Goal: Contribute content: Contribute content

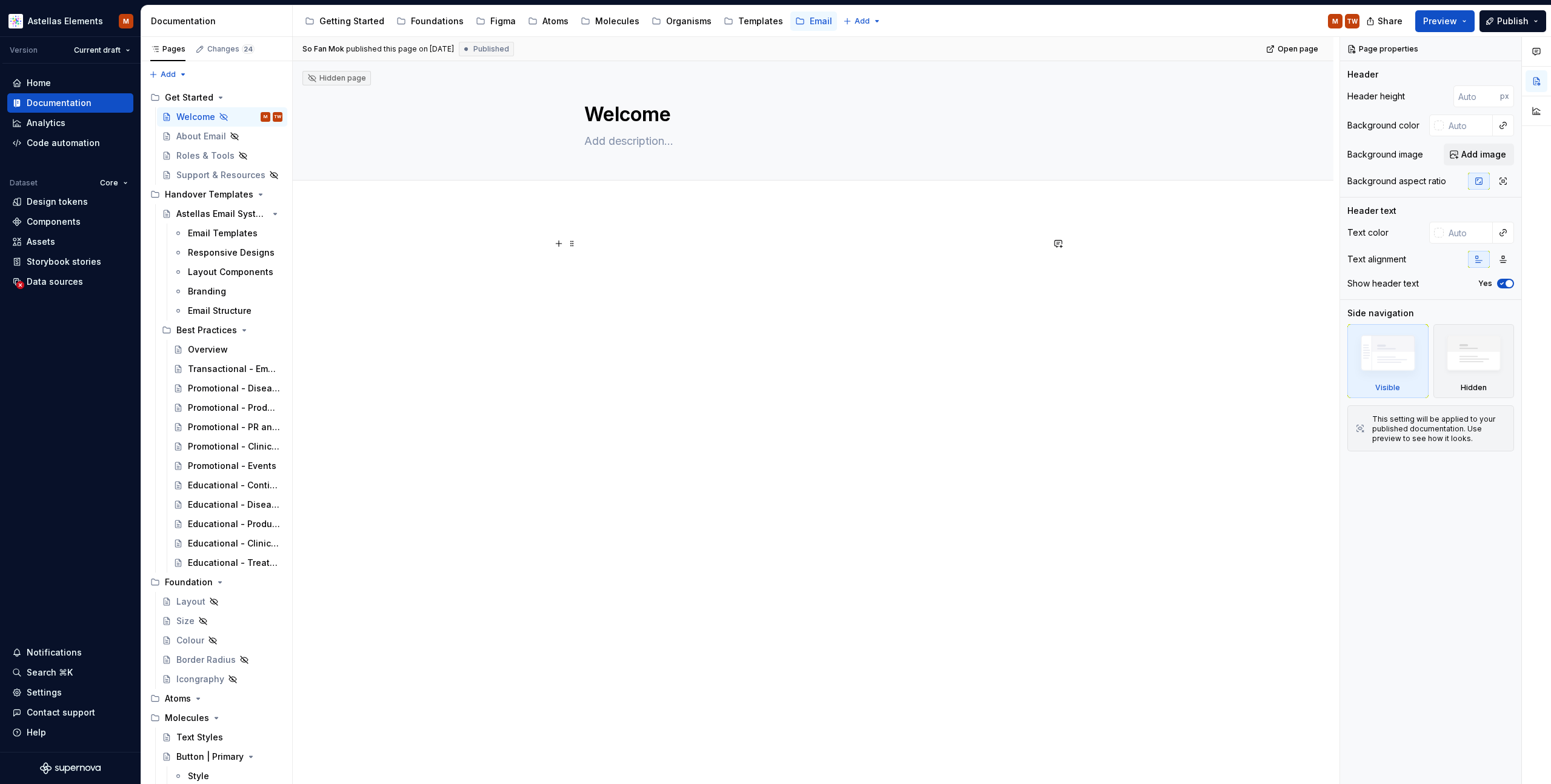
click at [657, 237] on p at bounding box center [813, 243] width 458 height 15
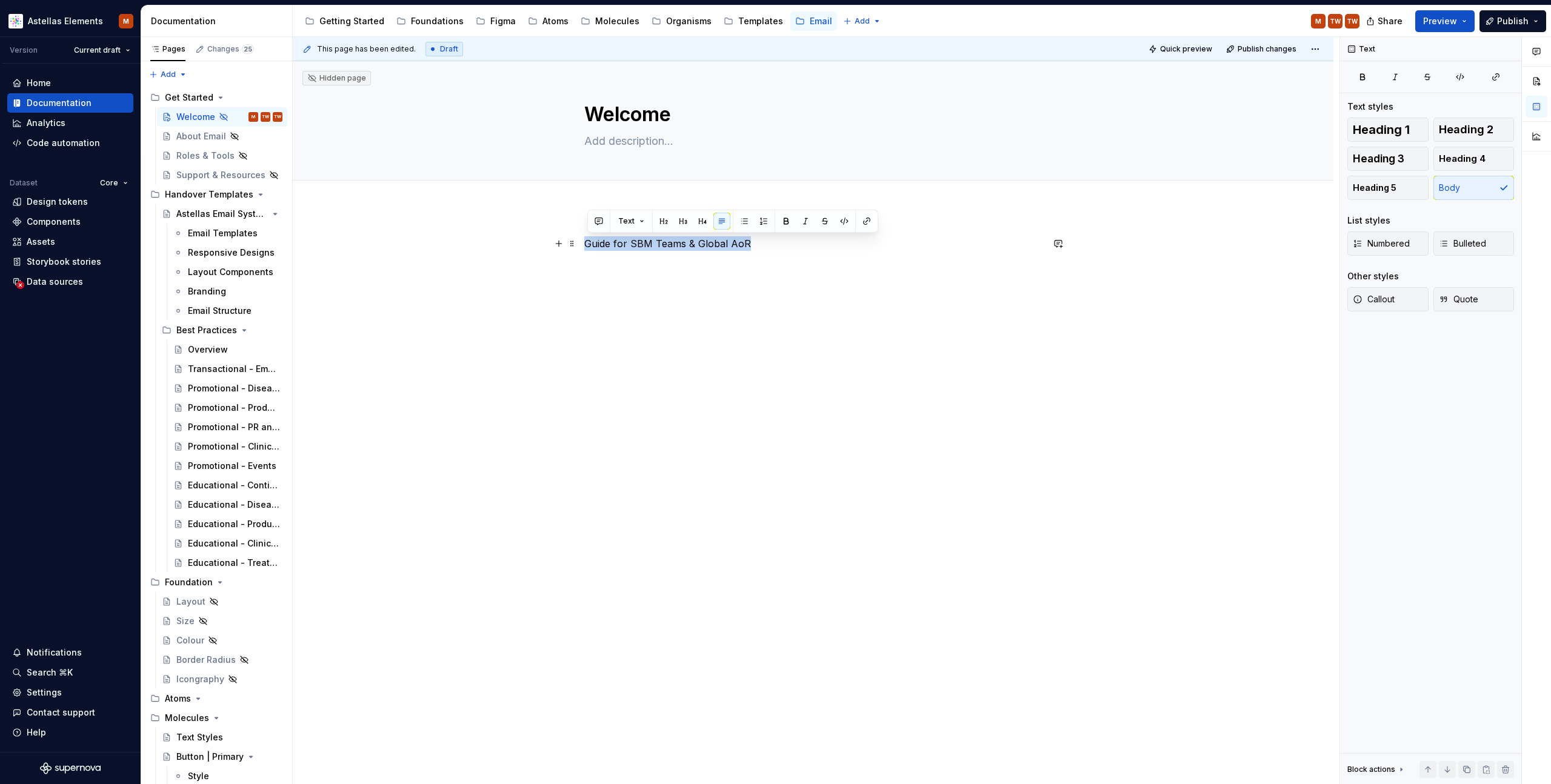
drag, startPoint x: 749, startPoint y: 243, endPoint x: 584, endPoint y: 243, distance: 165.0
click at [584, 243] on div "Guide for SBM Teams & Global AoR" at bounding box center [813, 369] width 1041 height 325
copy p "Guide for SBM Teams & Global AoR"
click at [622, 136] on textarea at bounding box center [811, 141] width 458 height 20
paste textarea "Guide for SBM Teams & Global AoR"
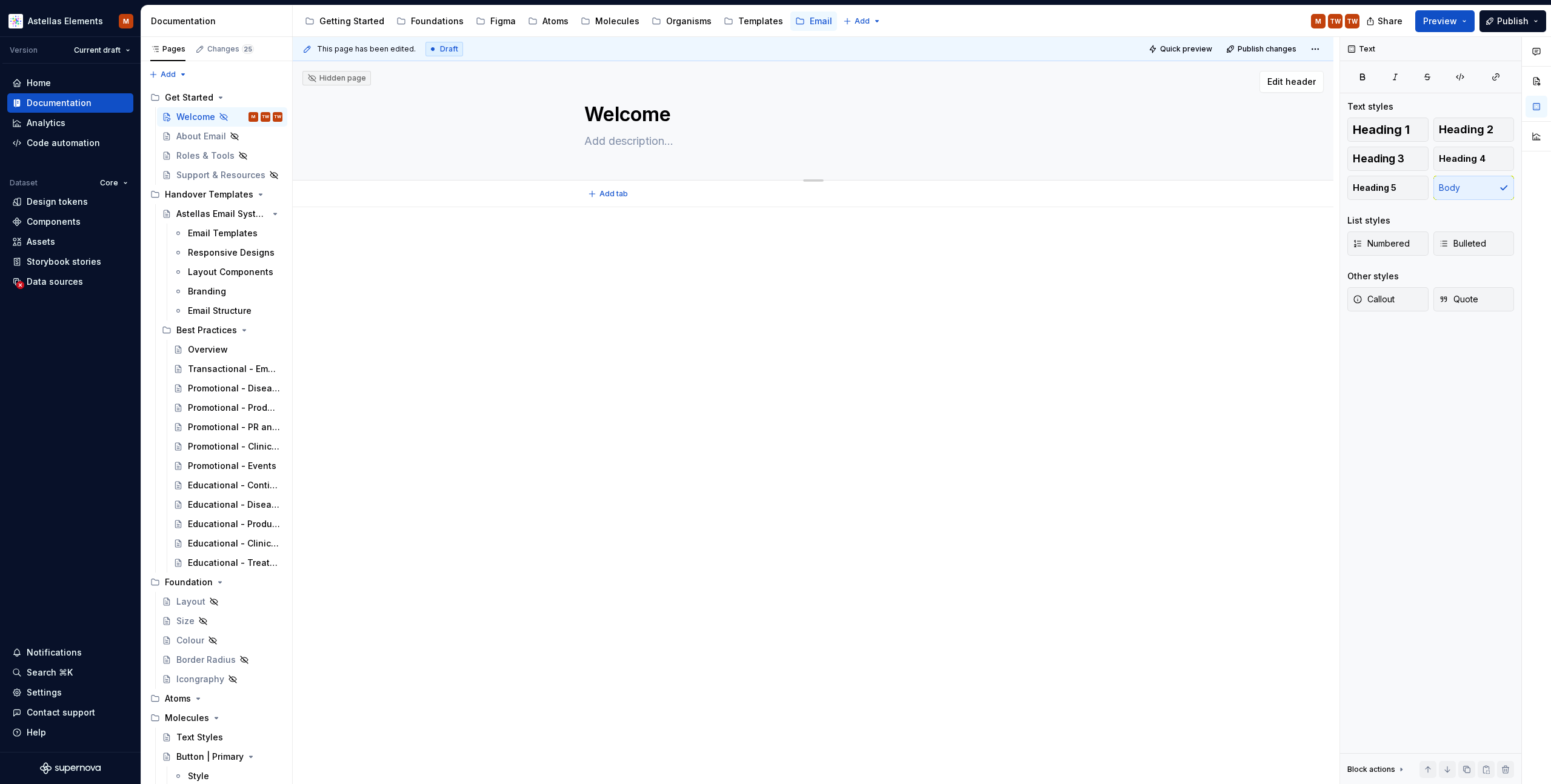
type textarea "*"
type textarea "Guide for SBM Teams & Global AoR"
type textarea "*"
type textarea "Guide for SBM Teams & Global AoR"
click at [635, 246] on p at bounding box center [813, 243] width 458 height 15
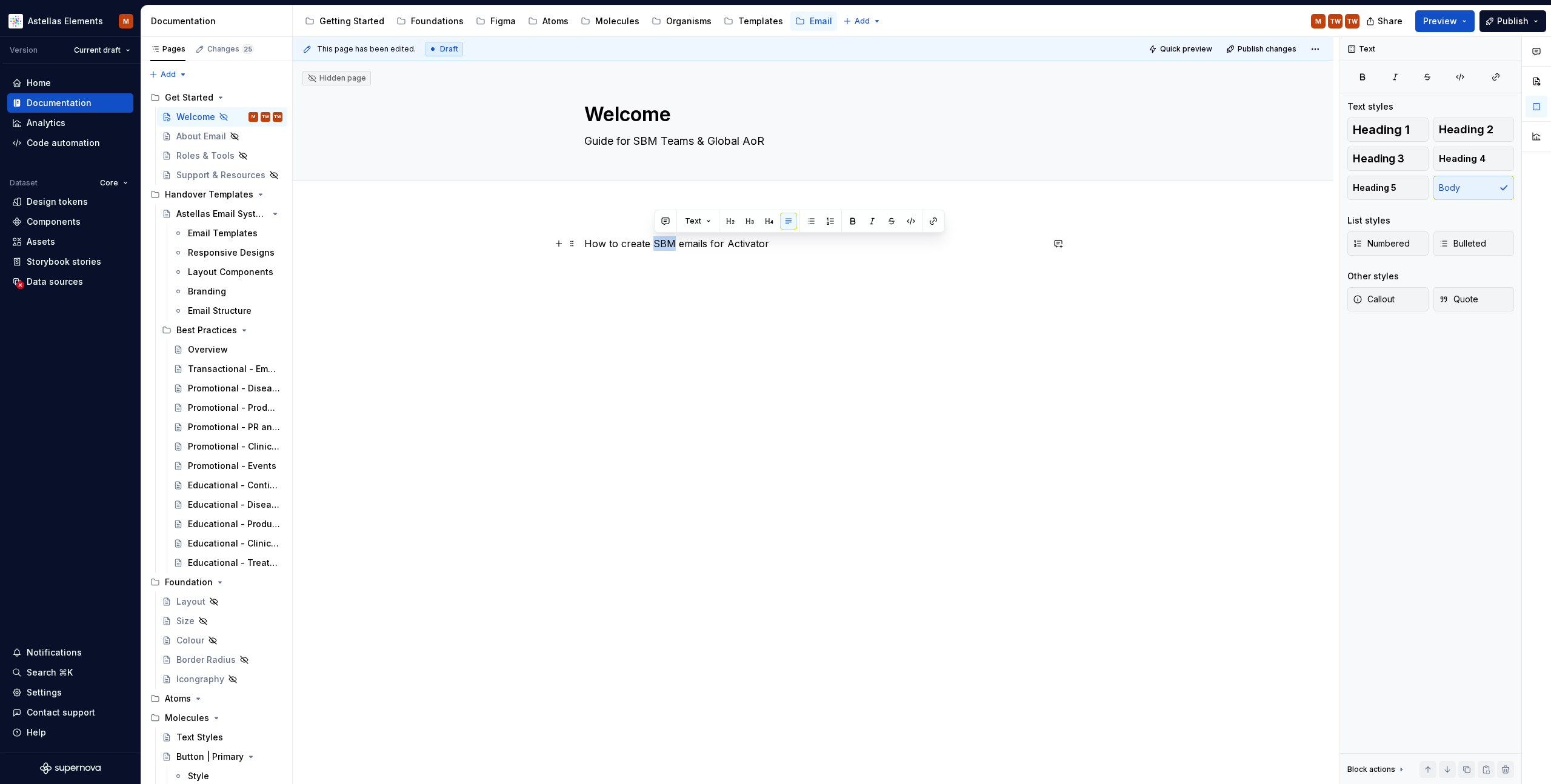
drag, startPoint x: 654, startPoint y: 244, endPoint x: 675, endPoint y: 245, distance: 21.0
click at [675, 245] on p "How to create SBM emails for Activator" at bounding box center [813, 243] width 458 height 15
click at [673, 266] on p at bounding box center [813, 265] width 458 height 15
drag, startPoint x: 768, startPoint y: 245, endPoint x: 584, endPoint y: 244, distance: 184.0
click at [584, 244] on div "How to create SBM emails for Activator" at bounding box center [813, 369] width 1041 height 325
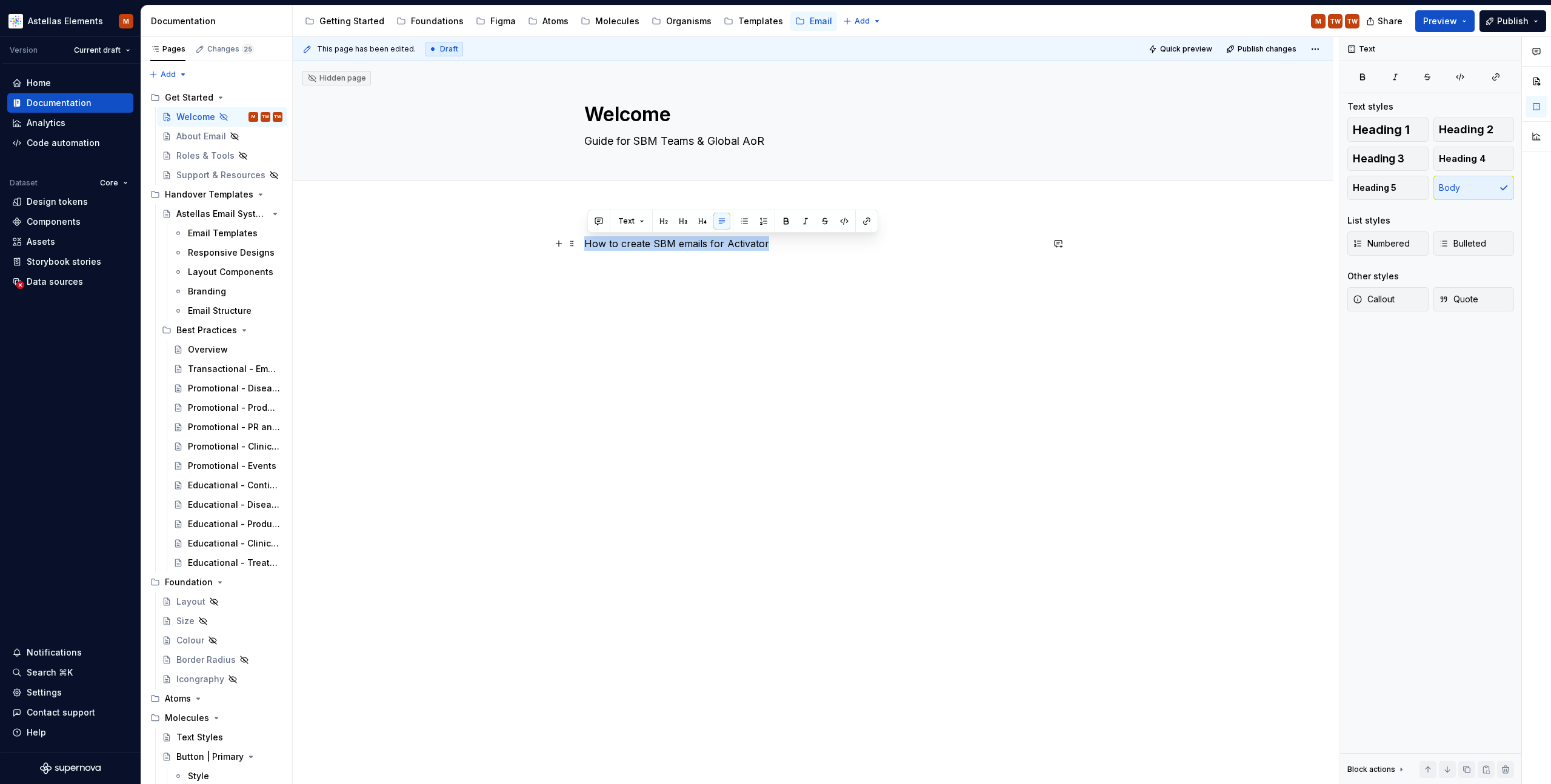
copy p "How to create SBM emails for Activator"
click at [670, 270] on p at bounding box center [813, 265] width 458 height 15
type textarea "*"
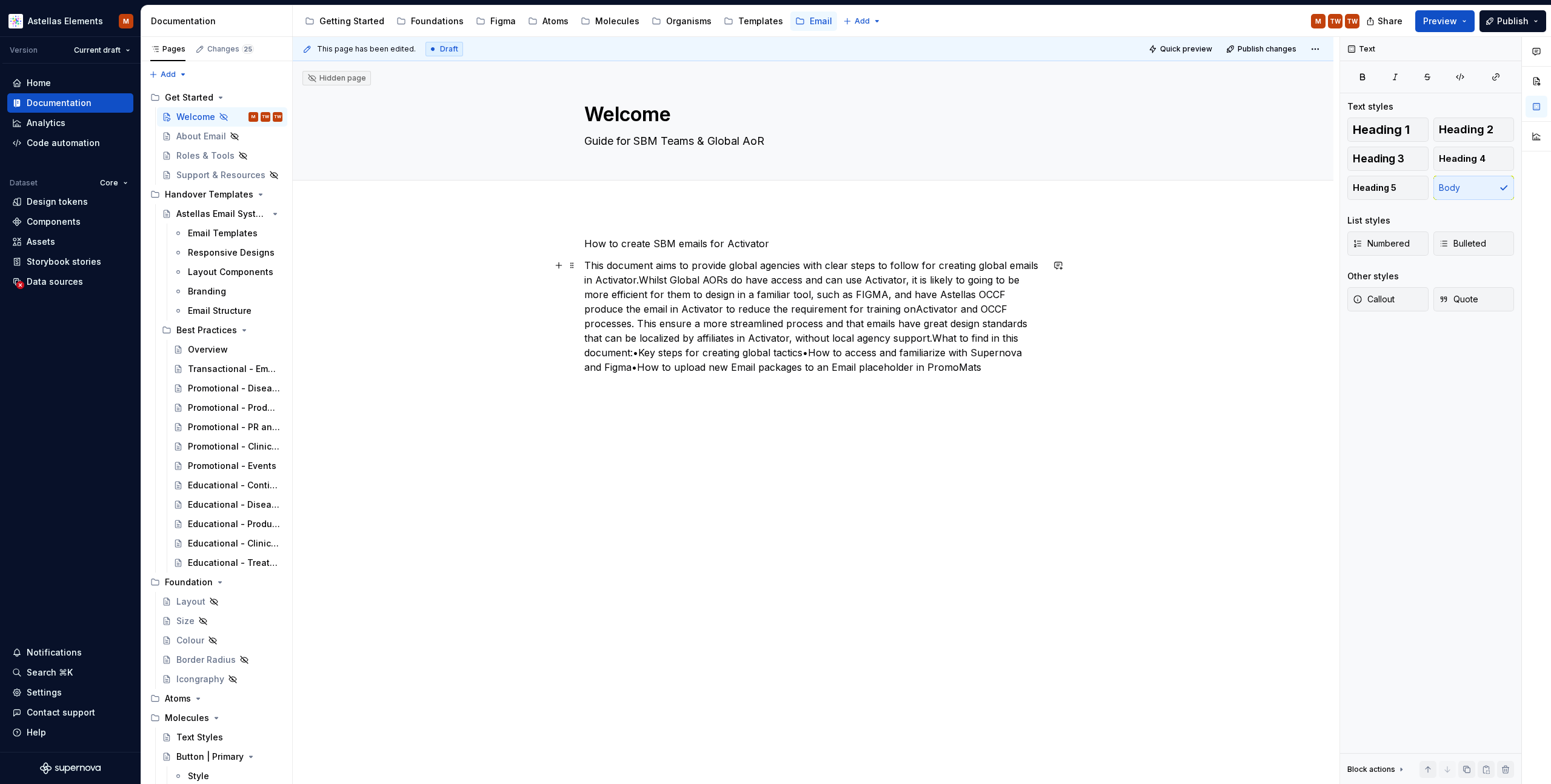
click at [591, 269] on p "This document aims to provide global agencies with clear steps to follow for cr…" at bounding box center [813, 317] width 458 height 116
click at [589, 269] on p "This document aims to provide global agencies with clear steps to follow for cr…" at bounding box center [813, 317] width 458 height 116
click at [611, 268] on p "This document aims to provide global agencies with clear steps to follow for cr…" at bounding box center [813, 317] width 458 height 116
click at [655, 268] on p "This document aims to provide global agencies with clear steps to follow for cr…" at bounding box center [813, 317] width 458 height 116
click at [747, 266] on p "This documentation aims to provide global agencies with clear steps to follow f…" at bounding box center [813, 317] width 458 height 116
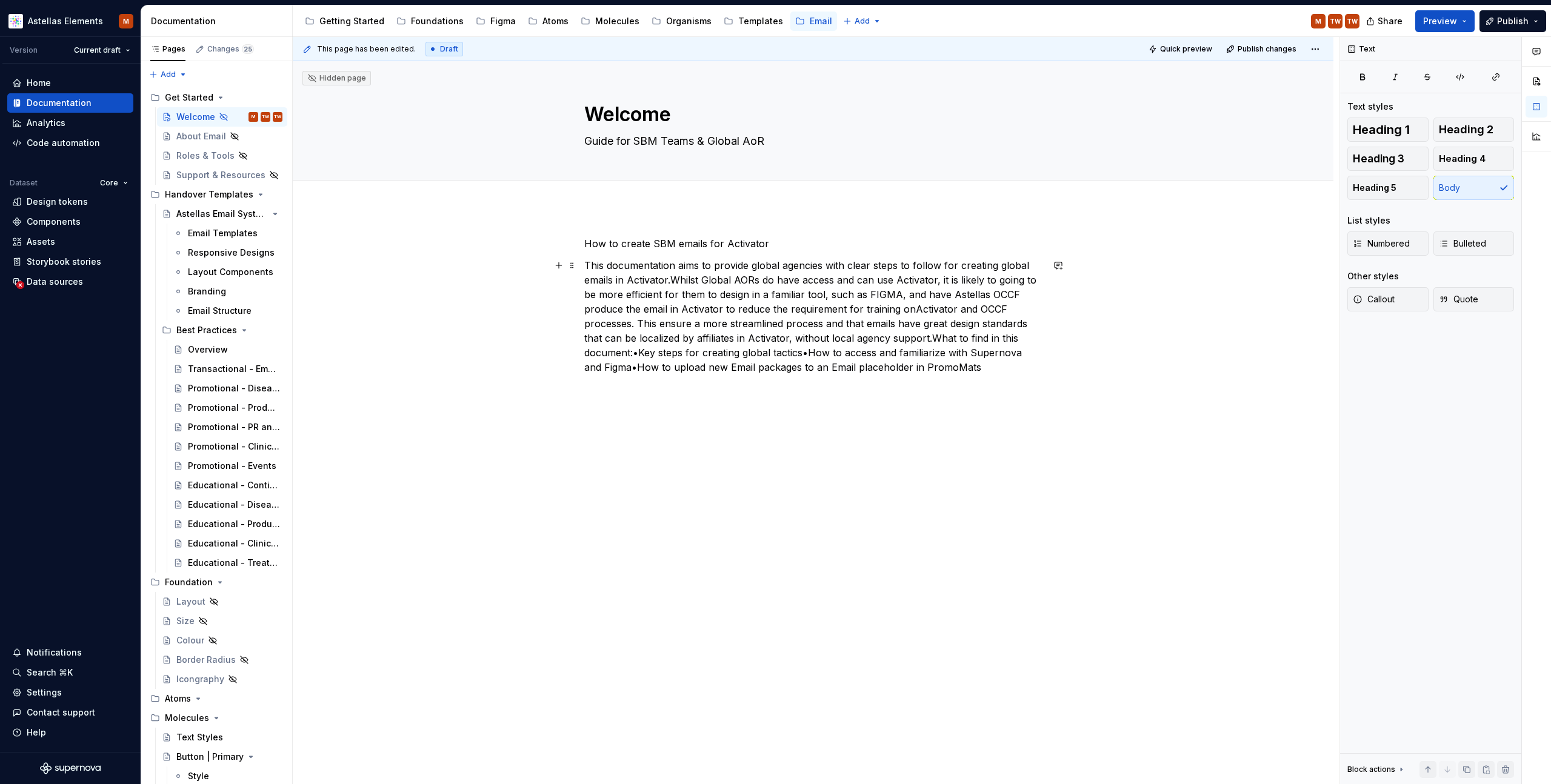
click at [827, 270] on p "This documentation aims to provide global agencies with clear steps to follow f…" at bounding box center [813, 317] width 458 height 116
click at [620, 285] on p "This documentation aims to provide global agencies with clear steps to follow f…" at bounding box center [813, 317] width 458 height 116
click at [677, 283] on p "This documentation aims to provide global agencies with clear steps to follow f…" at bounding box center [813, 317] width 458 height 116
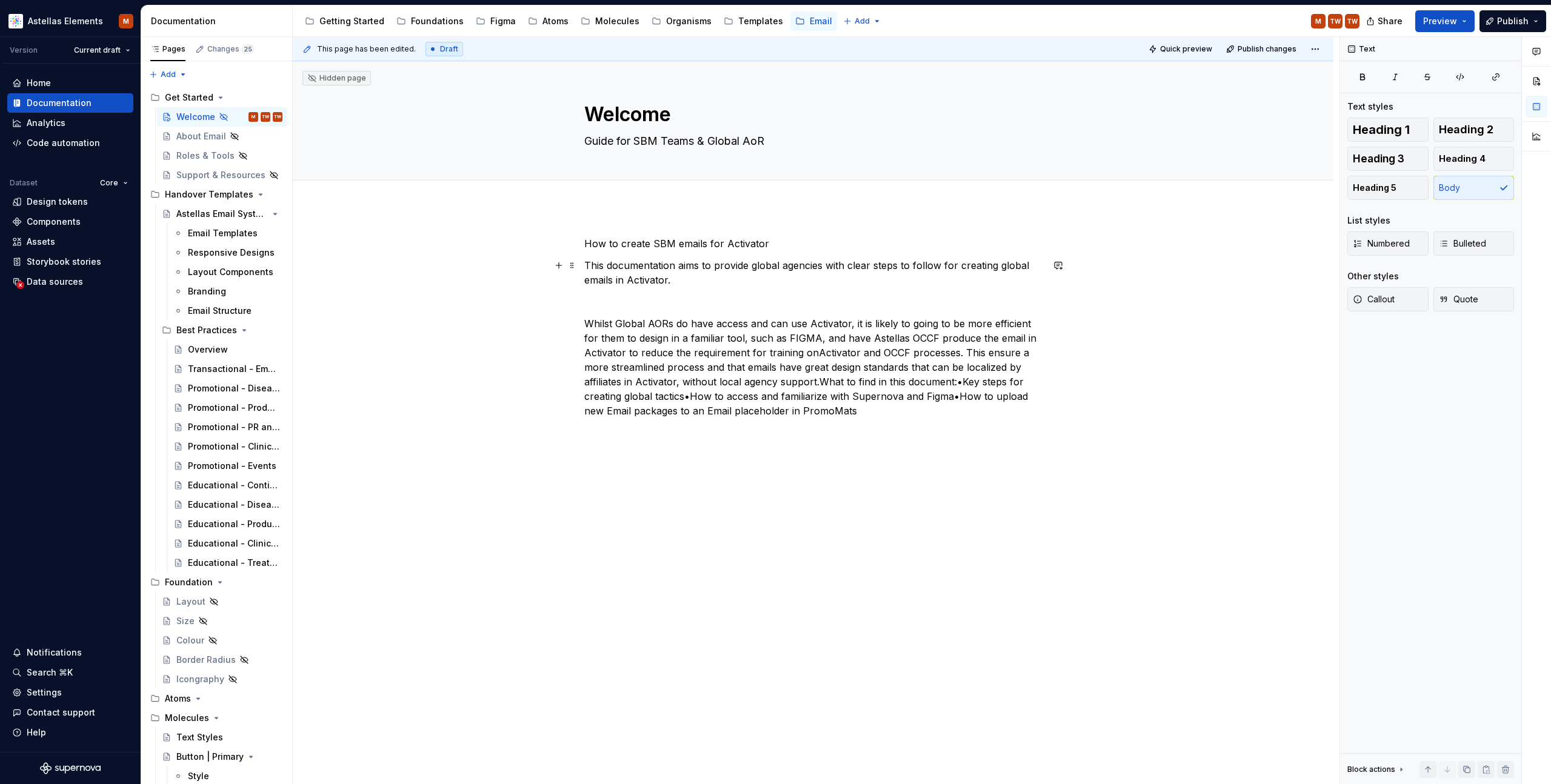
click at [591, 265] on p "This documentation aims to provide global agencies with clear steps to follow f…" at bounding box center [813, 273] width 458 height 29
click at [590, 265] on p "This documentation aims to provide global agencies with clear steps to follow f…" at bounding box center [813, 273] width 458 height 29
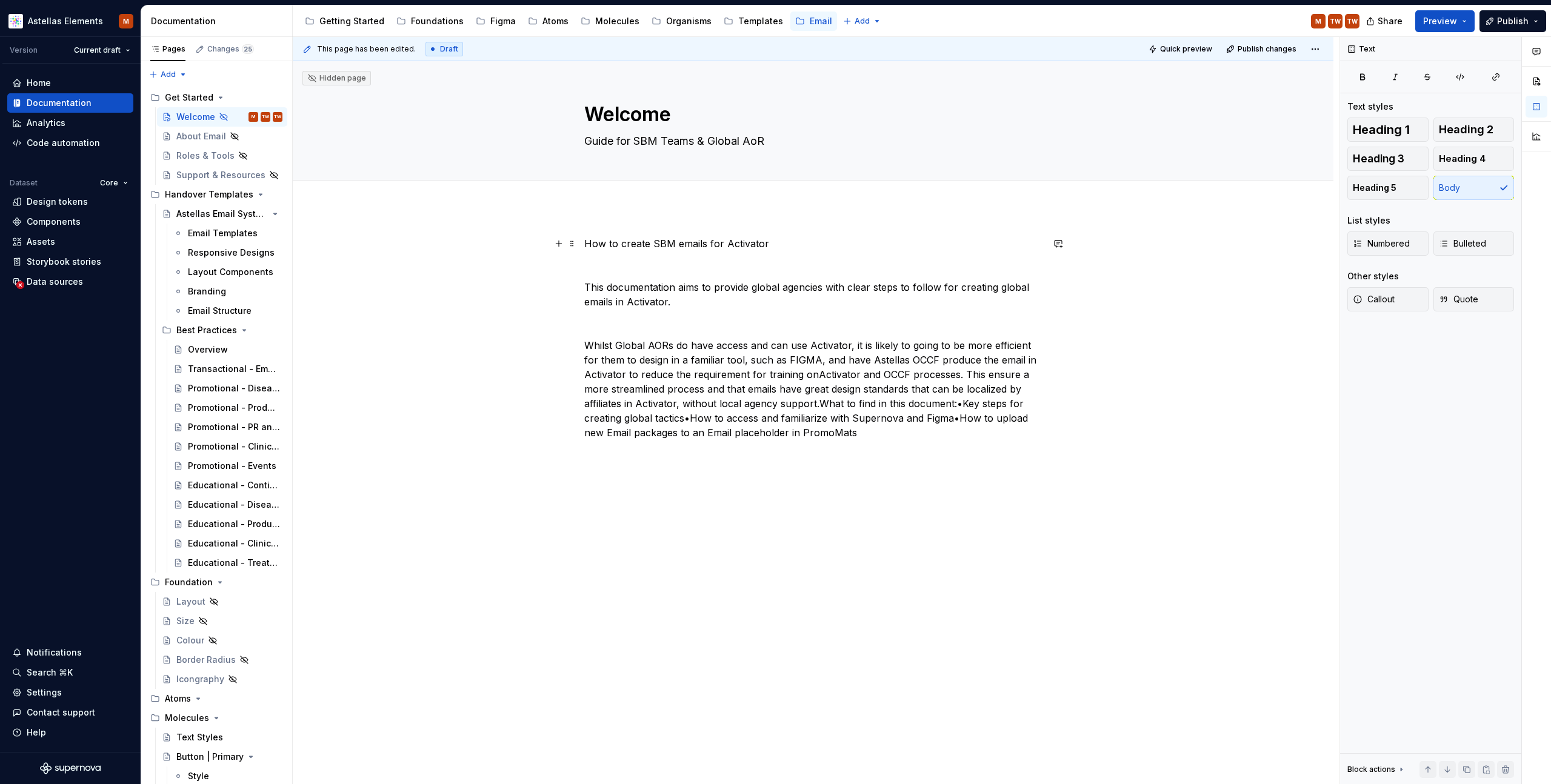
click at [685, 249] on p "How to create SBM emails for Activator" at bounding box center [813, 243] width 458 height 15
drag, startPoint x: 726, startPoint y: 247, endPoint x: 586, endPoint y: 247, distance: 140.0
click at [586, 247] on div "How to create SBM emails for Activator This documentation aims to provide globa…" at bounding box center [813, 448] width 1041 height 482
click at [798, 241] on p "How to create SBM emails for Activator" at bounding box center [813, 243] width 458 height 15
click at [1128, 313] on div "How to create SBM emails for Activator This documentation aims to provide globa…" at bounding box center [813, 448] width 1041 height 482
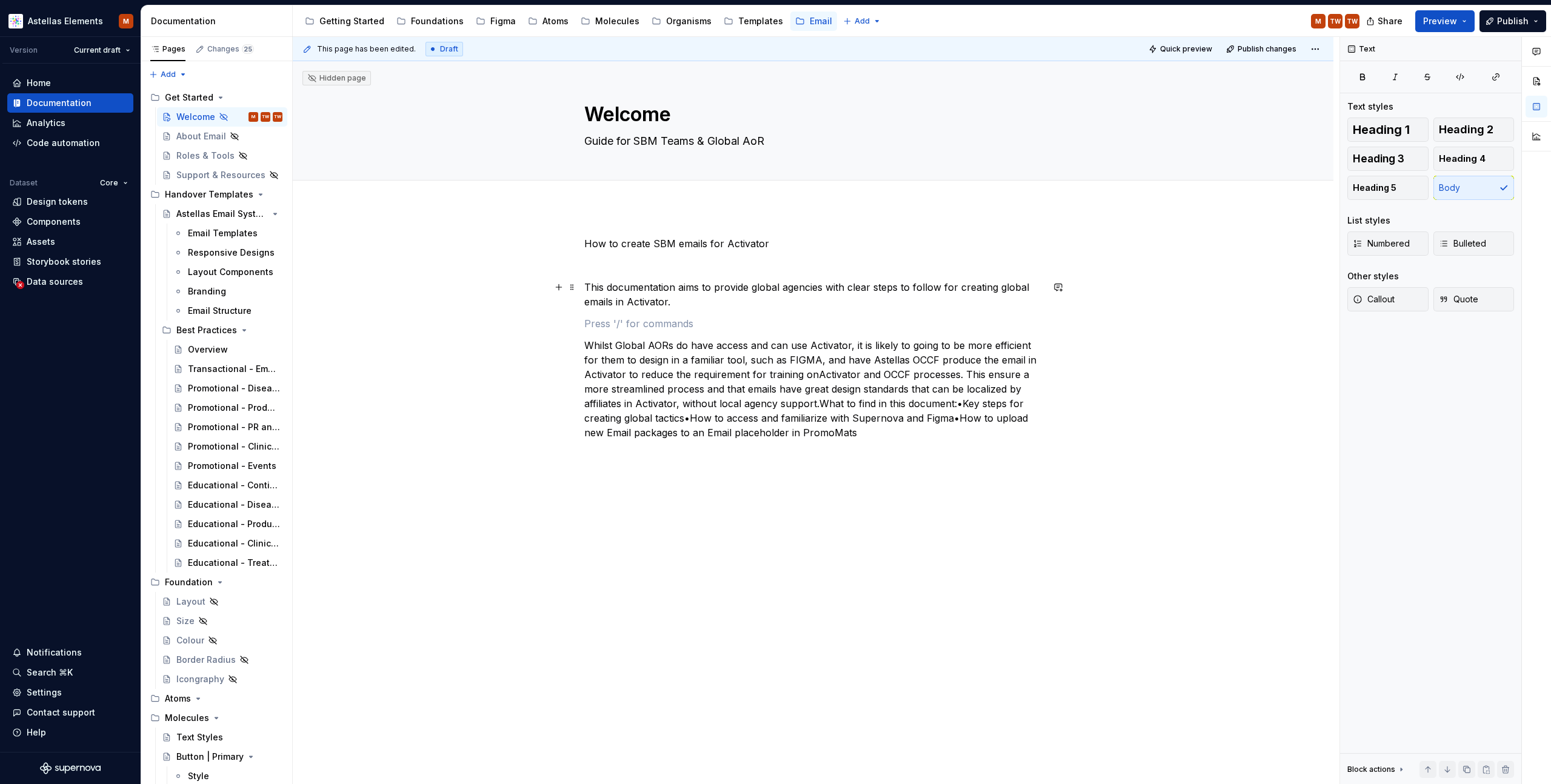
click at [488, 307] on div "This page has been edited. Draft Quick preview Publish changes Hidden page Welc…" at bounding box center [816, 410] width 1047 height 747
click at [660, 244] on p "How to create SBM emails for Activator" at bounding box center [813, 243] width 458 height 15
click at [654, 247] on p "How to create SBM emails for Activator" at bounding box center [813, 243] width 458 height 15
click at [787, 243] on p "How to create Senior Brand Manager ( SBM emails for Activator" at bounding box center [813, 243] width 458 height 15
drag, startPoint x: 882, startPoint y: 243, endPoint x: 569, endPoint y: 241, distance: 313.0
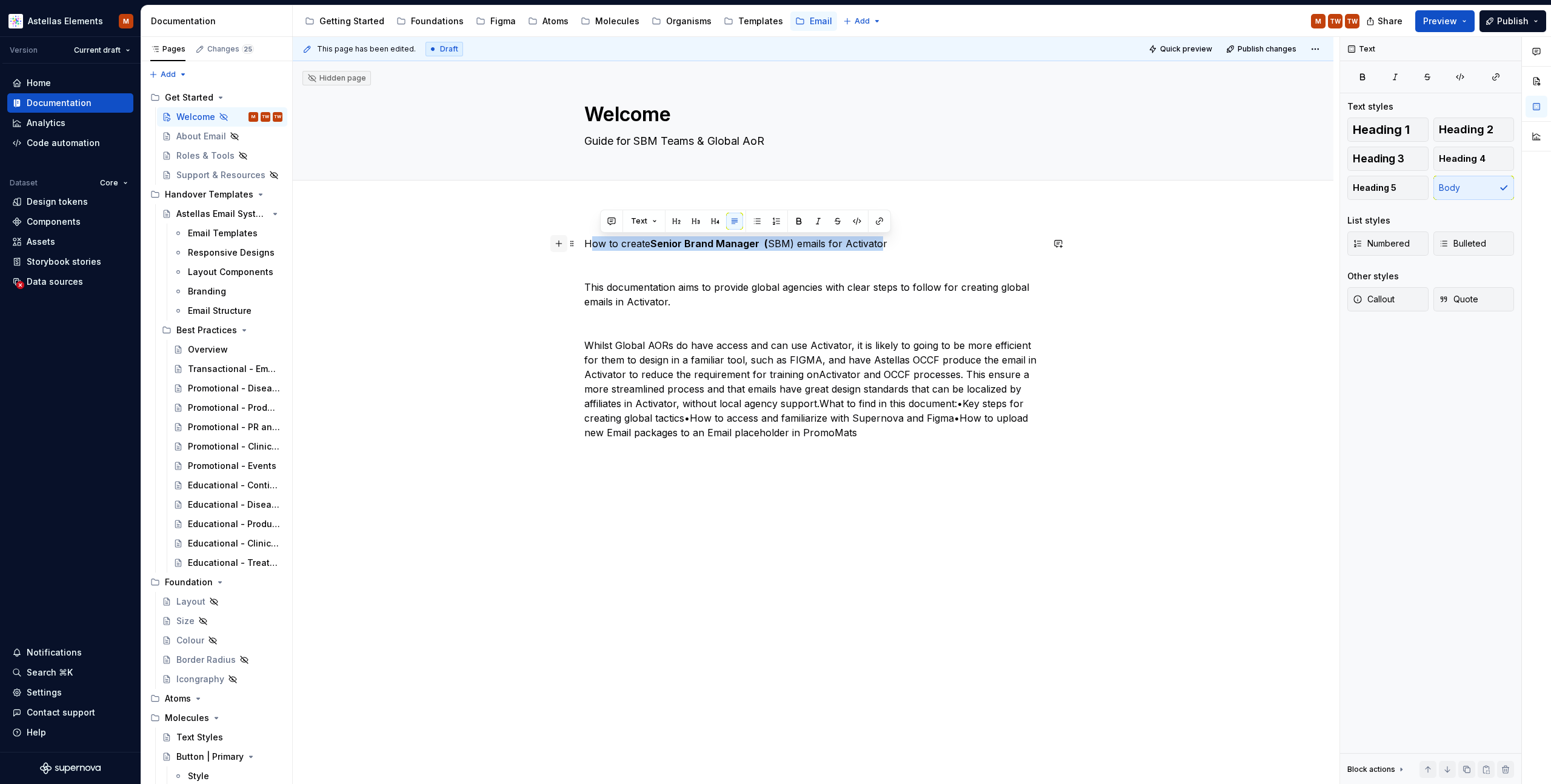
click at [585, 241] on div "How to create Senior Brand Manager ( SBM) emails for Activator This documentati…" at bounding box center [813, 346] width 458 height 218
click at [810, 220] on button "button" at bounding box center [813, 221] width 17 height 17
drag, startPoint x: 802, startPoint y: 256, endPoint x: 778, endPoint y: 252, distance: 24.3
click at [802, 256] on div "How to create Senior Brand Manager ( SBM) emails for Activator This documentati…" at bounding box center [813, 338] width 458 height 204
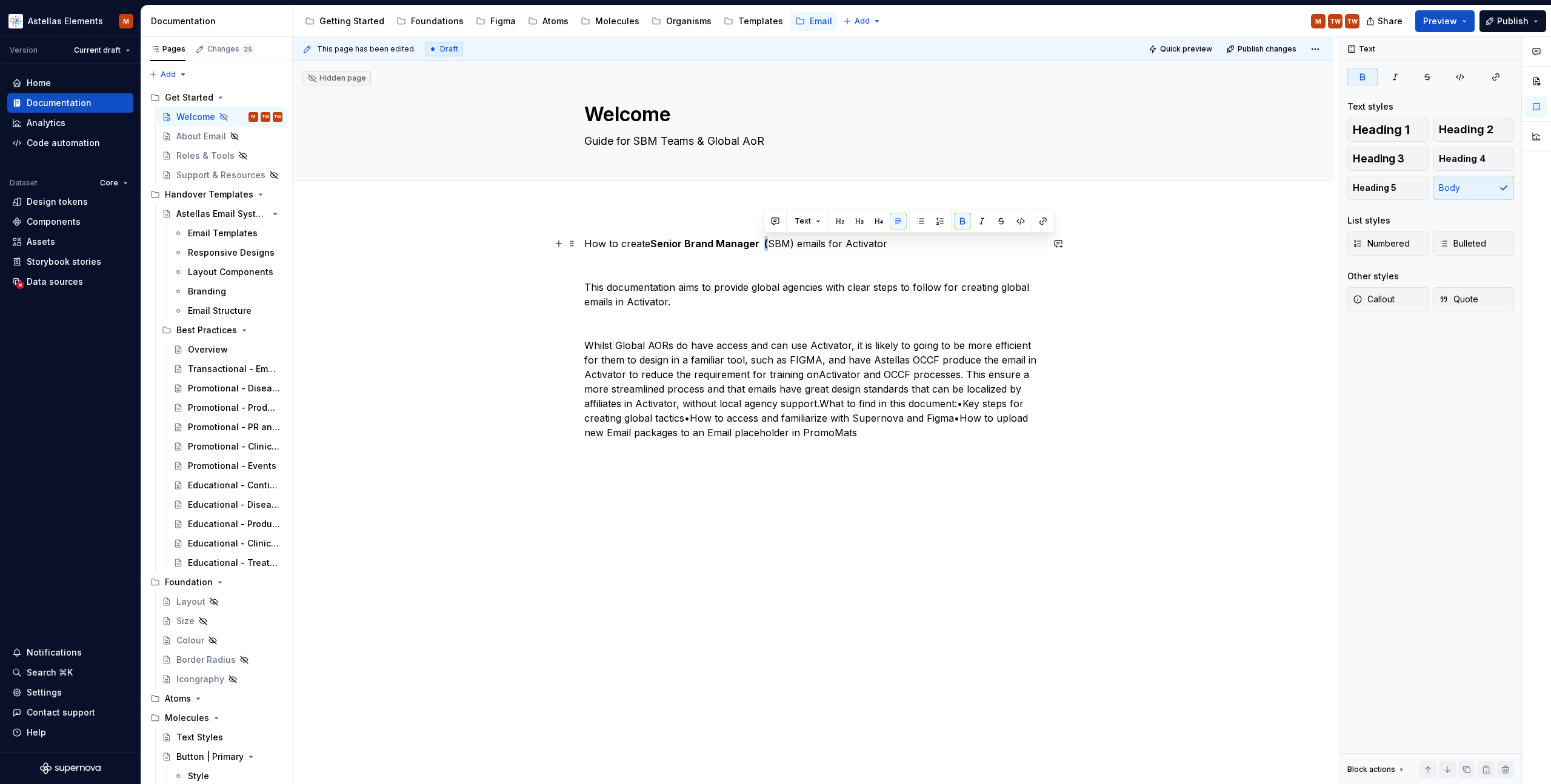
click at [763, 246] on p "How to create Senior Brand Manager ( SBM) emails for Activator" at bounding box center [813, 243] width 458 height 15
click at [960, 218] on button "button" at bounding box center [963, 221] width 17 height 17
click at [774, 256] on div "How to create Senior Brand Manager (SBM) emails for Activator This documentatio…" at bounding box center [813, 338] width 458 height 204
click at [764, 246] on p "How to create Senior Brand Manager (SBM) emails for Activator" at bounding box center [813, 243] width 458 height 15
drag, startPoint x: 655, startPoint y: 243, endPoint x: 761, endPoint y: 243, distance: 106.0
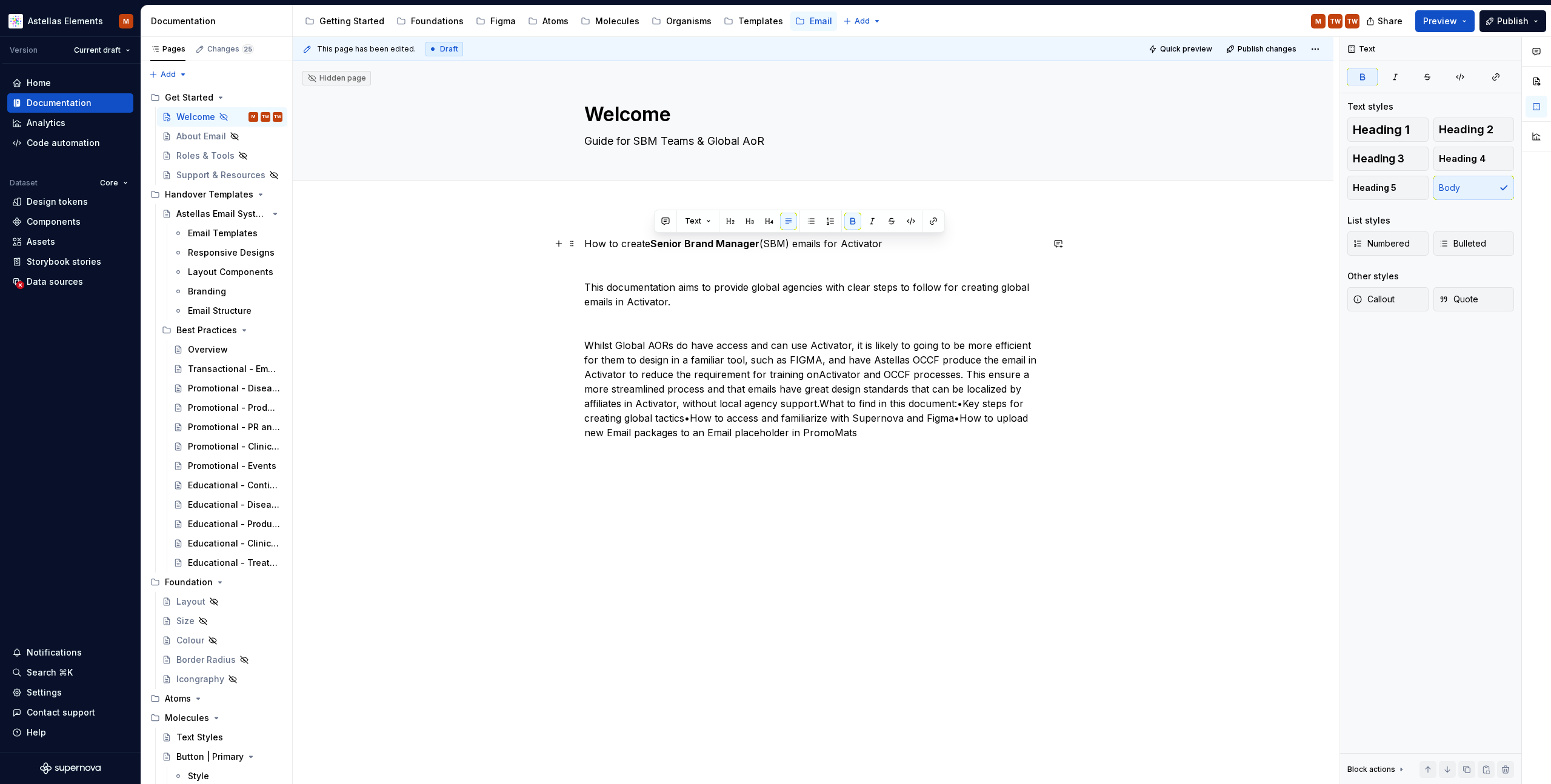
click at [761, 243] on p "How to create Senior Brand Manager (SBM) emails for Activator" at bounding box center [813, 243] width 458 height 15
copy strong "Senior Brand Manager"
click at [638, 143] on textarea "Guide for SBM Teams & Global AoR" at bounding box center [811, 141] width 458 height 20
paste textarea "Senior Brand Manager"
type textarea "*"
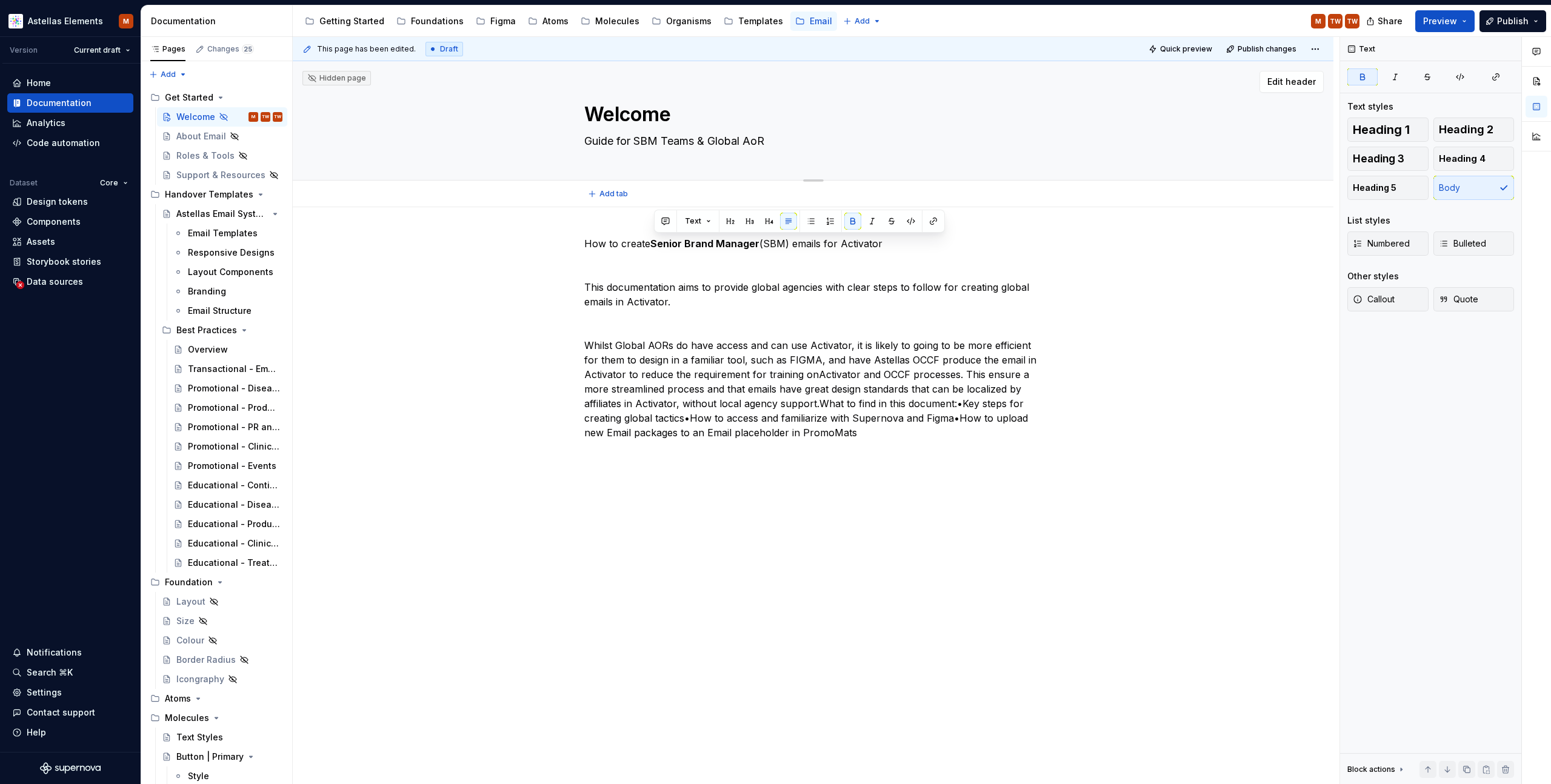
type textarea "Senior Brand Manager"
type textarea "*"
type textarea "Guide for SBM Teams & Global AoR"
click at [632, 140] on textarea "Guide for SBM Teams & Global AoR" at bounding box center [811, 141] width 458 height 20
drag, startPoint x: 638, startPoint y: 141, endPoint x: 645, endPoint y: 144, distance: 7.6
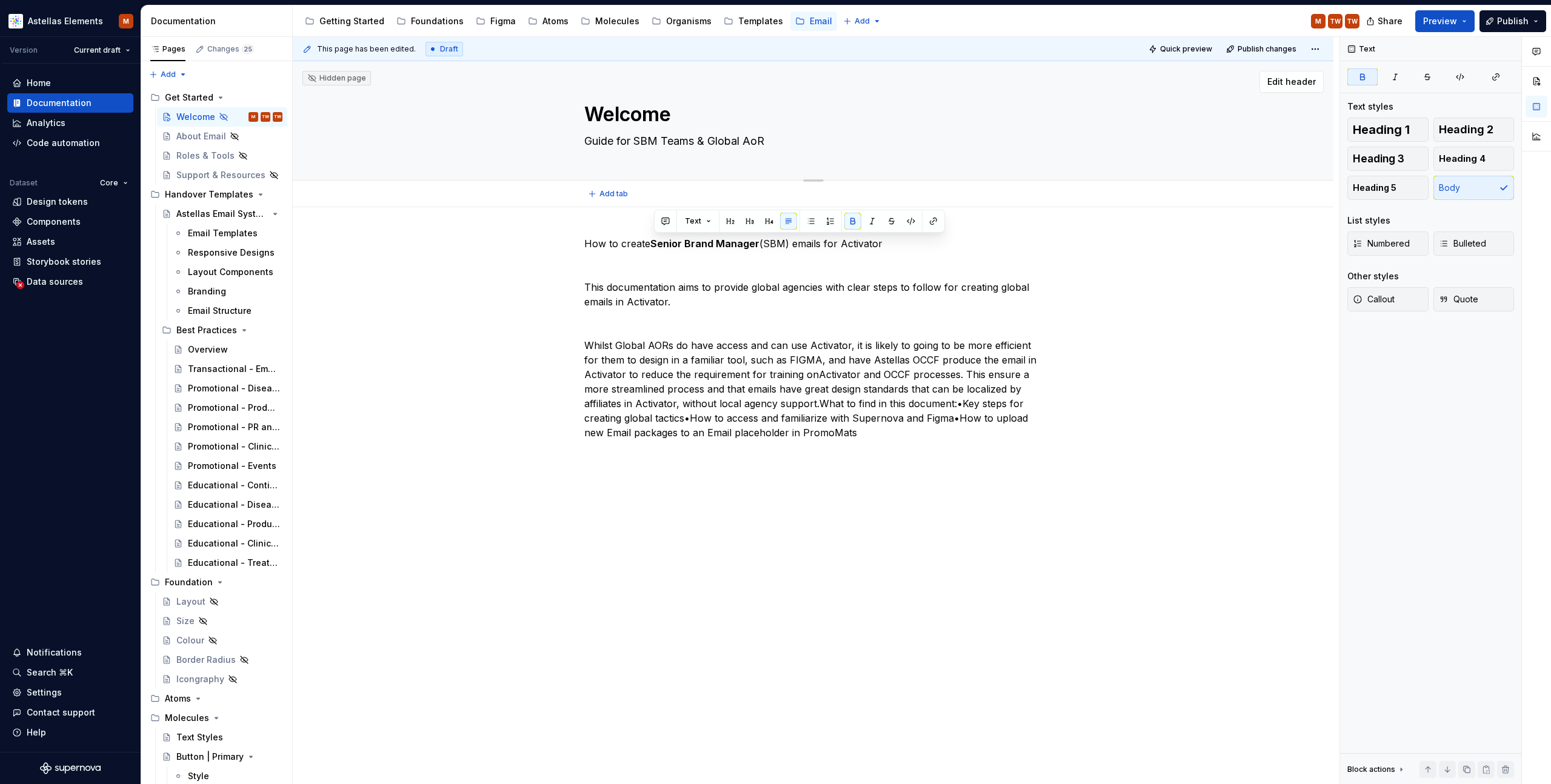
click at [638, 141] on textarea "Guide for SBM Teams & Global AoR" at bounding box center [811, 141] width 458 height 20
paste textarea "enior Brand Manager S"
type textarea "*"
type textarea "Guide for Senior Brand Manager SBM Teams & Global AoR"
type textarea "*"
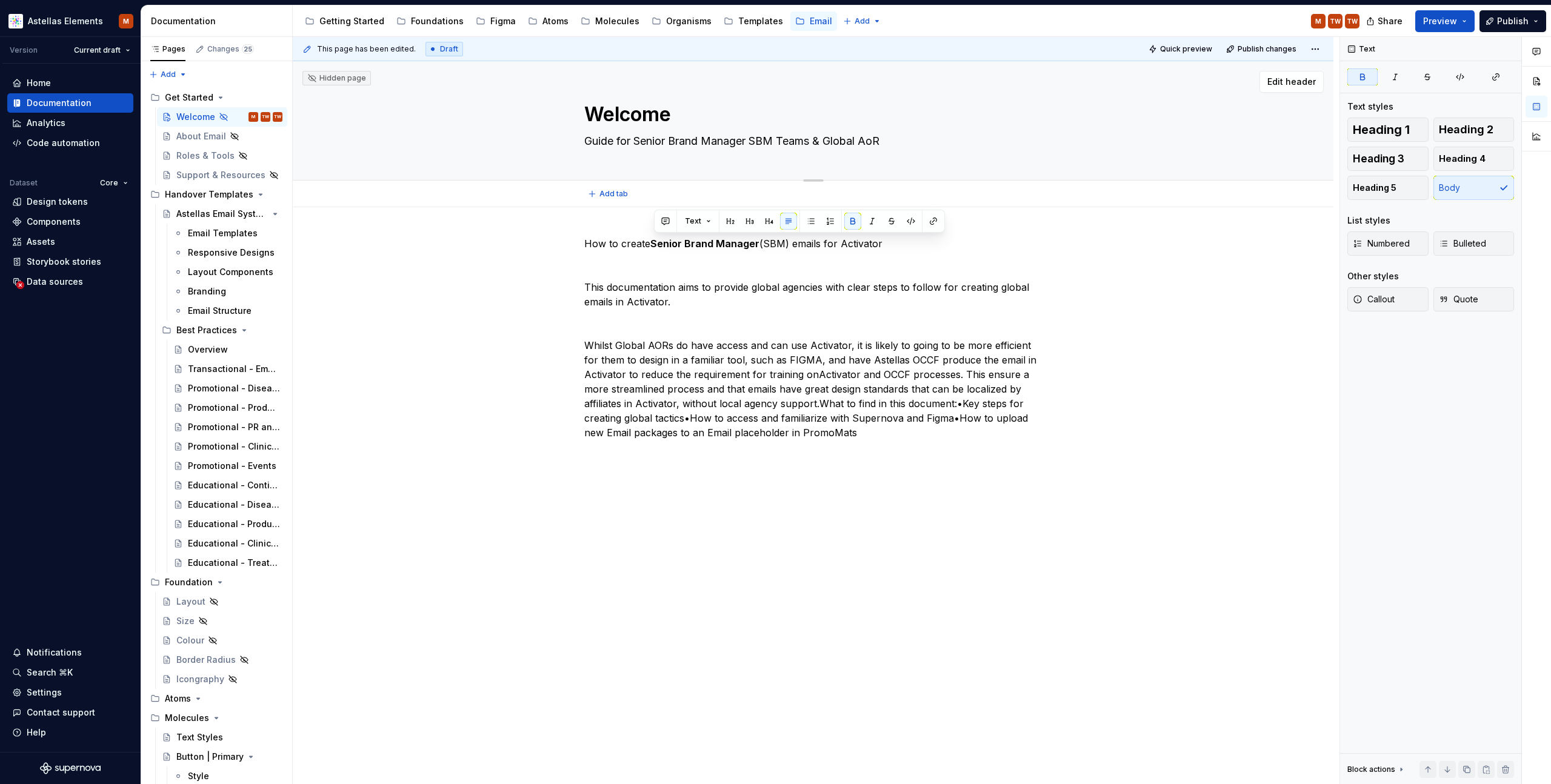
type textarea "Guide for Senior Brand Manager (SBM Teams & Global AoR"
click at [784, 142] on textarea "Guide for Senior Brand Manager (SBM Teams & Global AoR" at bounding box center [811, 141] width 458 height 20
type textarea "*"
type textarea "Guide for Senior Brand Manager (SBM) Teams & Global AoR"
click at [876, 142] on textarea "Guide for Senior Brand Manager (SBM) Teams & Global AoR" at bounding box center [811, 141] width 458 height 20
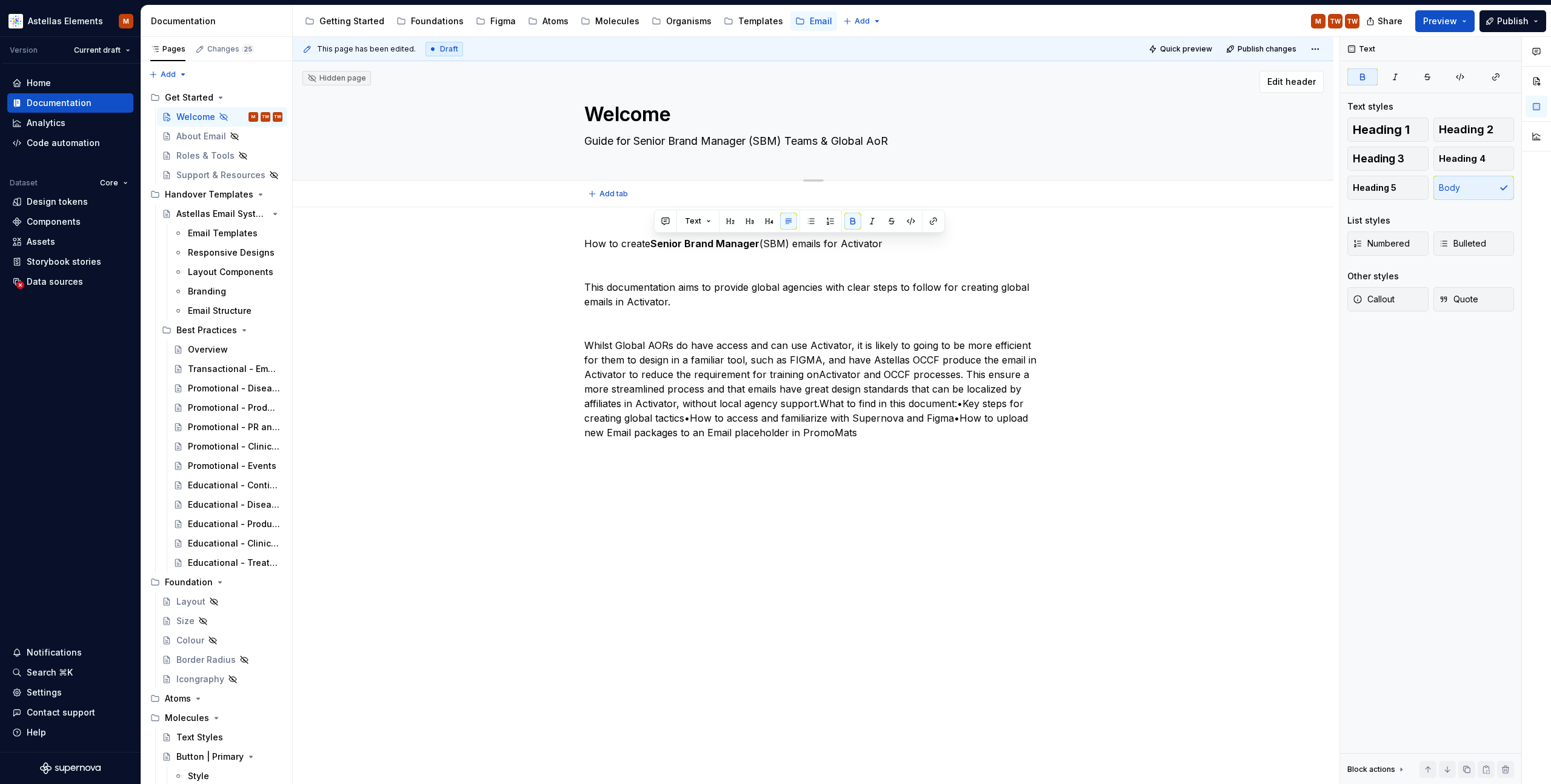
type textarea "*"
type textarea "Guide for Senior Brand Manager (SBM) Teams & Global AAoR"
type textarea "*"
type textarea "Guide for Senior Brand Manager (SBM) Teams & Global AgeAoR"
type textarea "*"
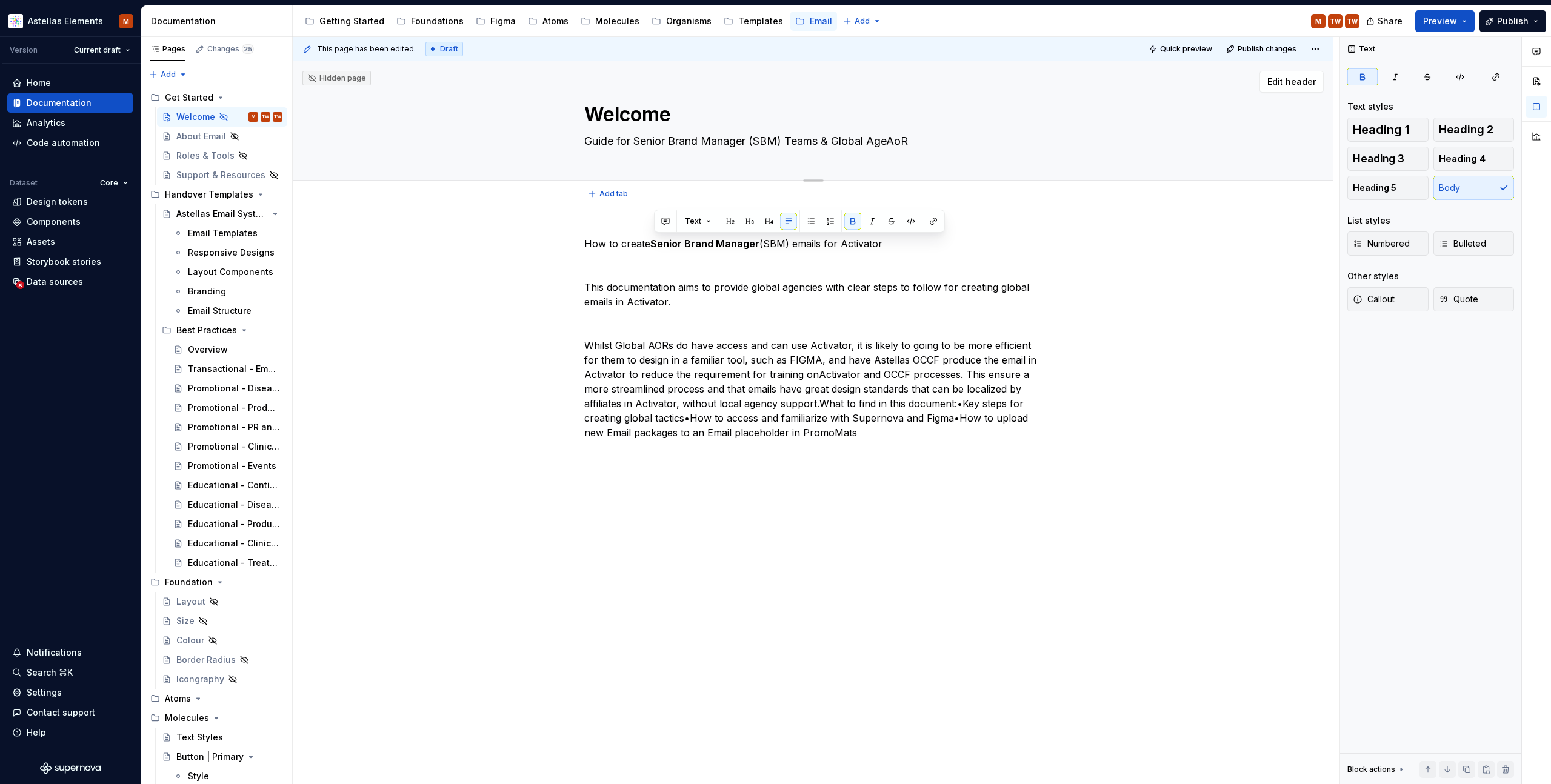
type textarea "Guide for Senior Brand Manager (SBM) Teams & Global AgenAoR"
type textarea "*"
type textarea "Guide for Senior Brand Manager (SBM) Teams & Global AgencoAoR"
type textarea "*"
type textarea "Guide for Senior Brand Manager (SBM) Teams & Global AgencAoR"
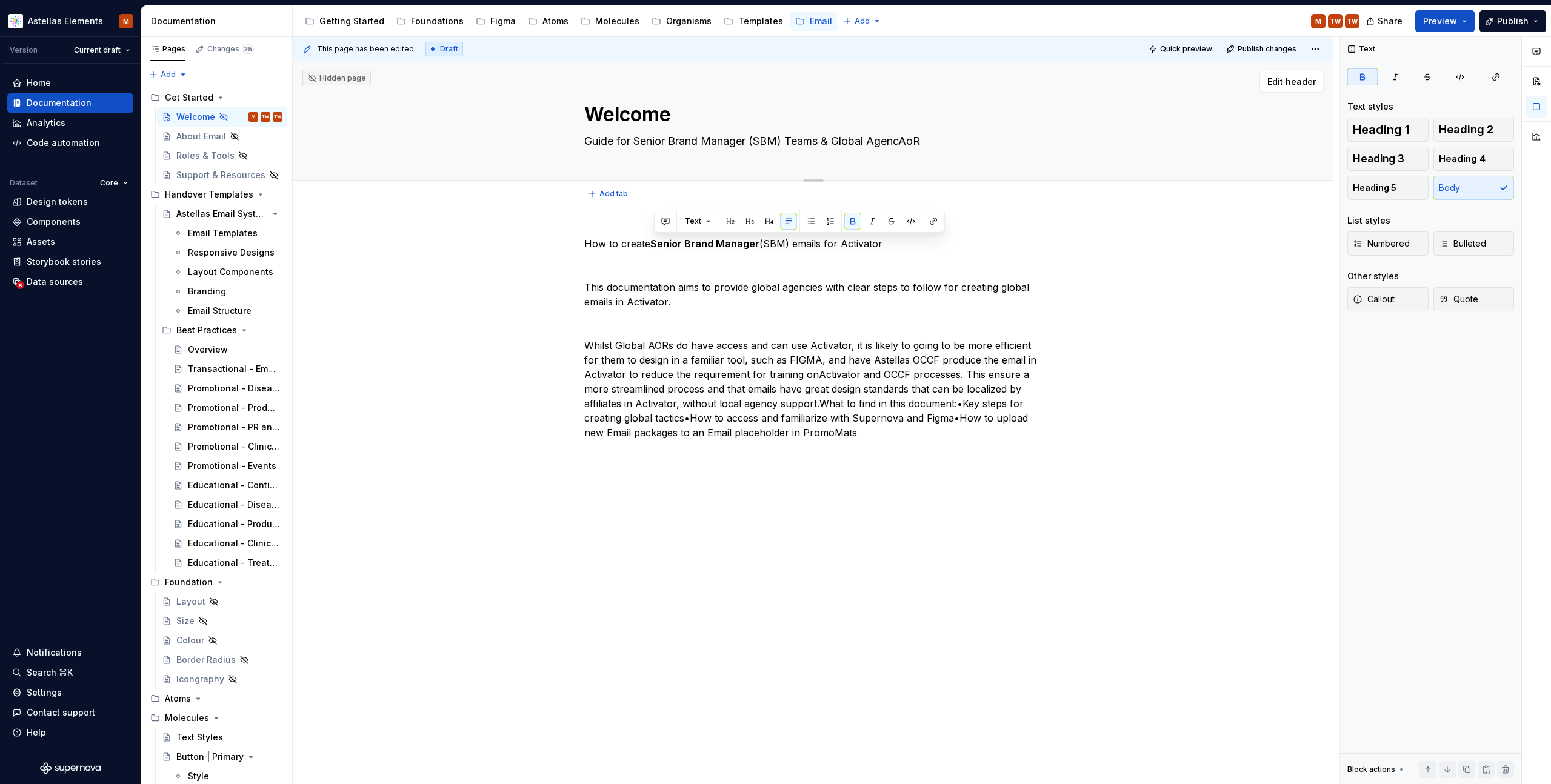
type textarea "*"
type textarea "Guide for Senior Brand Manager (SBM) Teams & Global AgenciAoR"
type textarea "*"
type textarea "Guide for Senior Brand Manager (SBM) Teams & Global AgencieAoR"
type textarea "*"
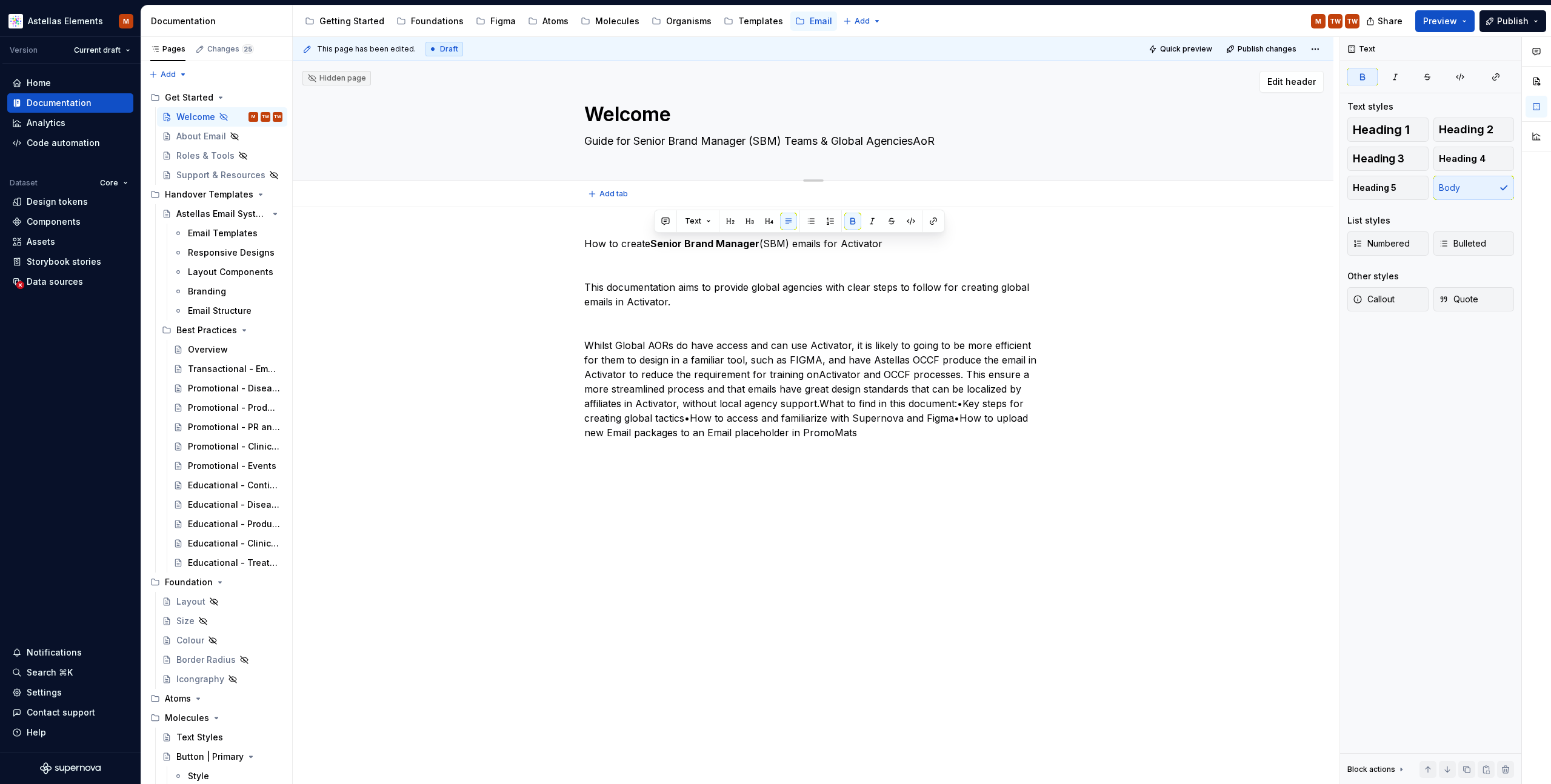
type textarea "Guide for Senior Brand Manager (SBM) Teams & Global Agencies AoR"
type textarea "*"
type textarea "Guide for Senior Brand Manager (SBM) Teams & Global Agencies of AoR"
type textarea "*"
type textarea "Guide for Senior Brand Manager (SBM) Teams & Global Agencies of rAoR"
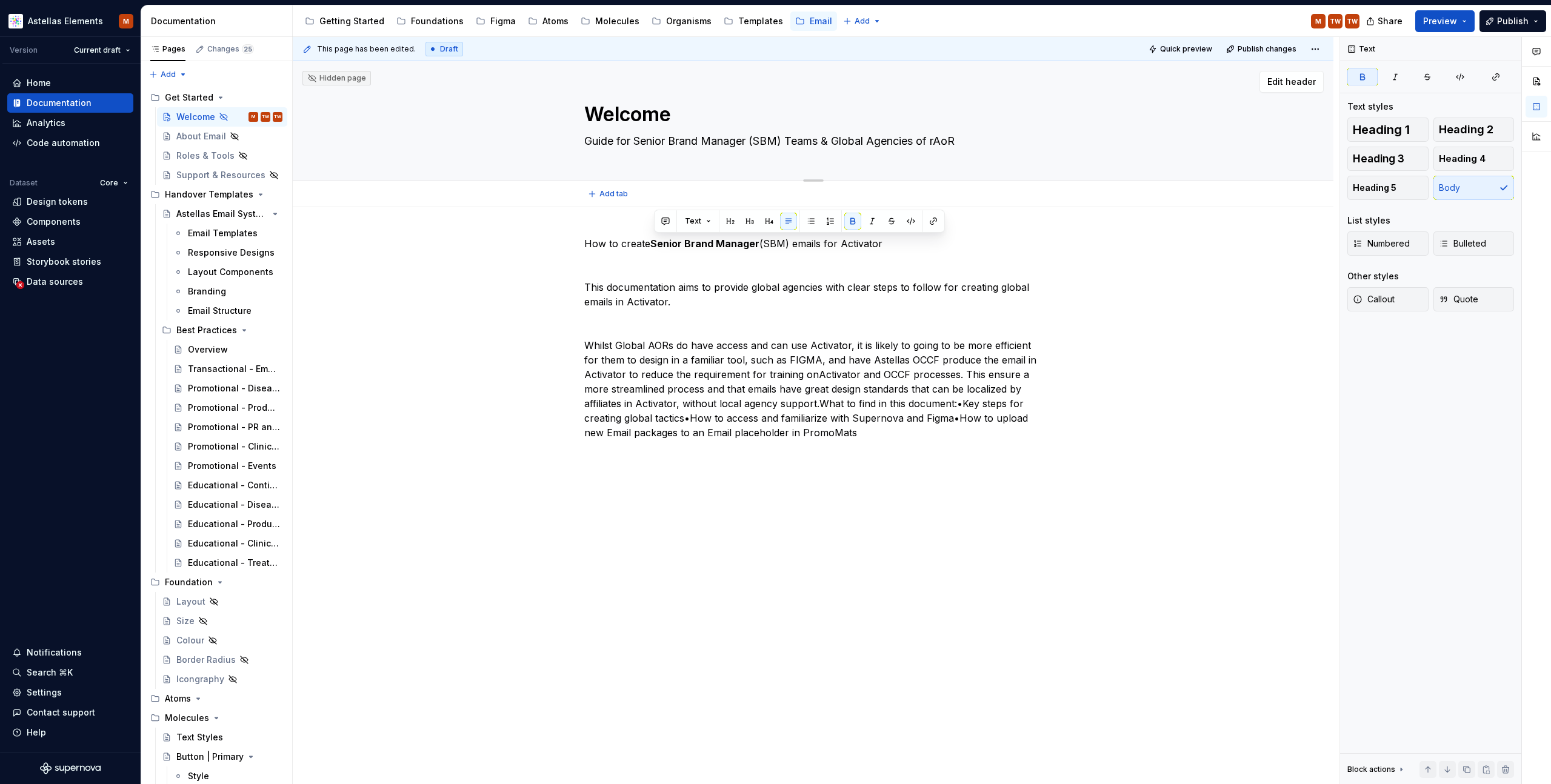
type textarea "*"
type textarea "Guide for Senior Brand Manager (SBM) Teams & Global Agencies of reAoR"
type textarea "*"
type textarea "Guide for Senior Brand Manager (SBM) Teams & Global Agencies of recAoR"
type textarea "*"
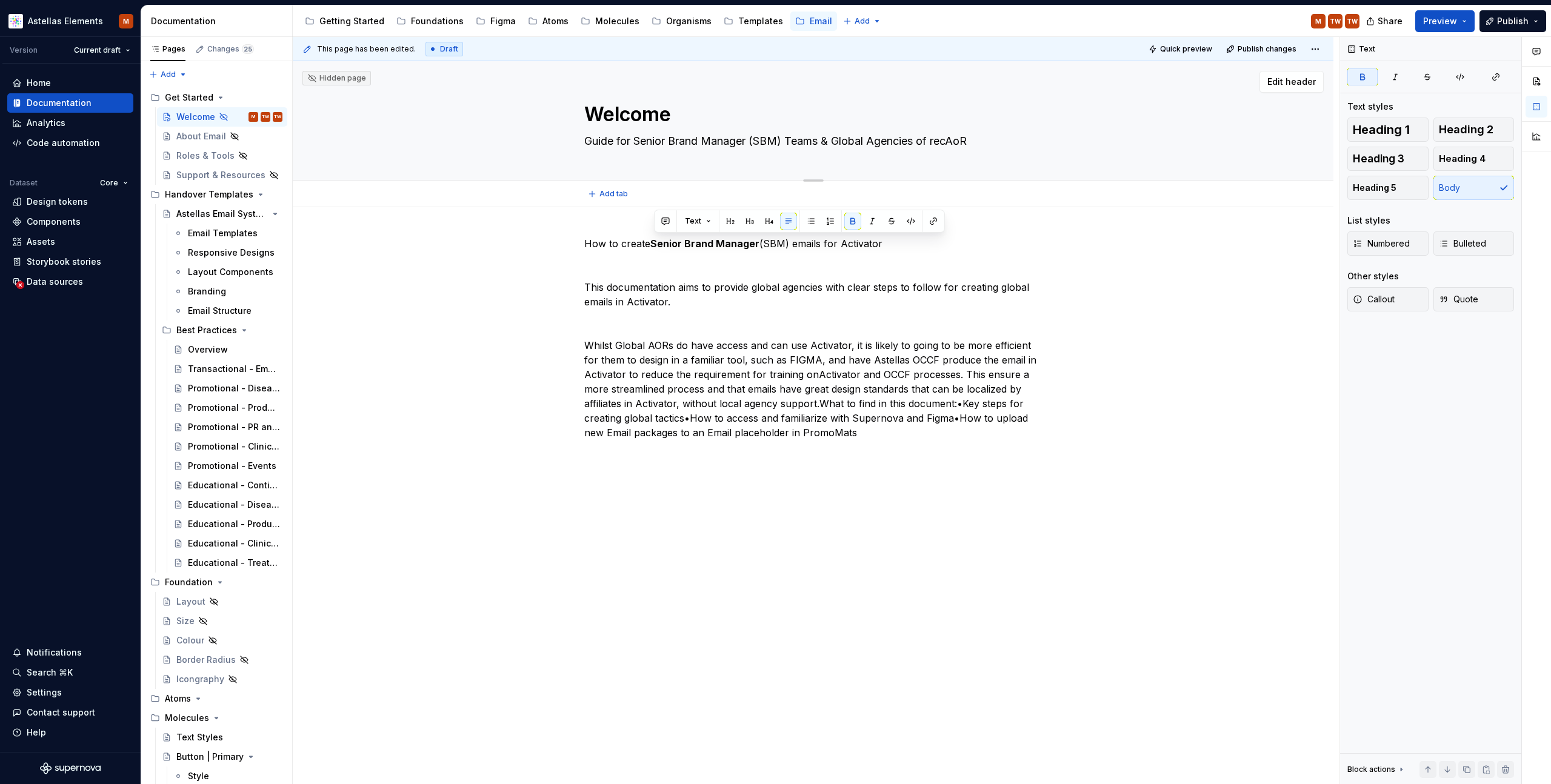
type textarea "Guide for Senior Brand Manager (SBM) Teams & Global Agencies of recoAoR"
type textarea "*"
type textarea "Guide for Senior Brand Manager (SBM) Teams & Global Agencies of recordAoR"
type textarea "*"
type textarea "Guide for Senior Brand Manager (SBM) Teams & Global Agencies of record AoR"
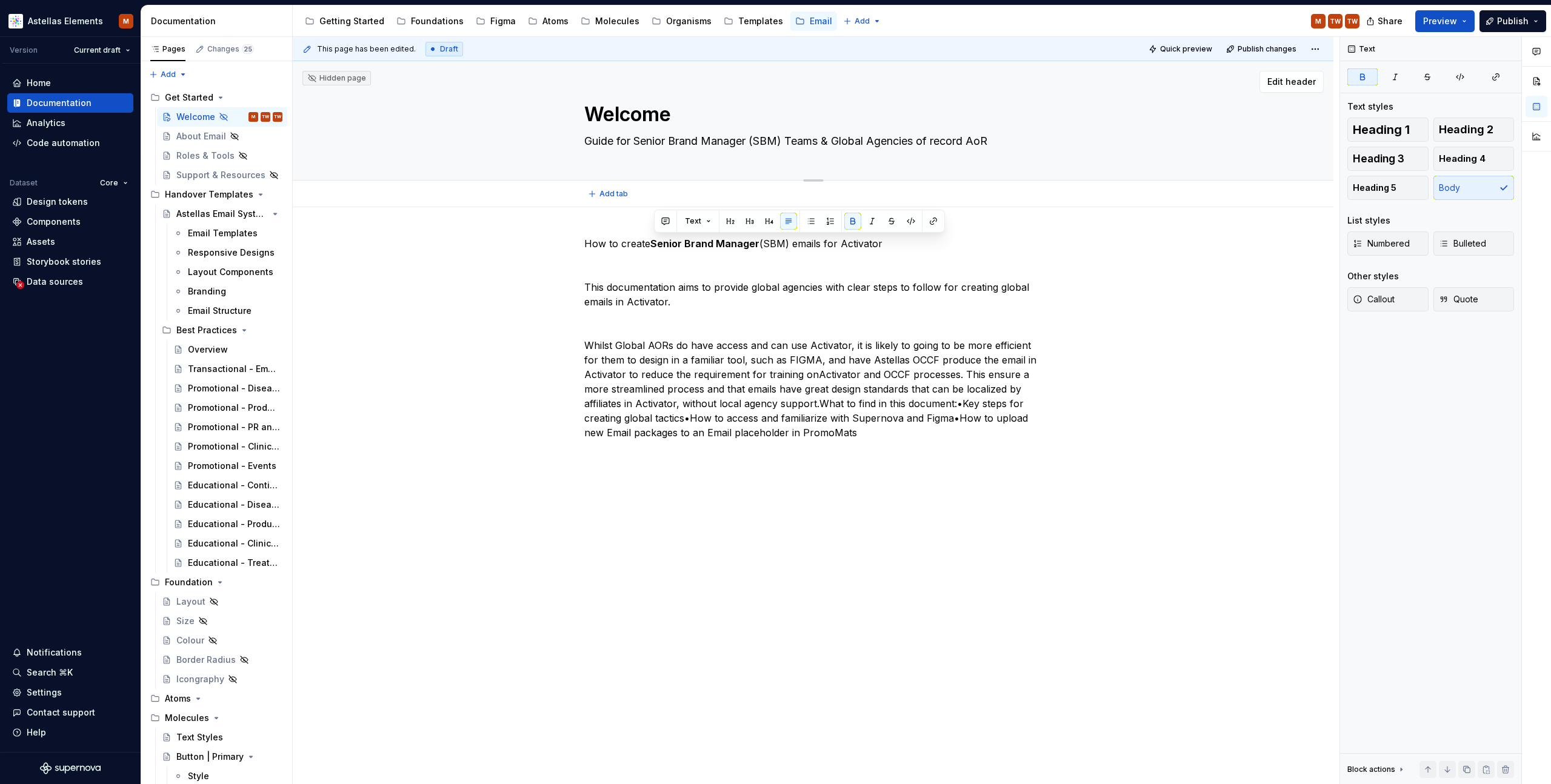
type textarea "*"
type textarea "Guide for Senior Brand Manager (SBM) Teams & Global Agencies of record (AoR"
click at [996, 141] on textarea "Guide for Senior Brand Manager (SBM) Teams & Global Agencies of record (AoR" at bounding box center [811, 141] width 458 height 20
click at [1000, 142] on textarea "Guide for Senior Brand Manager (SBM) Teams & Global Agencies of record (AoR" at bounding box center [811, 141] width 458 height 20
type textarea "*"
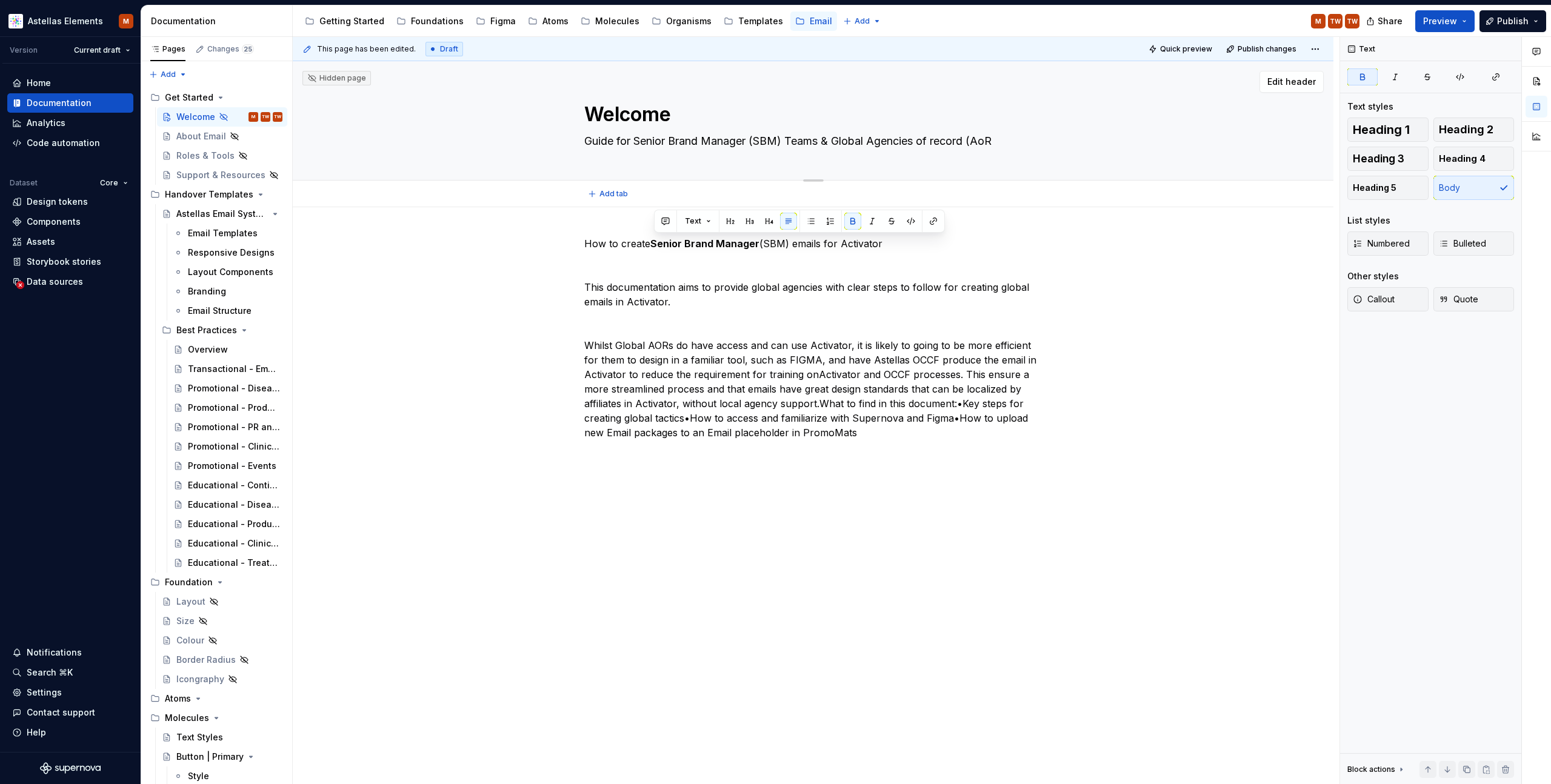
type textarea "Guide for Senior Brand Manager (SBM) Teams & Global Agencies of record (AoR)"
type textarea "*"
type textarea "Guide for Senior Brand Manager (SBM) Teams & Global Agencies of record (AoR)"
click at [1117, 337] on div "How to create Senior Brand Manager (SBM) emails for Activator This documentatio…" at bounding box center [813, 448] width 1041 height 482
drag, startPoint x: 882, startPoint y: 245, endPoint x: 835, endPoint y: 245, distance: 47.0
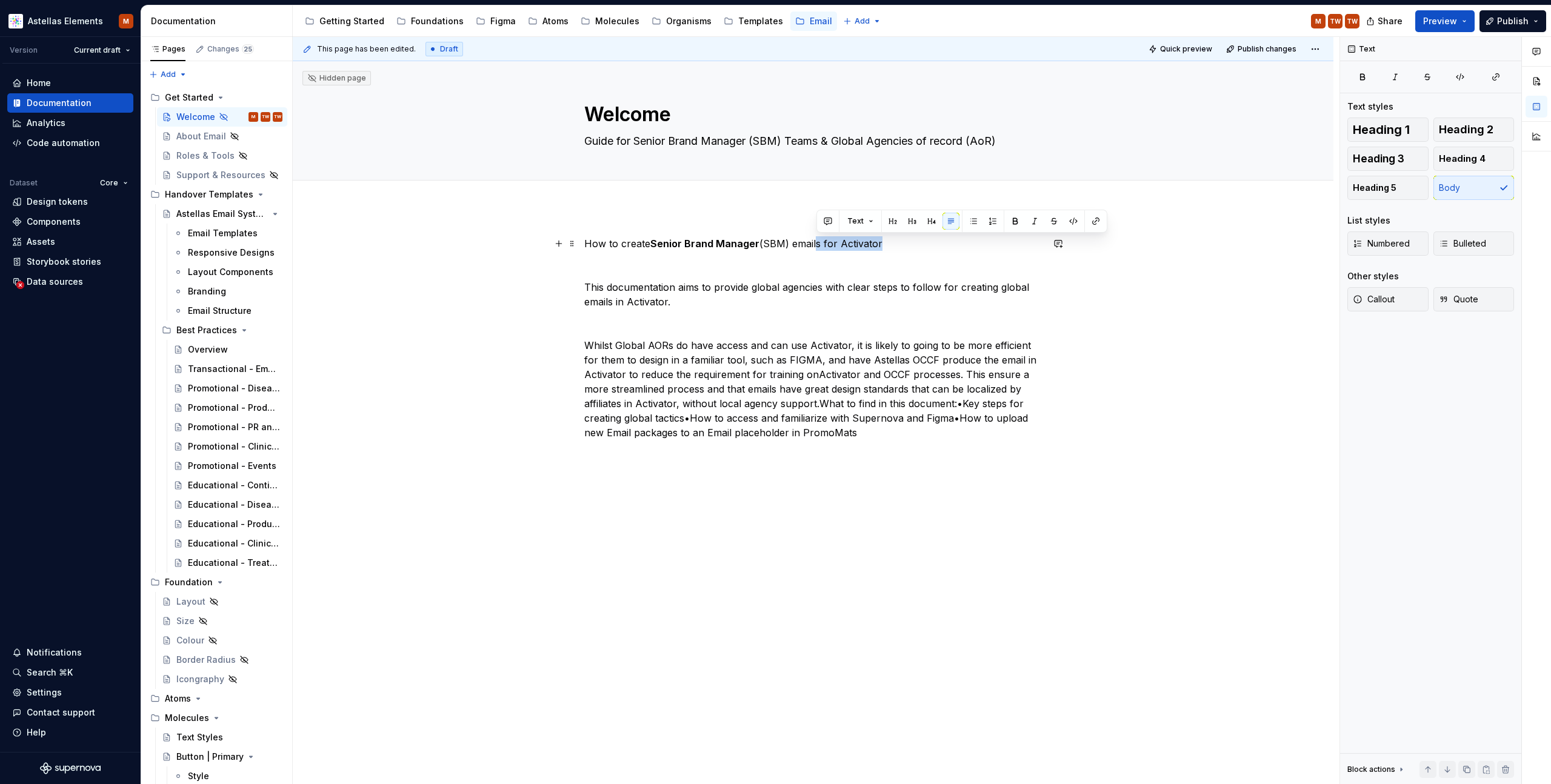
click at [815, 244] on p "How to create Senior Brand Manager (SBM) emails for Activator" at bounding box center [813, 243] width 458 height 15
click at [887, 245] on p "How to create Senior Brand Manager (SBM) emails for Activator" at bounding box center [813, 243] width 458 height 15
click at [757, 288] on p "This documentation aims to provide global agencies with clear steps to follow f…" at bounding box center [813, 294] width 458 height 29
click at [792, 292] on p "This documentation aims to provide Global agencies with clear steps to follow f…" at bounding box center [813, 294] width 458 height 29
click at [674, 306] on p "This documentation aims to provide Global Agencies with clear steps to follow f…" at bounding box center [813, 294] width 458 height 29
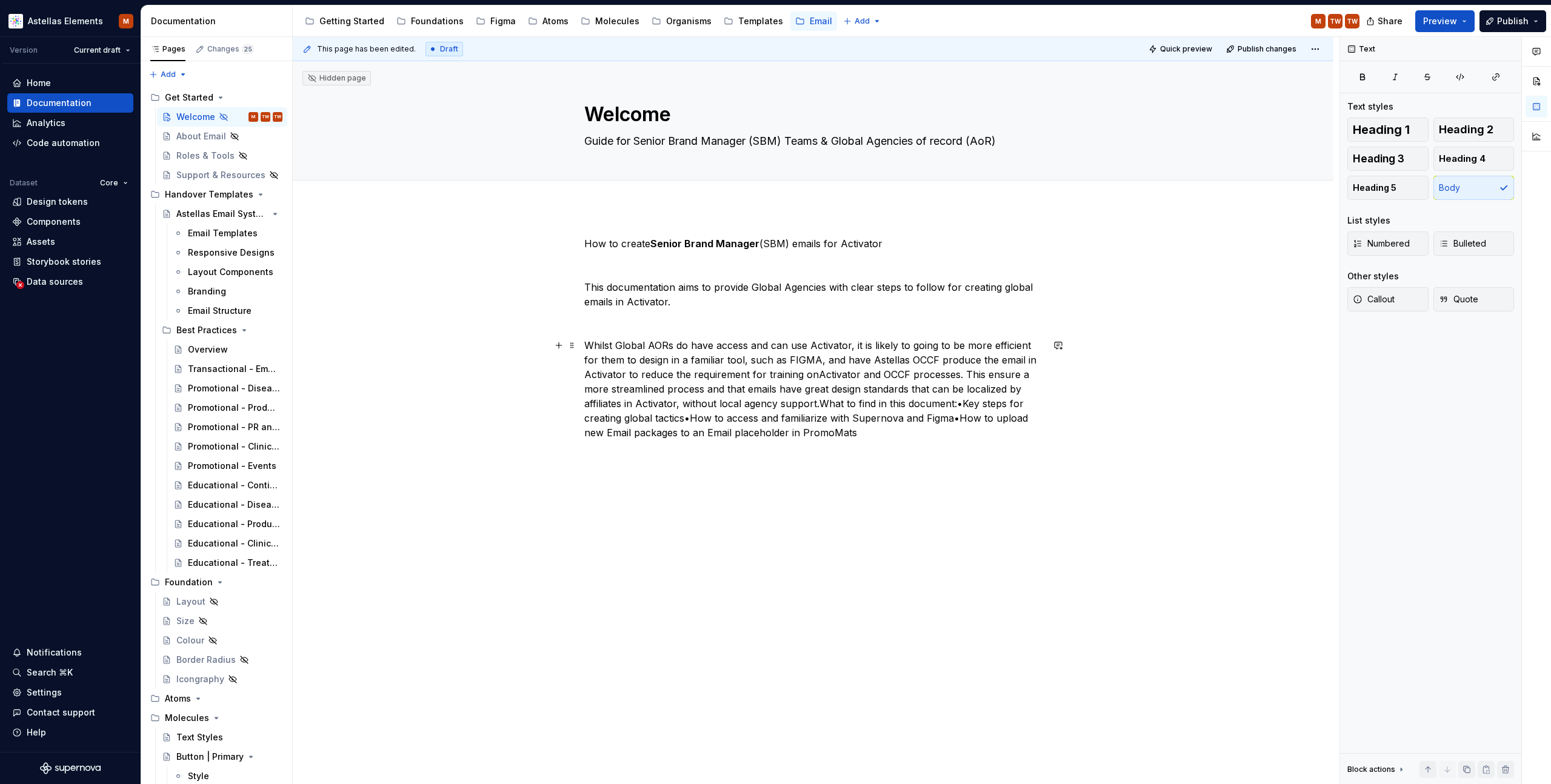
click at [619, 350] on p "Whilst Global AORs do have access and can use Activator, it is likely to going …" at bounding box center [813, 388] width 458 height 102
click at [1152, 404] on div "How to create Senior Brand Manager (SBM) emails for Activator This documentatio…" at bounding box center [813, 448] width 1041 height 482
click at [503, 379] on div "This page has been edited. Draft Quick preview Publish changes Hidden page Welc…" at bounding box center [816, 410] width 1047 height 747
click at [965, 374] on p "Whilst Global AORs do have access and can use Activator, it is likely to going …" at bounding box center [813, 388] width 458 height 102
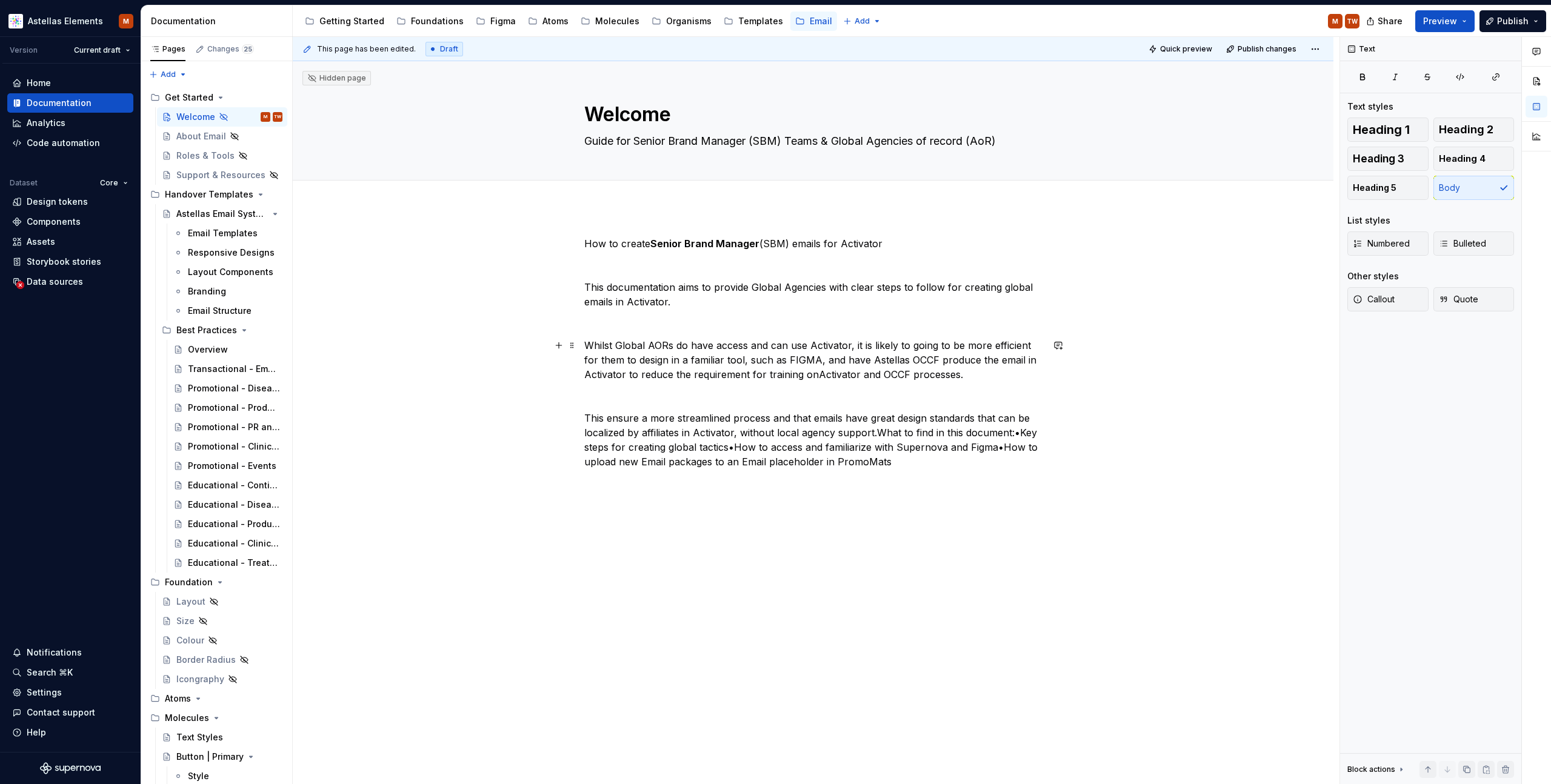
click at [819, 375] on p "Whilst Global AORs do have access and can use Activator, it is likely to going …" at bounding box center [813, 359] width 458 height 44
click at [910, 359] on p "Whilst Global AORs do have access and can use Activator, it is likely to going …" at bounding box center [813, 359] width 458 height 44
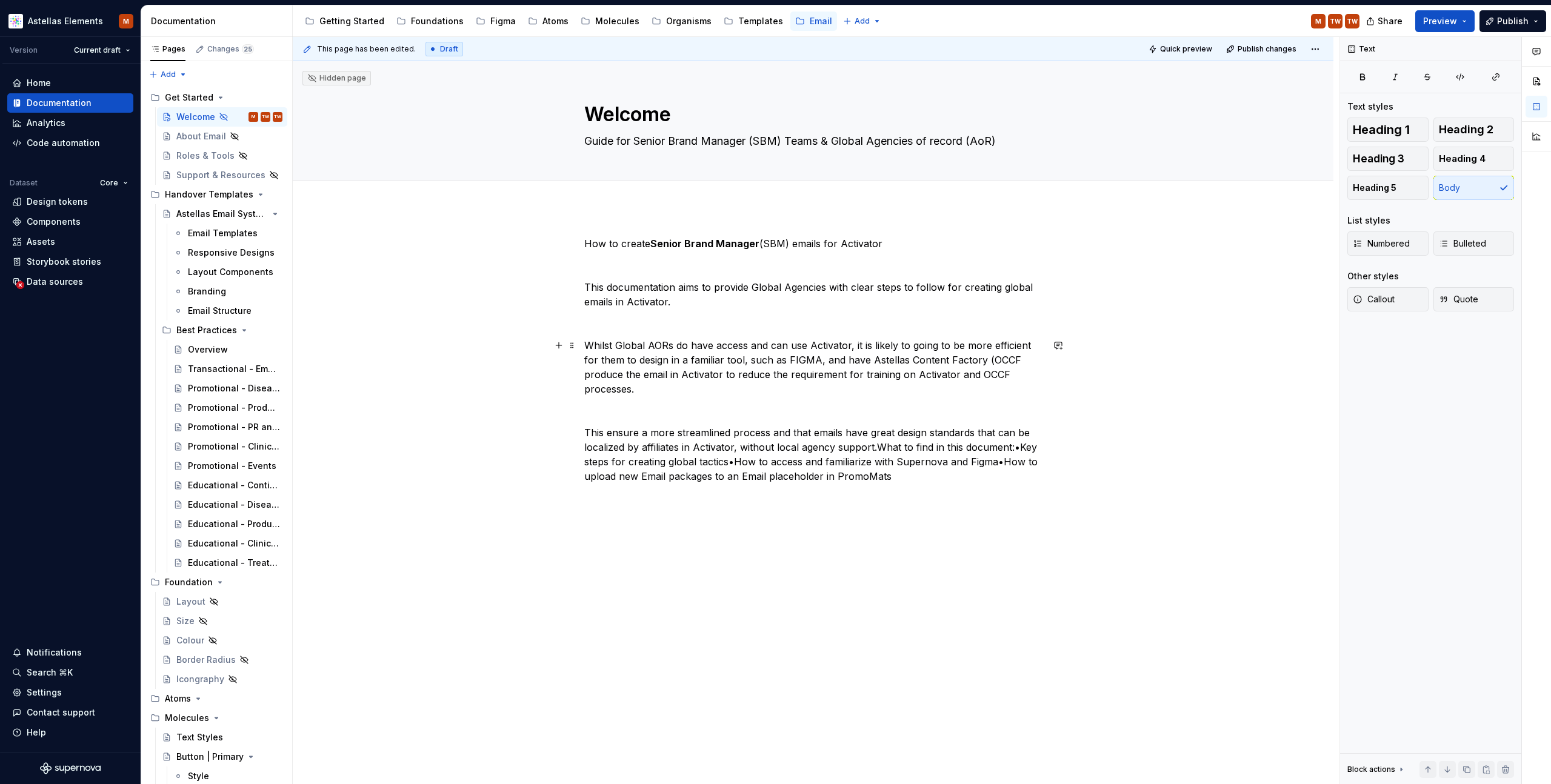
click at [1014, 361] on p "Whilst Global AORs do have access and can use Activator, it is likely to going …" at bounding box center [813, 367] width 458 height 58
click at [589, 143] on textarea "Guide for Senior Brand Manager (SBM) Teams & Global Agencies of record (AoR)" at bounding box center [811, 141] width 458 height 20
click at [598, 142] on textarea "Guide for Senior Brand Manager (SBM) Teams & Global Agencies of record (AoR)" at bounding box center [811, 141] width 458 height 20
drag, startPoint x: 589, startPoint y: 142, endPoint x: 613, endPoint y: 145, distance: 24.2
click at [589, 142] on textarea "Guide for Senior Brand Manager (SBM) Teams & Global Agencies of record (AoR)" at bounding box center [811, 141] width 458 height 20
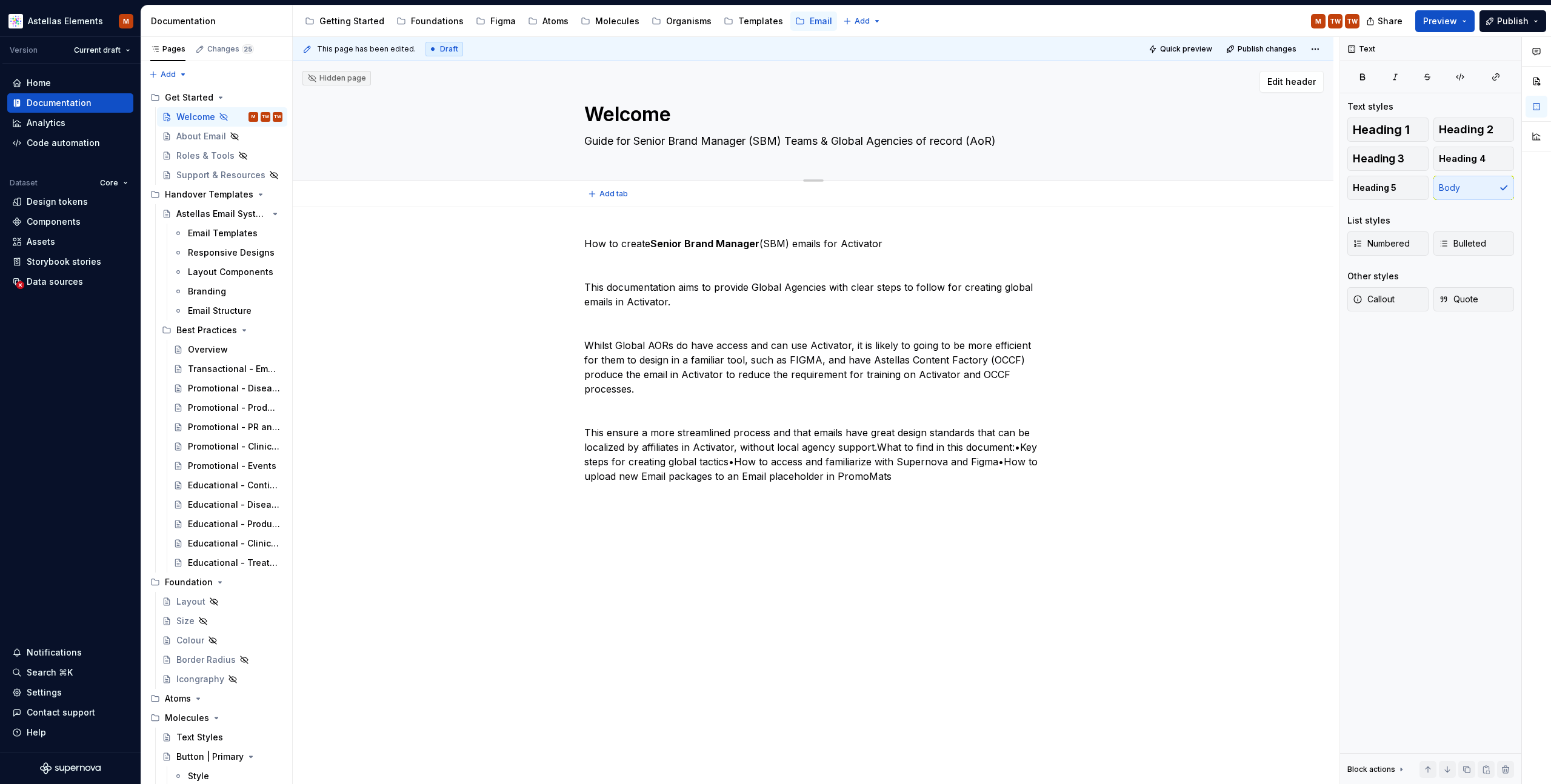
type textarea "*"
type textarea "AGuide for Senior Brand Manager (SBM) Teams & Global Agencies of record (AoR)"
type textarea "*"
type textarea "A Guide for Senior Brand Manager (SBM) Teams & Global Agencies of record (AoR)"
type textarea "*"
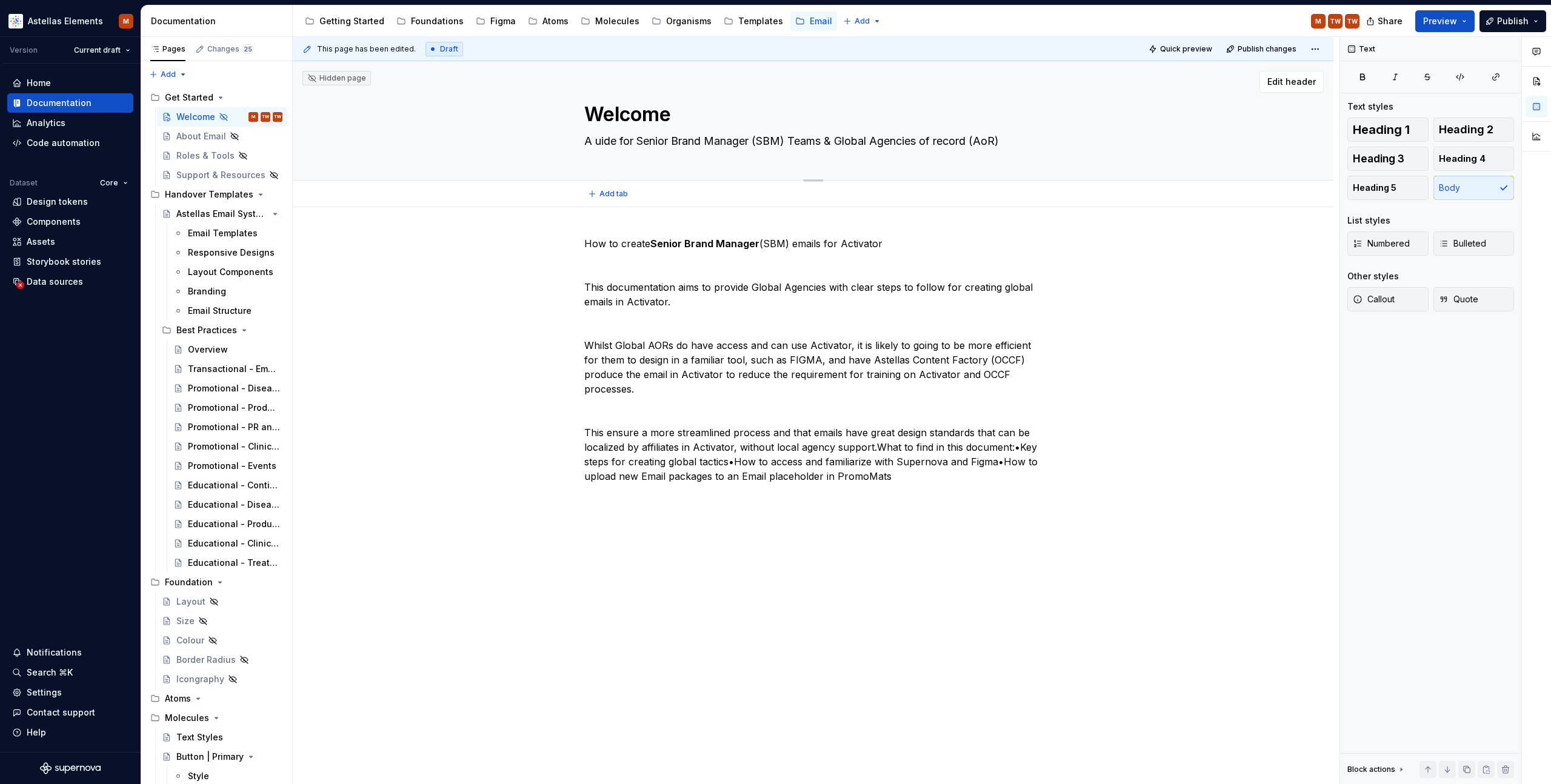
type textarea "A guide for Senior Brand Manager (SBM) Teams & Global Agencies of record (AoR)"
type textarea "*"
type textarea "A guide for Senior Brand Manager (SBM) Teams & Global Agencies of record (AoR)"
drag, startPoint x: 969, startPoint y: 292, endPoint x: 965, endPoint y: 301, distance: 9.8
click at [965, 301] on p "This documentation aims to provide Global Agencies with clear steps to follow f…" at bounding box center [813, 294] width 458 height 29
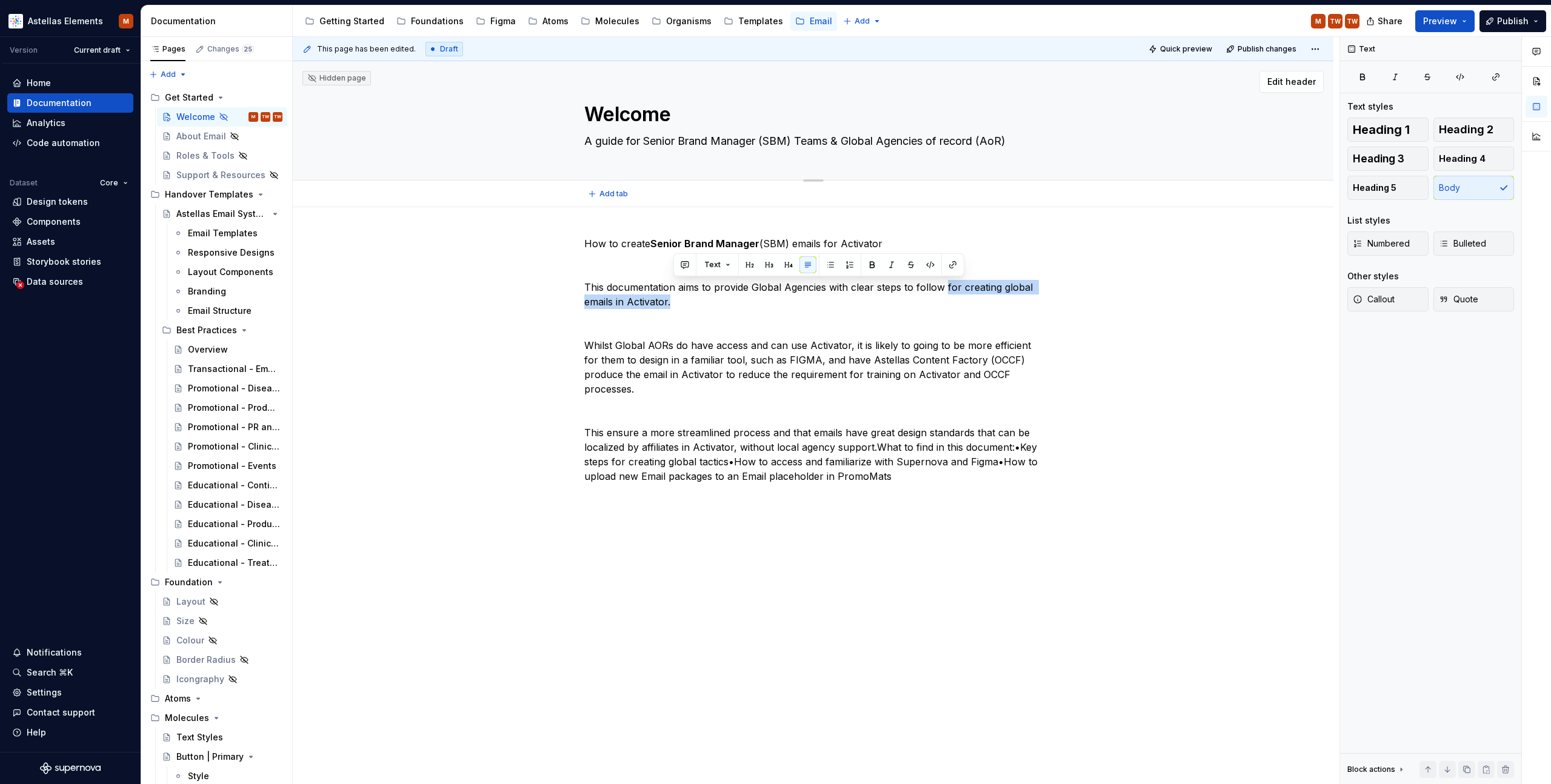
copy p "for creating global emails in Activator."
click at [1011, 141] on textarea "A guide for Senior Brand Manager (SBM) Teams & Global Agencies of record (AoR)" at bounding box center [811, 141] width 458 height 20
drag, startPoint x: 1017, startPoint y: 142, endPoint x: 1039, endPoint y: 148, distance: 22.8
click at [1017, 142] on textarea "A guide for Senior Brand Manager (SBM) Teams & Global Agencies of record (AoR)" at bounding box center [811, 141] width 458 height 20
type textarea "*"
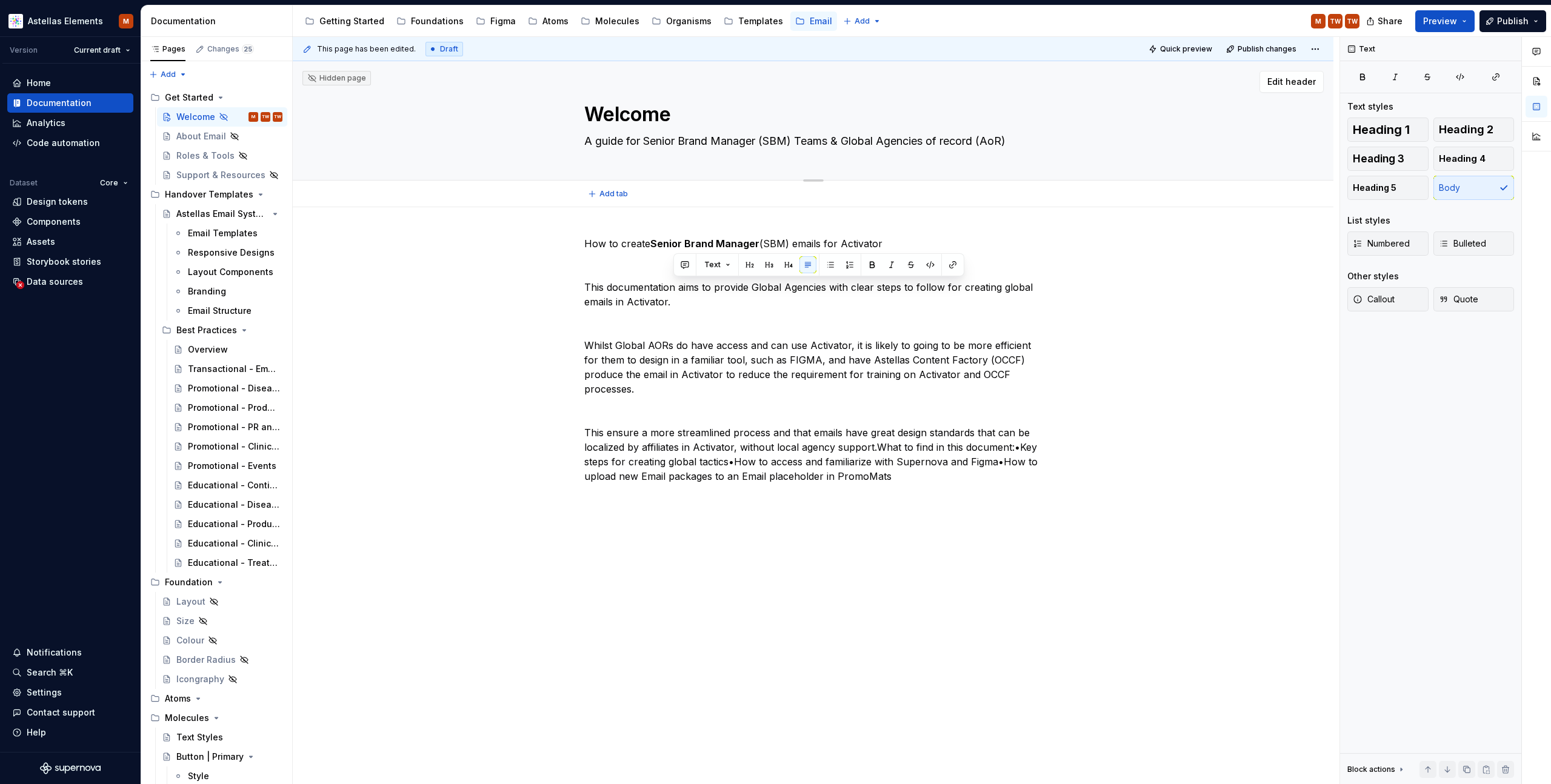
type textarea "A guide for Senior Brand Manager (SBM) Teams & Global Agencies of record (AoR)"
paste textarea "for creating global emails in Activator."
type textarea "*"
type textarea "A guide for Senior Brand Manager (SBM) Teams & Global Agencies of record (AoR) …"
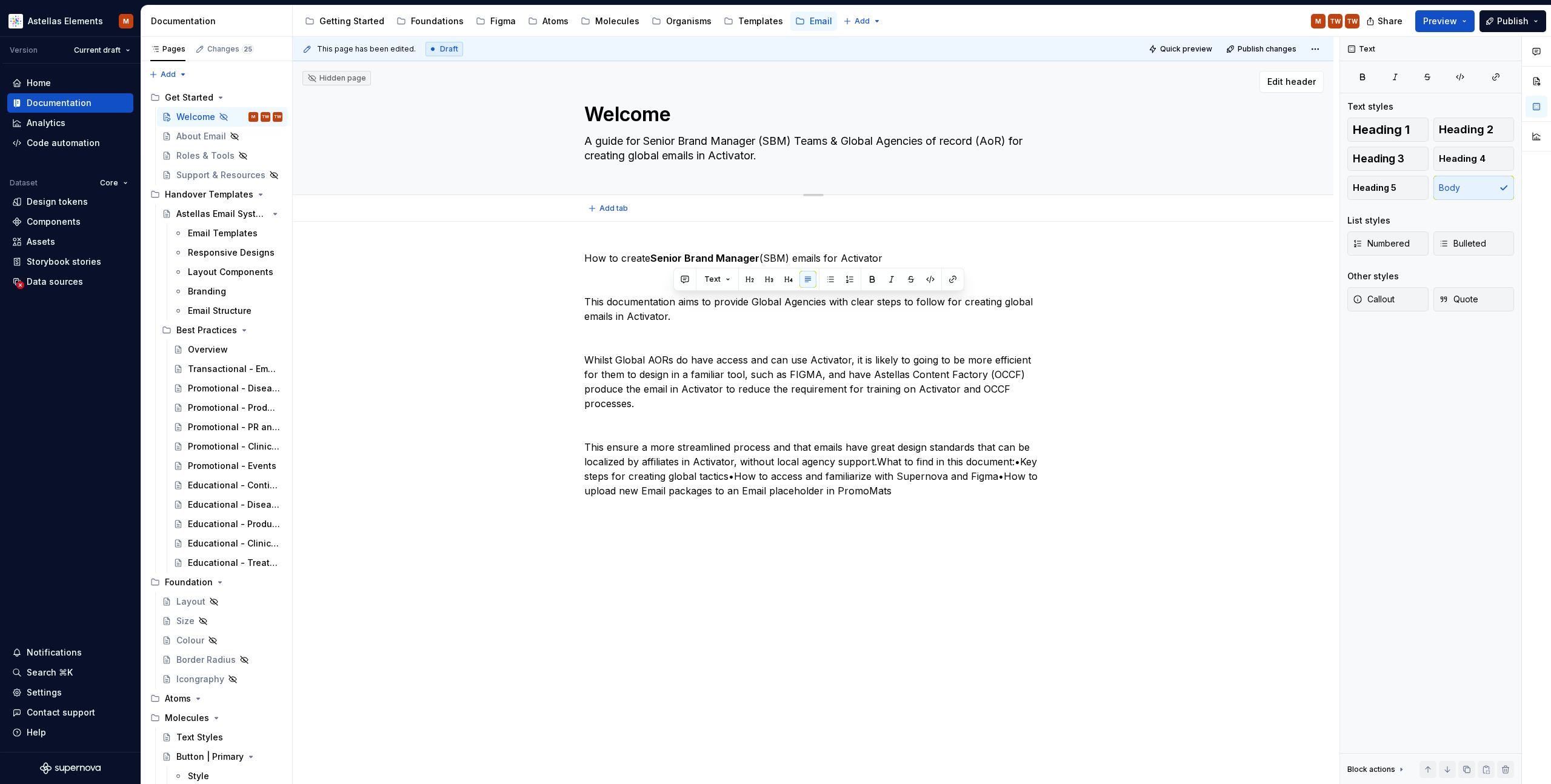
type textarea "*"
click at [806, 142] on textarea "A guide for Senior Brand Manager (SBM) Teams & Global Agencies of record (AoR) …" at bounding box center [811, 148] width 458 height 34
type textarea "A guide for Senior Brand Manager (SBM) eams & Global Agencies of record (AoR) f…"
type textarea "*"
type textarea "A guide for Senior Brand Manager (SBM) teams & Global Agencies of record (AoR) …"
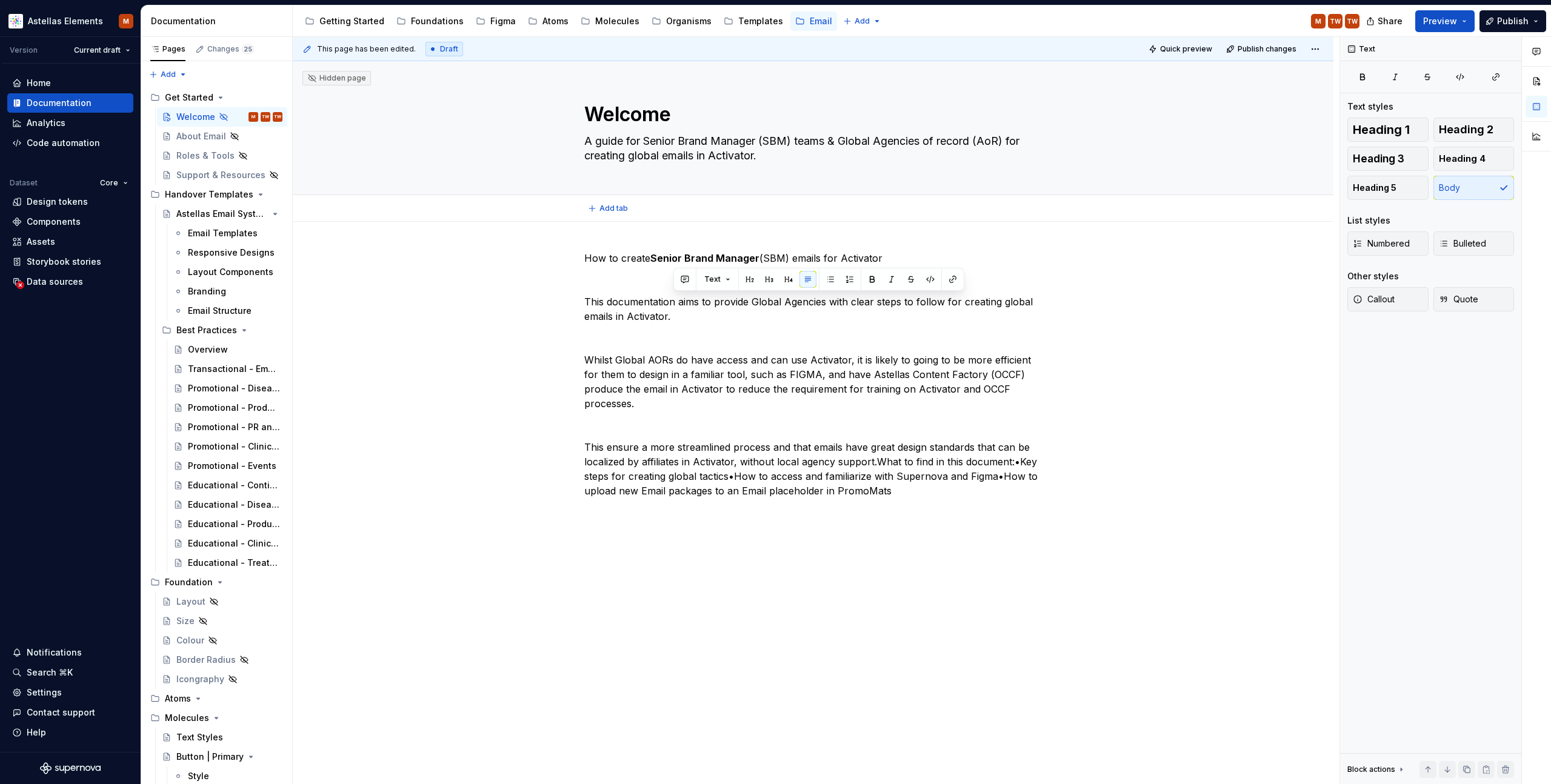
type textarea "*"
type textarea "A guide for Senior Brand Manager (SBM) teams & Global Agencies of record (AoR) …"
click at [1150, 310] on div "How to create Senior Brand Manager (SBM) emails for Activator This documentatio…" at bounding box center [813, 485] width 1041 height 526
click at [442, 329] on div "How to create Senior Brand Manager (SBM) emails for Activator This documentatio…" at bounding box center [813, 485] width 1041 height 526
click at [630, 258] on p "How to create Senior Brand Manager (SBM) emails for Activator" at bounding box center [813, 258] width 458 height 15
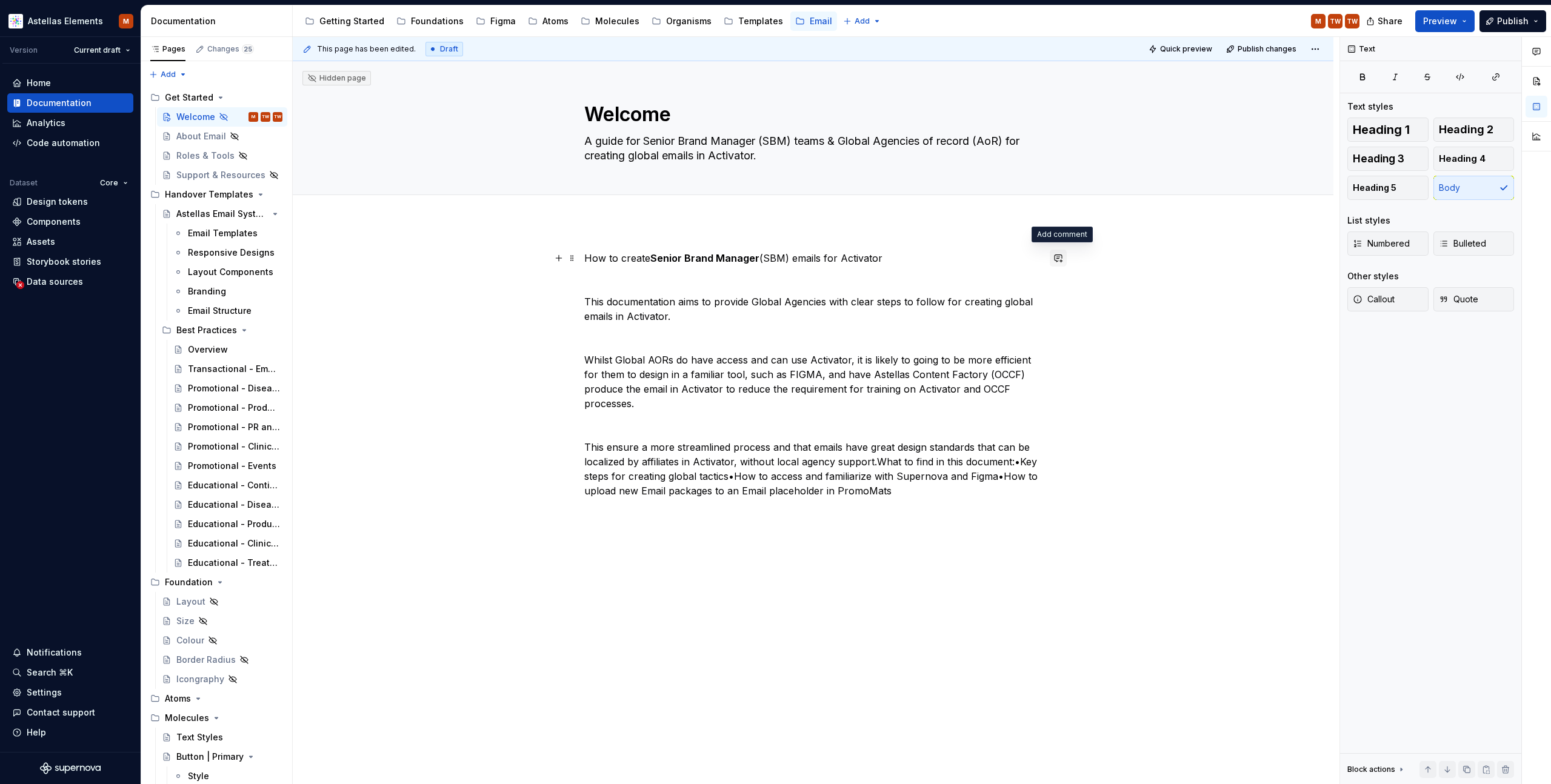
click at [1062, 260] on button "button" at bounding box center [1058, 258] width 17 height 17
click at [1059, 298] on icon "Send" at bounding box center [1057, 298] width 12 height 12
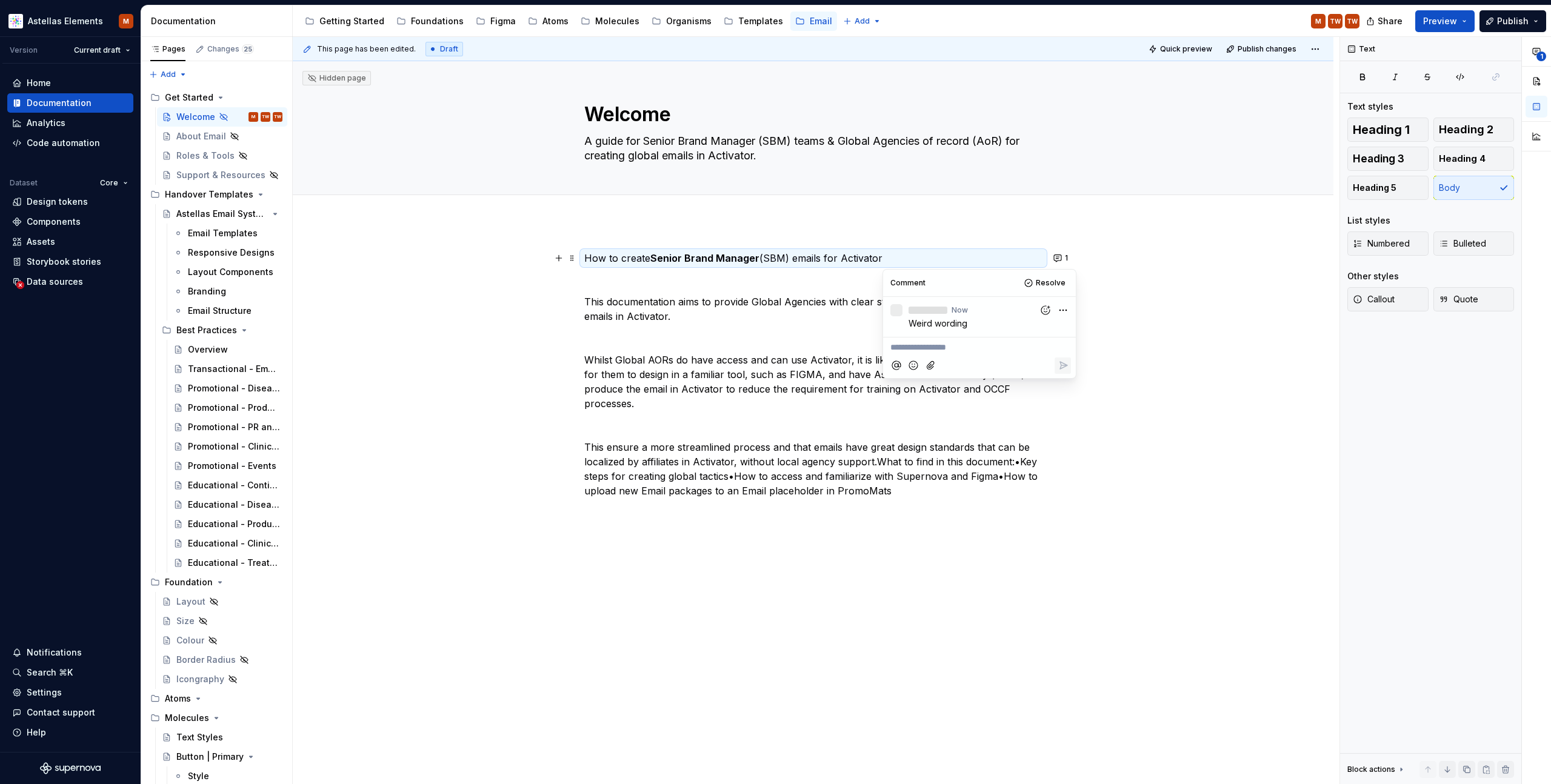
click at [693, 316] on p "This documentation aims to provide Global Agencies with clear steps to follow f…" at bounding box center [813, 309] width 458 height 29
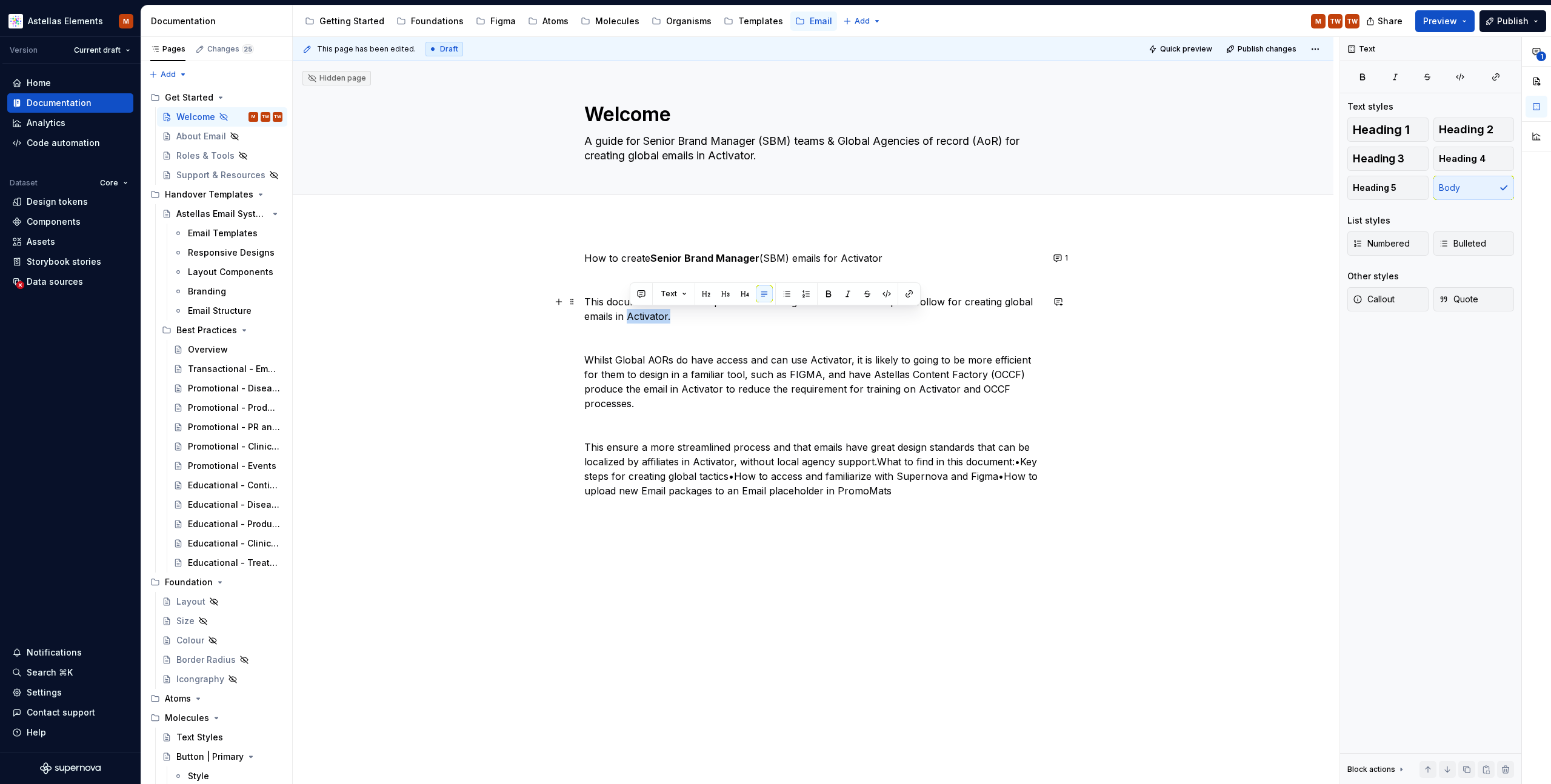
drag, startPoint x: 674, startPoint y: 317, endPoint x: 631, endPoint y: 319, distance: 43.0
click at [631, 319] on p "This documentation aims to provide Global Agencies with clear steps to follow f…" at bounding box center [813, 309] width 458 height 29
drag, startPoint x: 827, startPoint y: 293, endPoint x: 706, endPoint y: 319, distance: 123.8
click at [827, 293] on button "button" at bounding box center [829, 293] width 17 height 17
click at [706, 319] on p "This documentation aims to provide Global Agencies with clear steps to follow f…" at bounding box center [813, 309] width 458 height 29
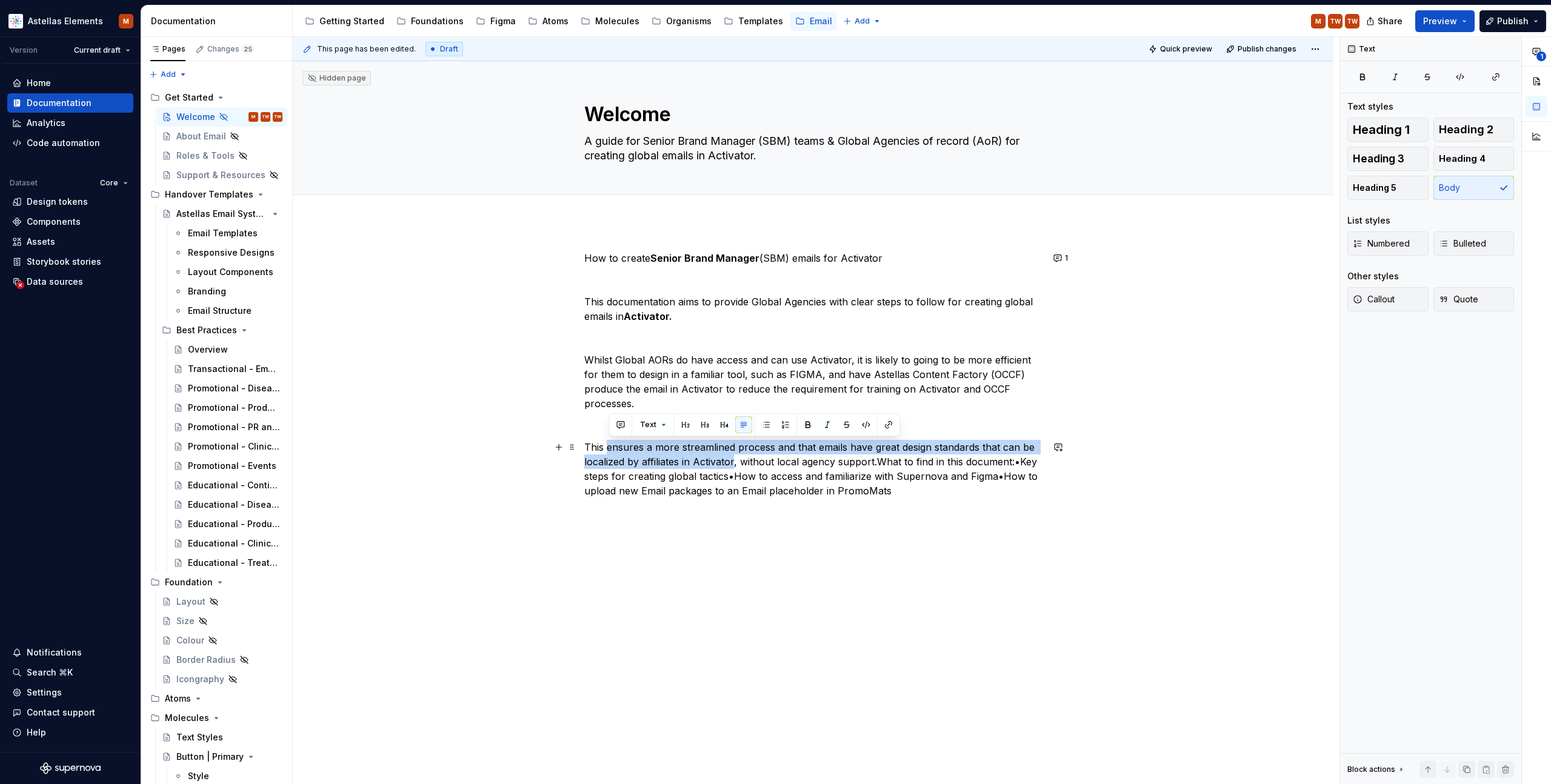
drag, startPoint x: 609, startPoint y: 450, endPoint x: 738, endPoint y: 463, distance: 129.7
click at [738, 463] on p "This ensures a more streamlined process and that emails have great design stand…" at bounding box center [813, 469] width 458 height 58
click at [806, 421] on button "button" at bounding box center [808, 425] width 17 height 17
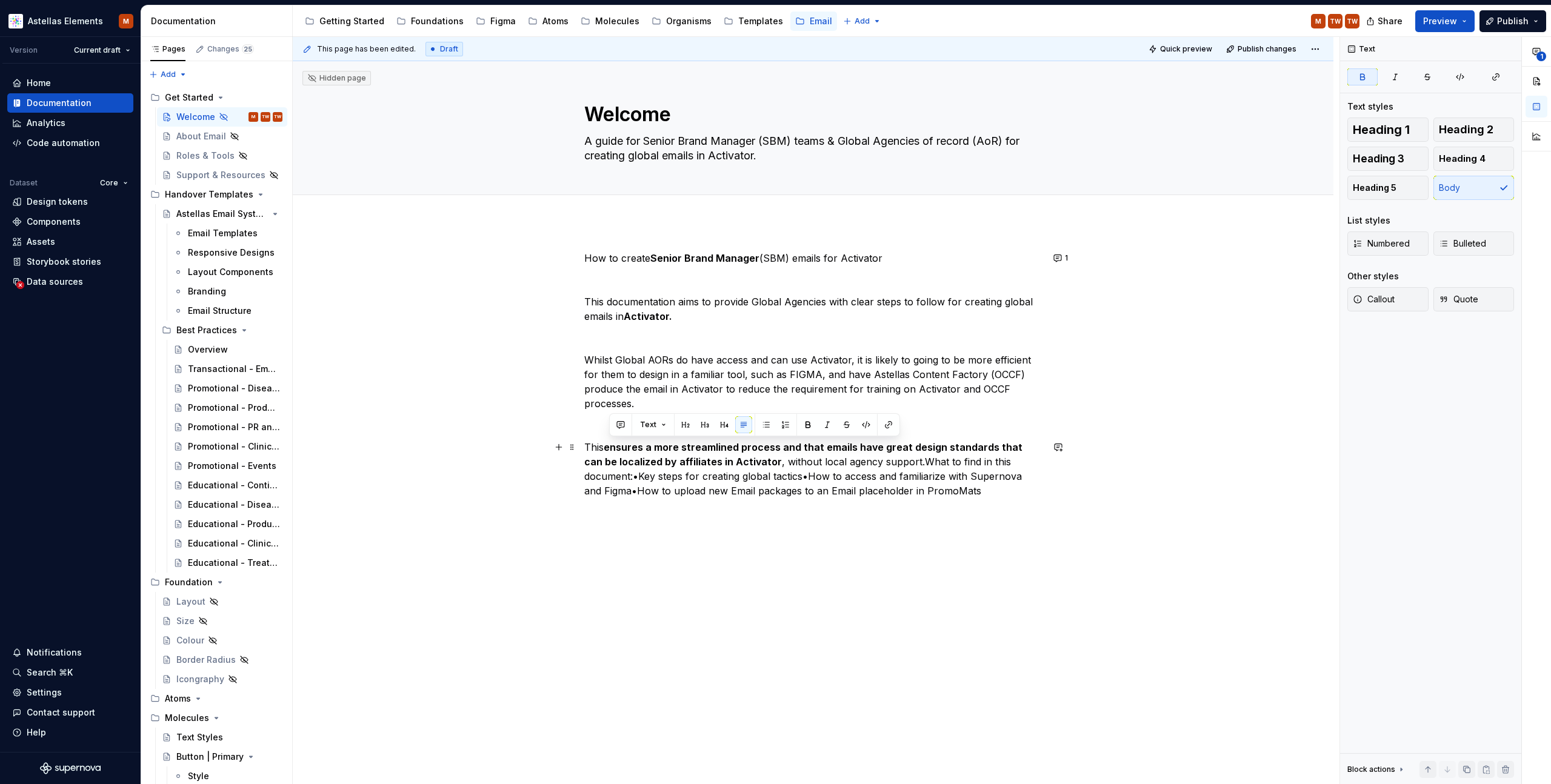
drag, startPoint x: 898, startPoint y: 463, endPoint x: 906, endPoint y: 466, distance: 8.5
click at [898, 463] on p "This ensures a more streamlined process and that emails have great design stand…" at bounding box center [813, 469] width 458 height 58
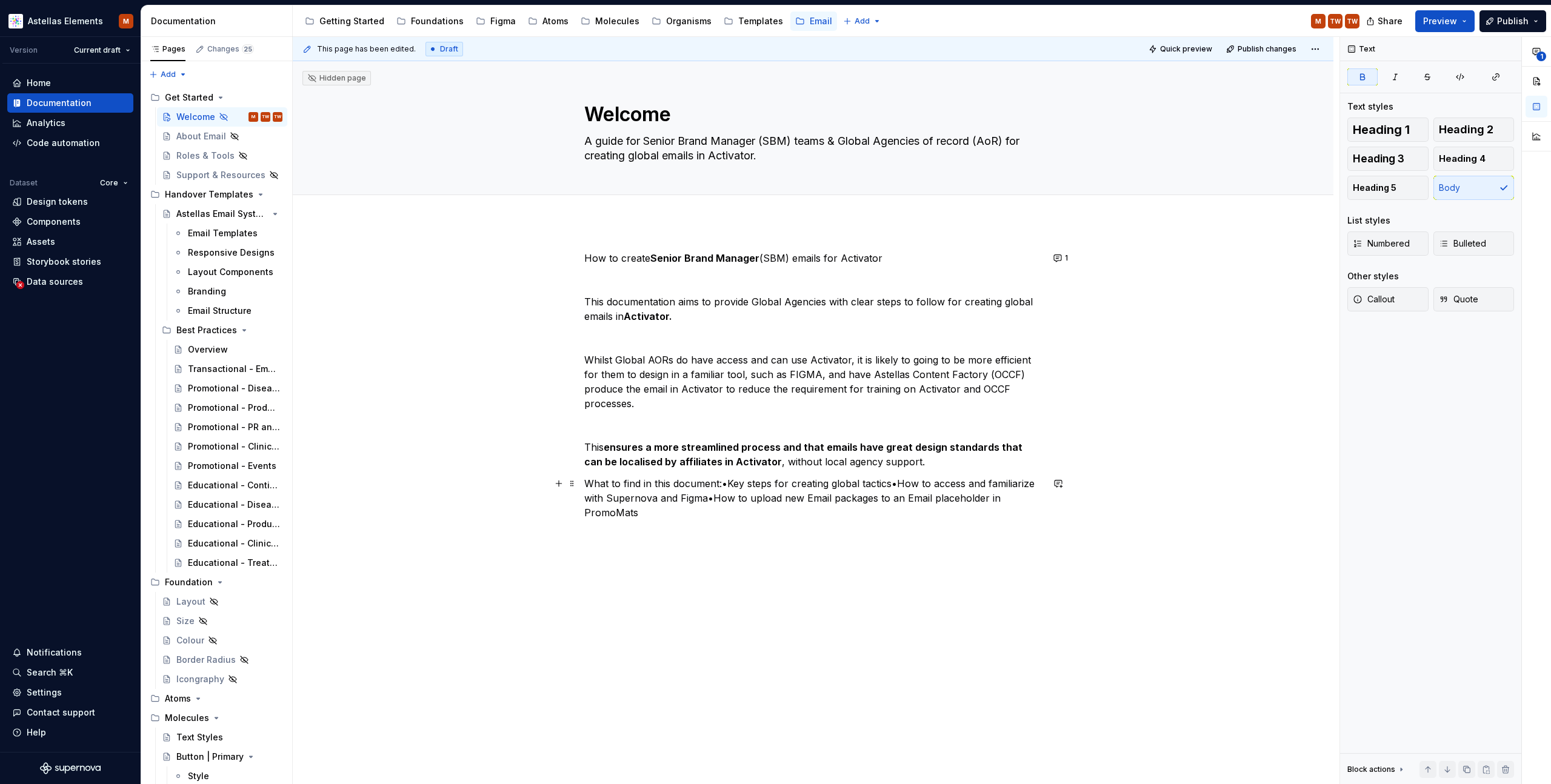
click at [726, 485] on p "What to find in this document:•Key steps for creating global tactics•How to acc…" at bounding box center [813, 497] width 458 height 44
click at [720, 484] on p "What to find in this document:" at bounding box center [813, 483] width 458 height 15
click at [813, 487] on p "What to find in this documentation:" at bounding box center [813, 483] width 458 height 15
click at [589, 484] on p "What to find in this documentation:" at bounding box center [813, 483] width 458 height 15
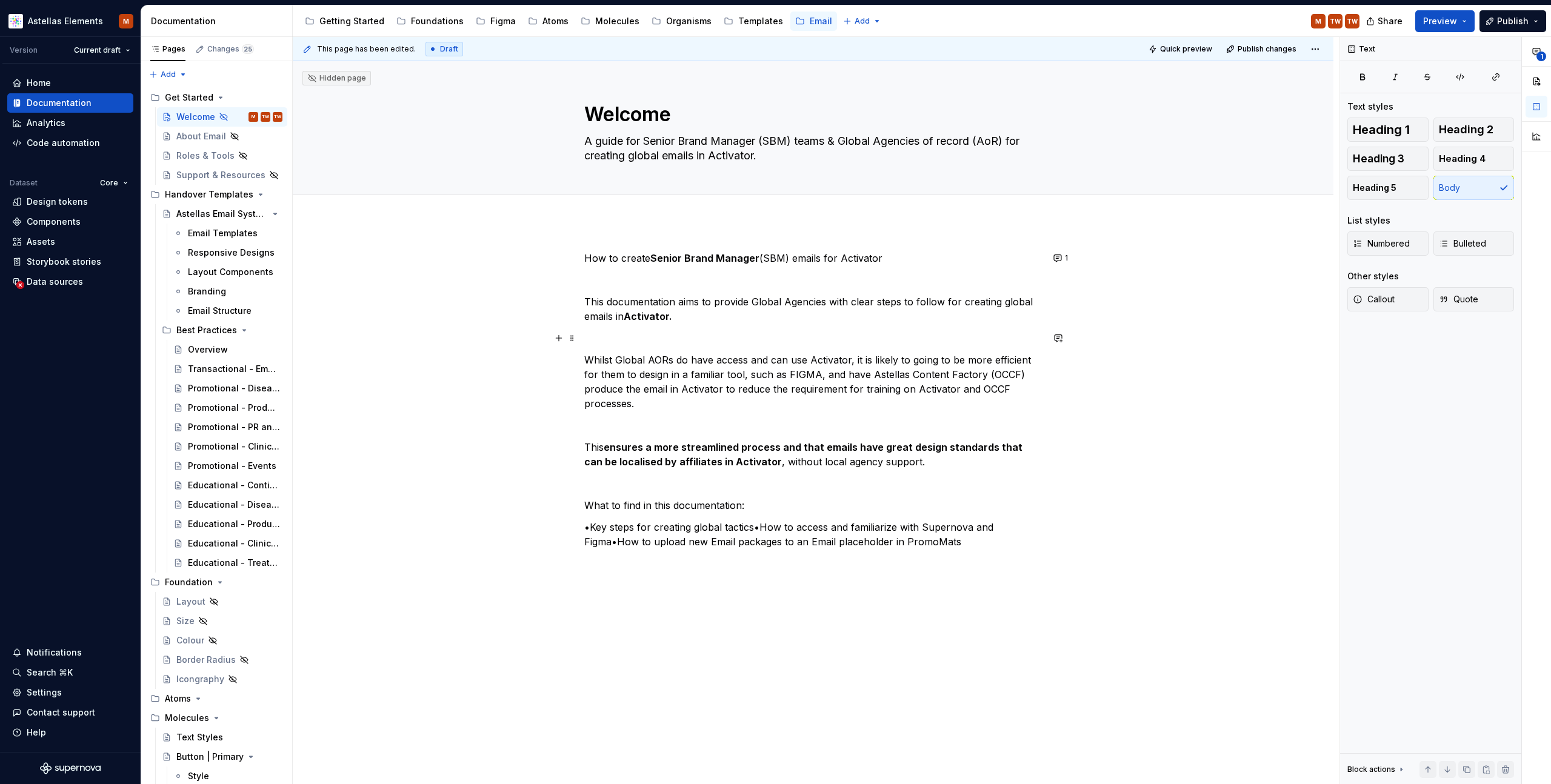
click at [605, 351] on div "How to create Senior Brand Manager (SBM) emails for Activator This documentatio…" at bounding box center [813, 399] width 458 height 298
click at [1152, 426] on div "How to create Senior Brand Manager (SBM) emails for Activator This documentatio…" at bounding box center [813, 510] width 1041 height 577
click at [592, 528] on p "•Key steps for creating global tactics•How to access and familiarize with Super…" at bounding box center [813, 534] width 458 height 29
click at [756, 528] on p "Key steps for creating global tactics•How to access and familiarize with Supern…" at bounding box center [813, 534] width 458 height 29
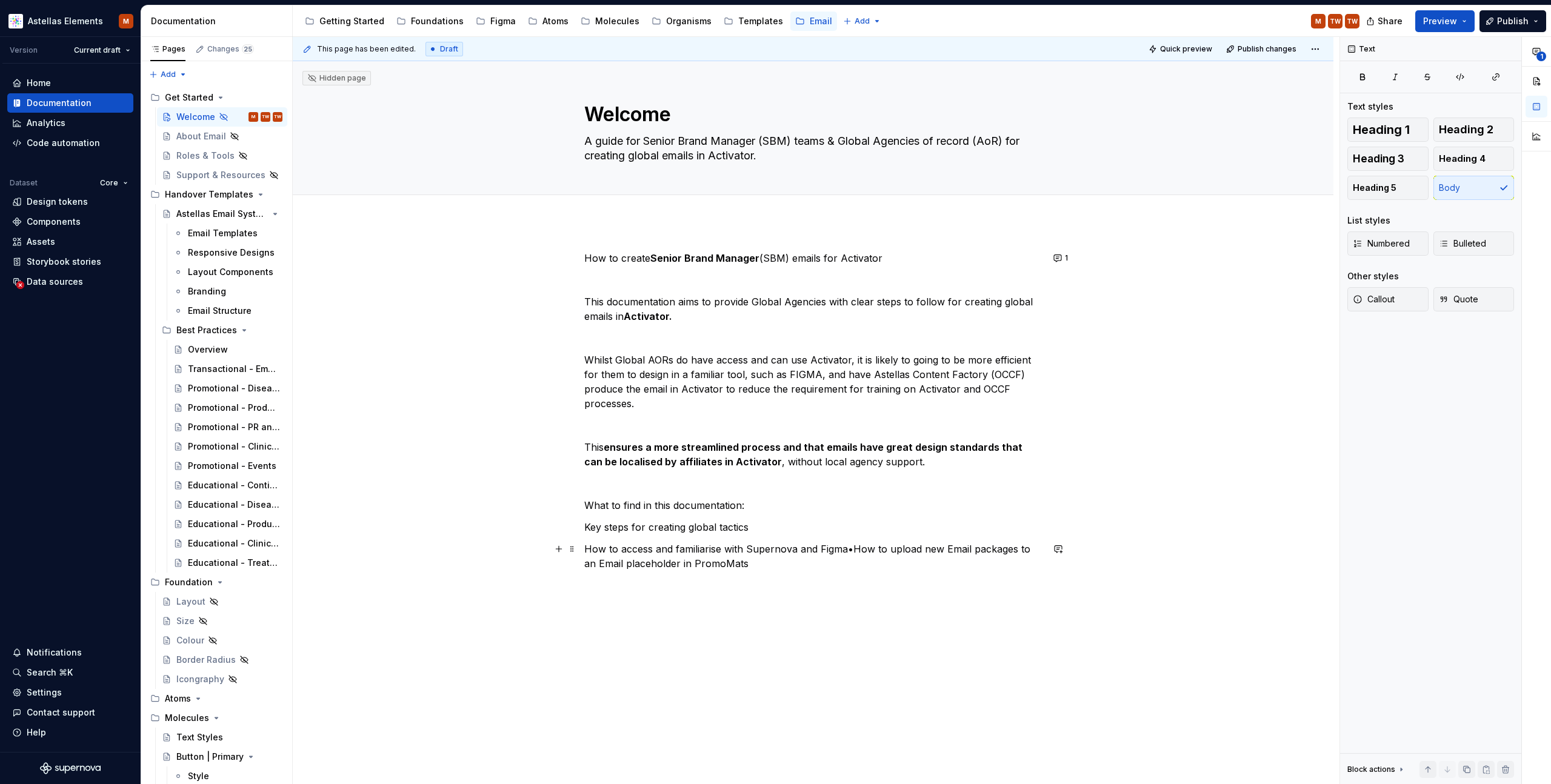
click at [854, 550] on p "How to access and familiarise with Supernova and Figma•How to upload new Email …" at bounding box center [813, 556] width 458 height 29
click at [926, 572] on p "How to upload new Email packages to an Email placeholder in PromoMats" at bounding box center [813, 570] width 458 height 15
click at [1176, 561] on div "How to create Senior Brand Manager (SBM) emails for Activator This documentatio…" at bounding box center [813, 525] width 1041 height 606
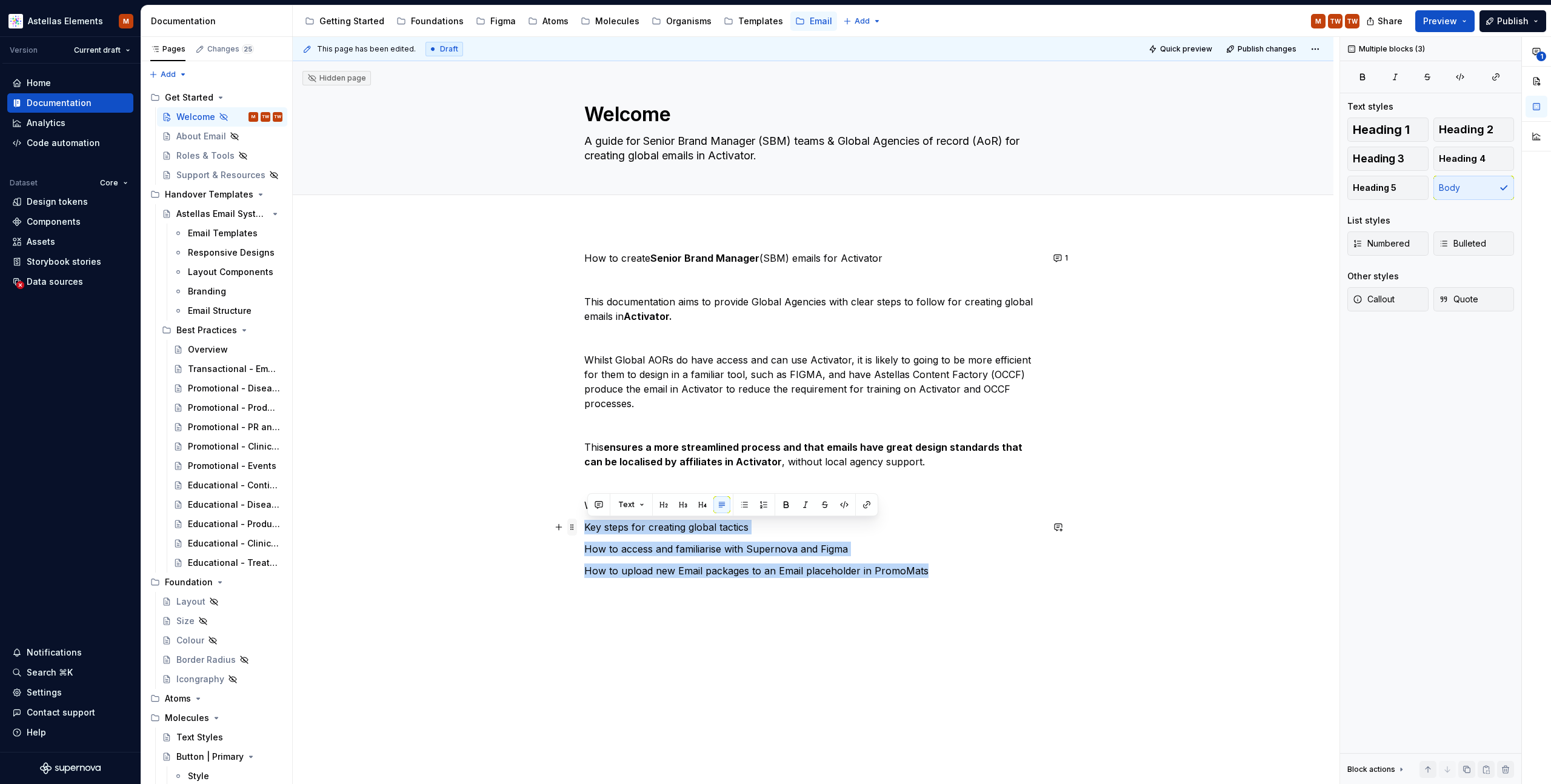
drag, startPoint x: 929, startPoint y: 569, endPoint x: 575, endPoint y: 522, distance: 357.1
click at [585, 522] on div "How to create Senior Brand Manager (SBM) emails for Activator This documentatio…" at bounding box center [813, 421] width 458 height 342
click at [769, 506] on button "button" at bounding box center [770, 505] width 17 height 17
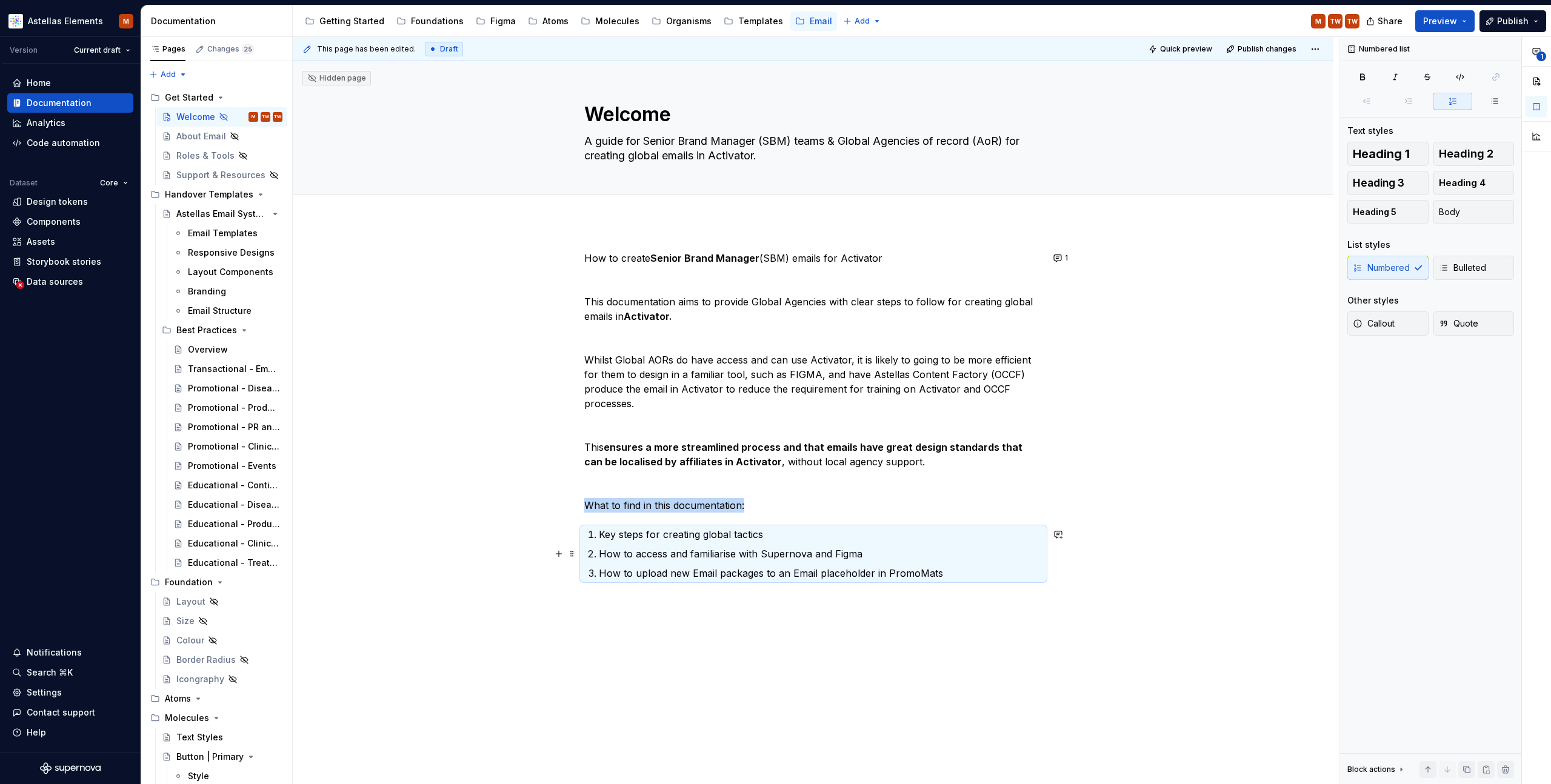
click at [1064, 652] on div "How to create Senior Brand Manager (SBM) emails for Activator This documentatio…" at bounding box center [813, 526] width 1041 height 608
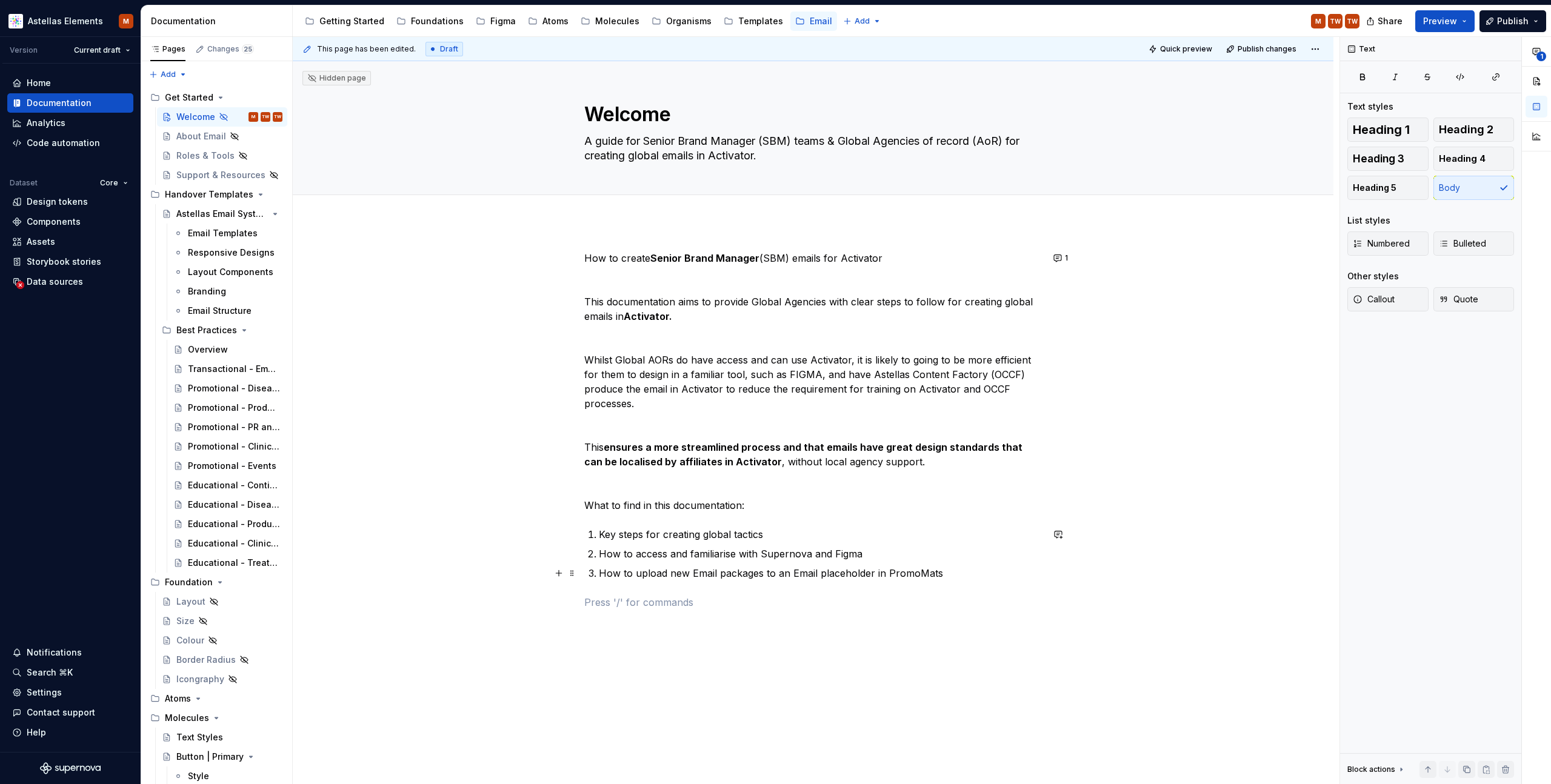
click at [668, 572] on p "How to upload new Email packages to an Email placeholder in PromoMats" at bounding box center [821, 572] width 444 height 15
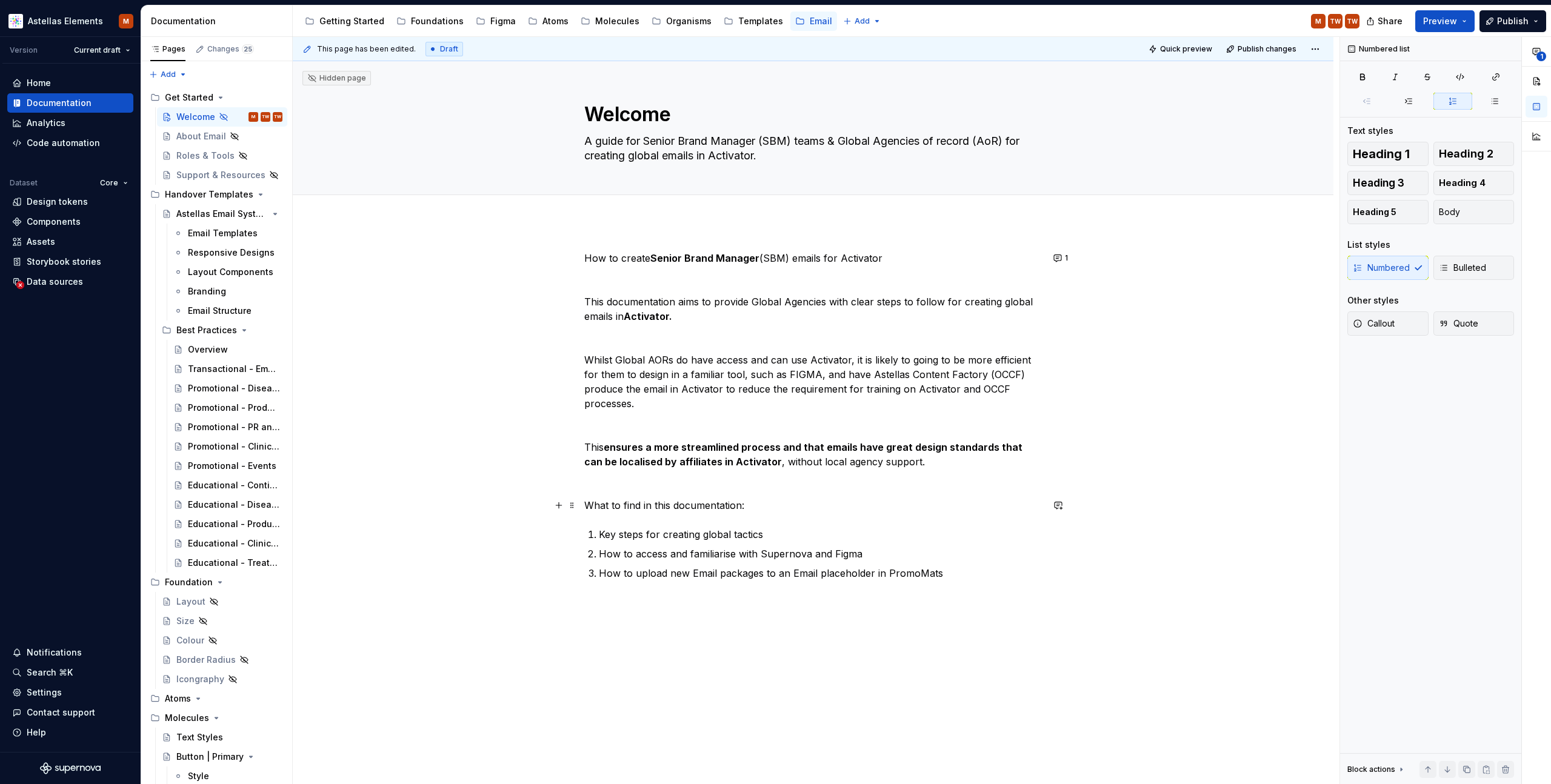
click at [482, 511] on div "How to create Senior Brand Manager (SBM) emails for Activator This documentatio…" at bounding box center [813, 540] width 1041 height 637
click at [650, 536] on p "Key steps for creating global tactics" at bounding box center [821, 534] width 444 height 15
drag, startPoint x: 603, startPoint y: 534, endPoint x: 743, endPoint y: 479, distance: 150.4
click at [771, 534] on p "Key steps for creating global tactics" at bounding box center [821, 534] width 444 height 15
copy p "Key steps for creating global tactics"
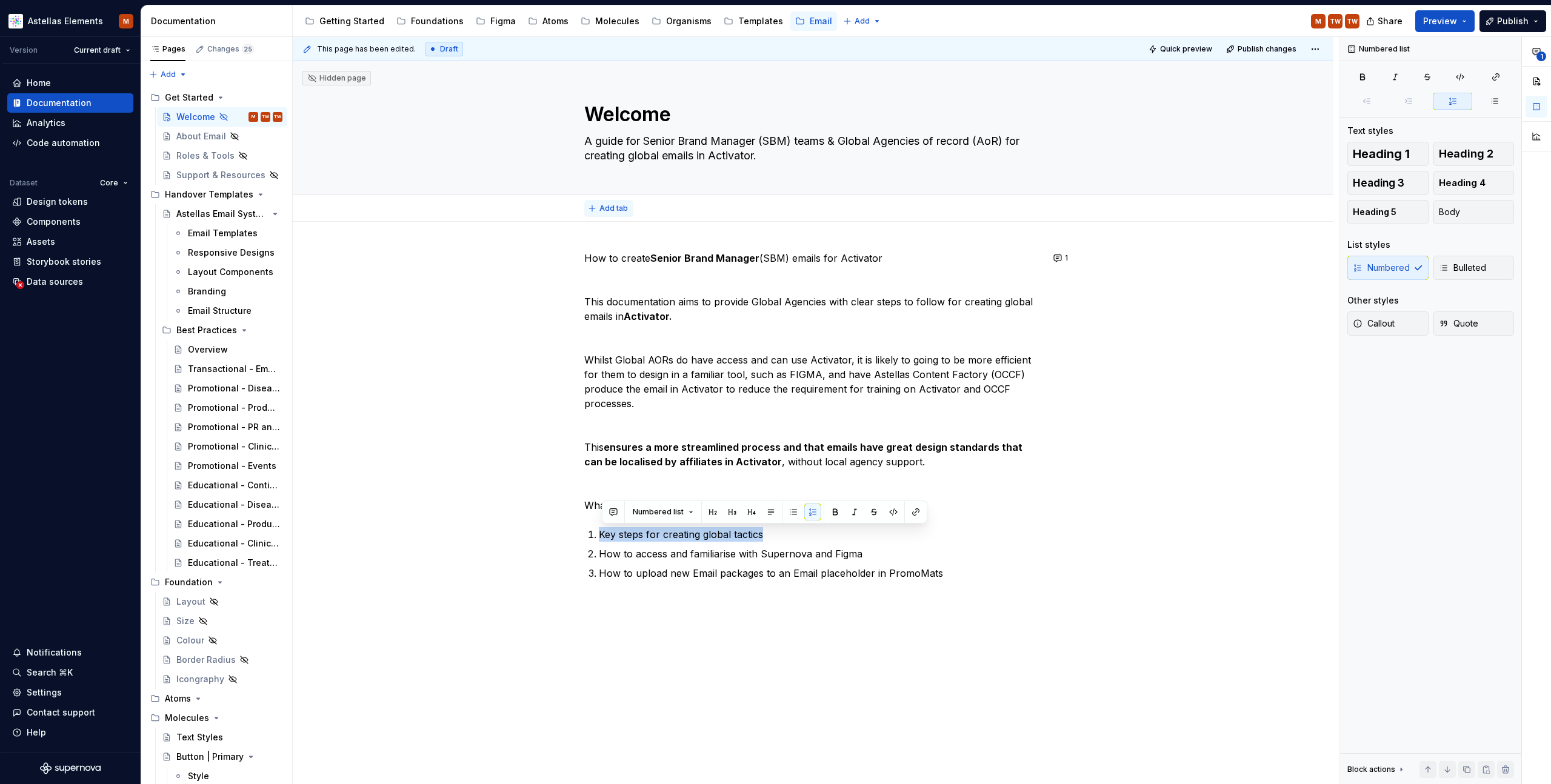
click at [614, 210] on span "Add tab" at bounding box center [613, 208] width 28 height 9
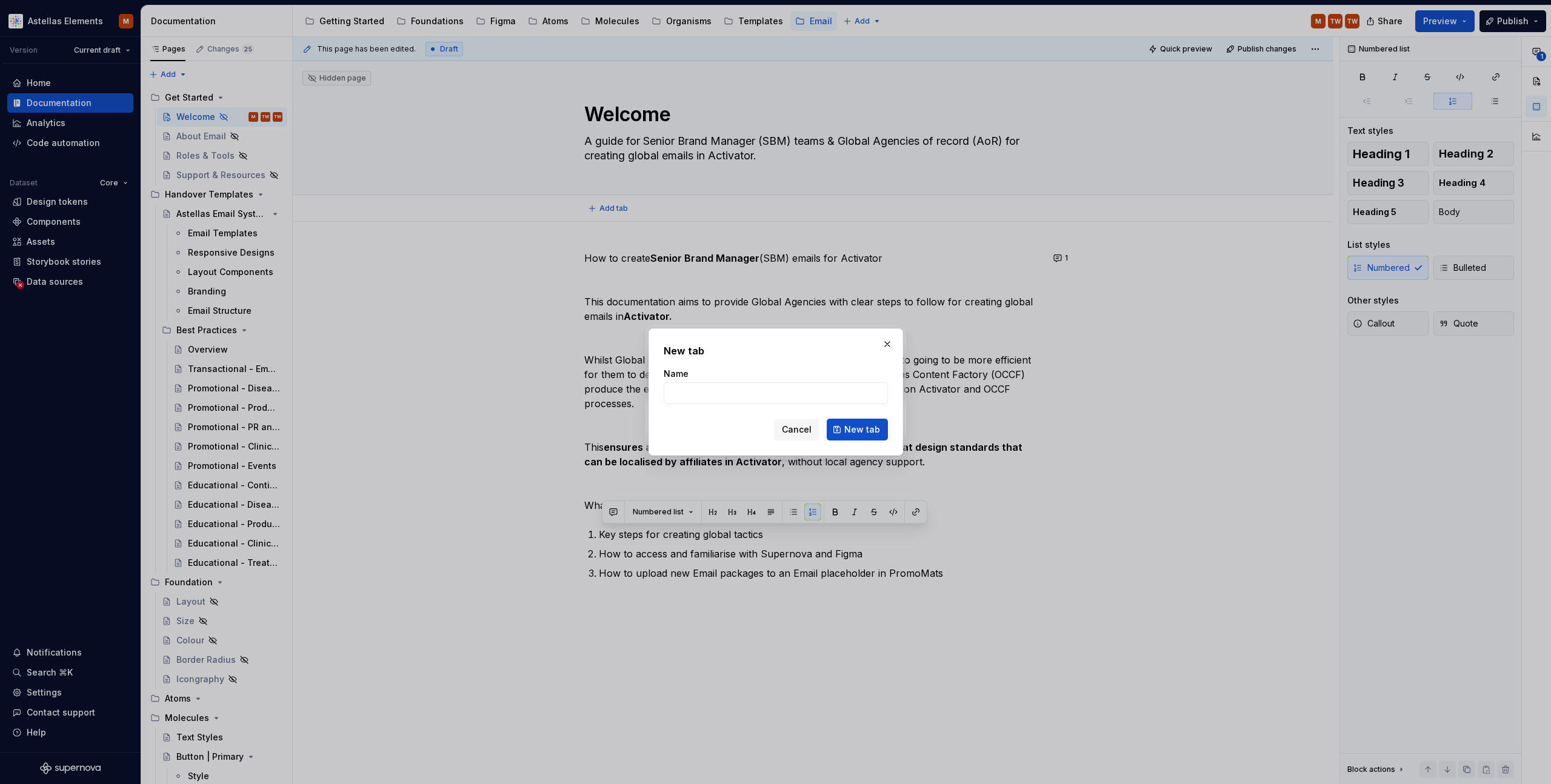
type textarea "*"
type input "Key steps for creating global tactics"
click at [842, 432] on button "New tab" at bounding box center [858, 430] width 61 height 22
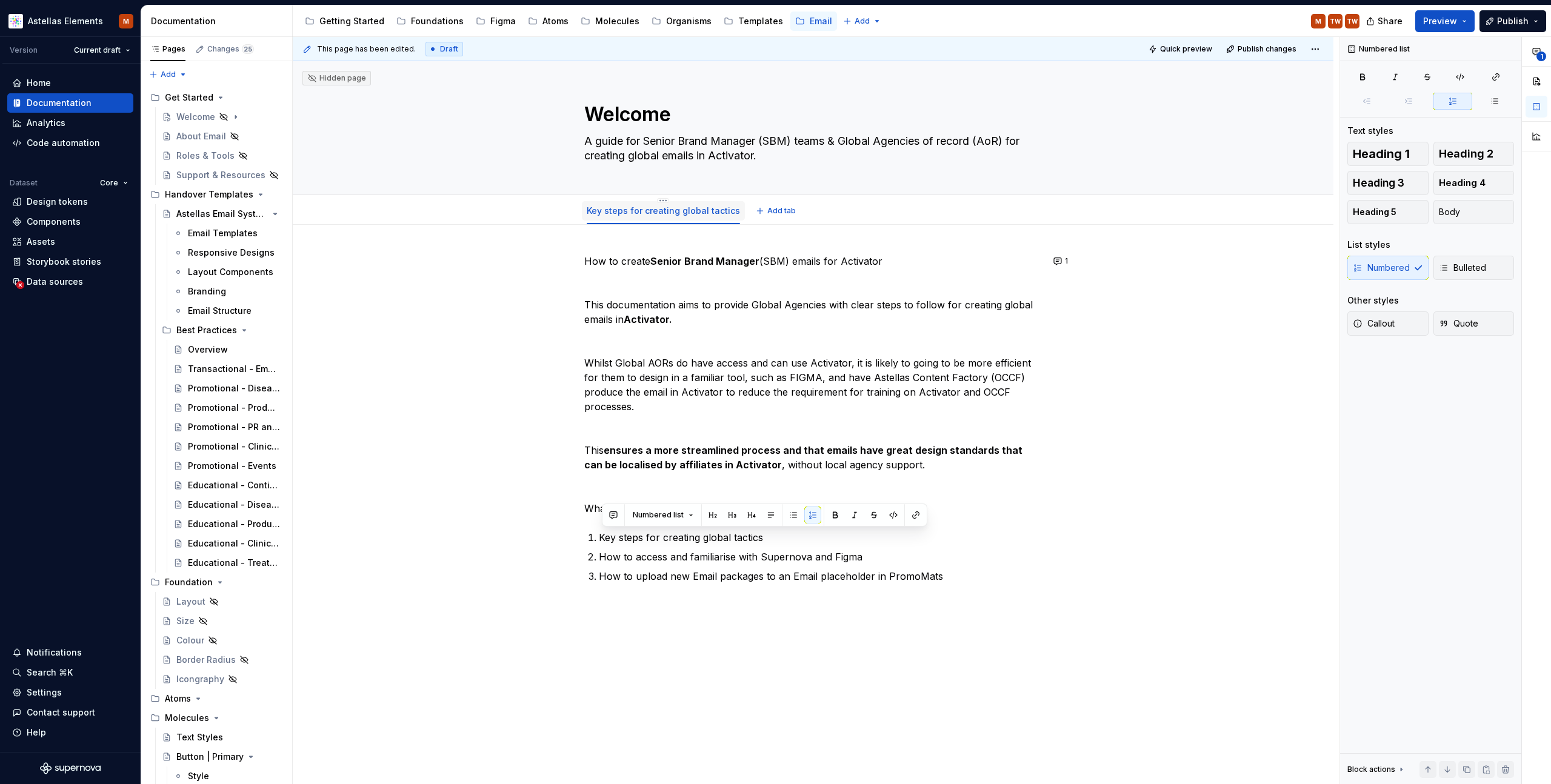
click at [643, 214] on link "Key steps for creating global tactics" at bounding box center [663, 211] width 154 height 10
click at [641, 208] on link "Key steps for creating global tactics" at bounding box center [663, 211] width 154 height 10
click at [641, 211] on link "Key steps for creating global tactics" at bounding box center [663, 211] width 154 height 10
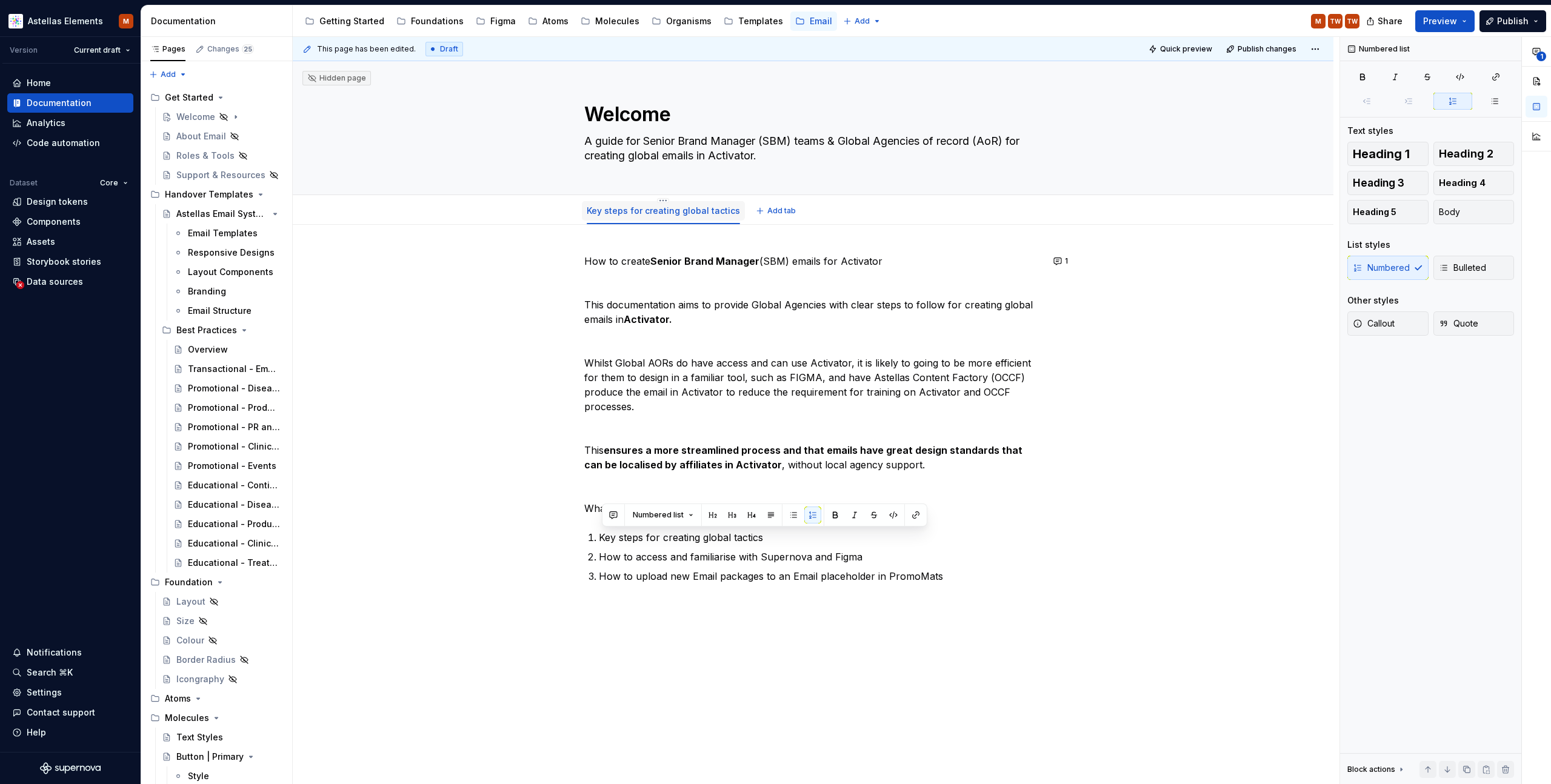
click at [609, 210] on link "Key steps for creating global tactics" at bounding box center [663, 211] width 154 height 10
click at [662, 202] on html "Astellas Elements M Version Current draft Home Documentation Analytics Code aut…" at bounding box center [775, 392] width 1551 height 784
click at [641, 218] on html "Astellas Elements M Version Current draft Home Documentation Analytics Code aut…" at bounding box center [775, 392] width 1551 height 784
click at [509, 299] on div "How to create Senior Brand Manager (SBM) emails for Activator This documentatio…" at bounding box center [813, 543] width 1041 height 637
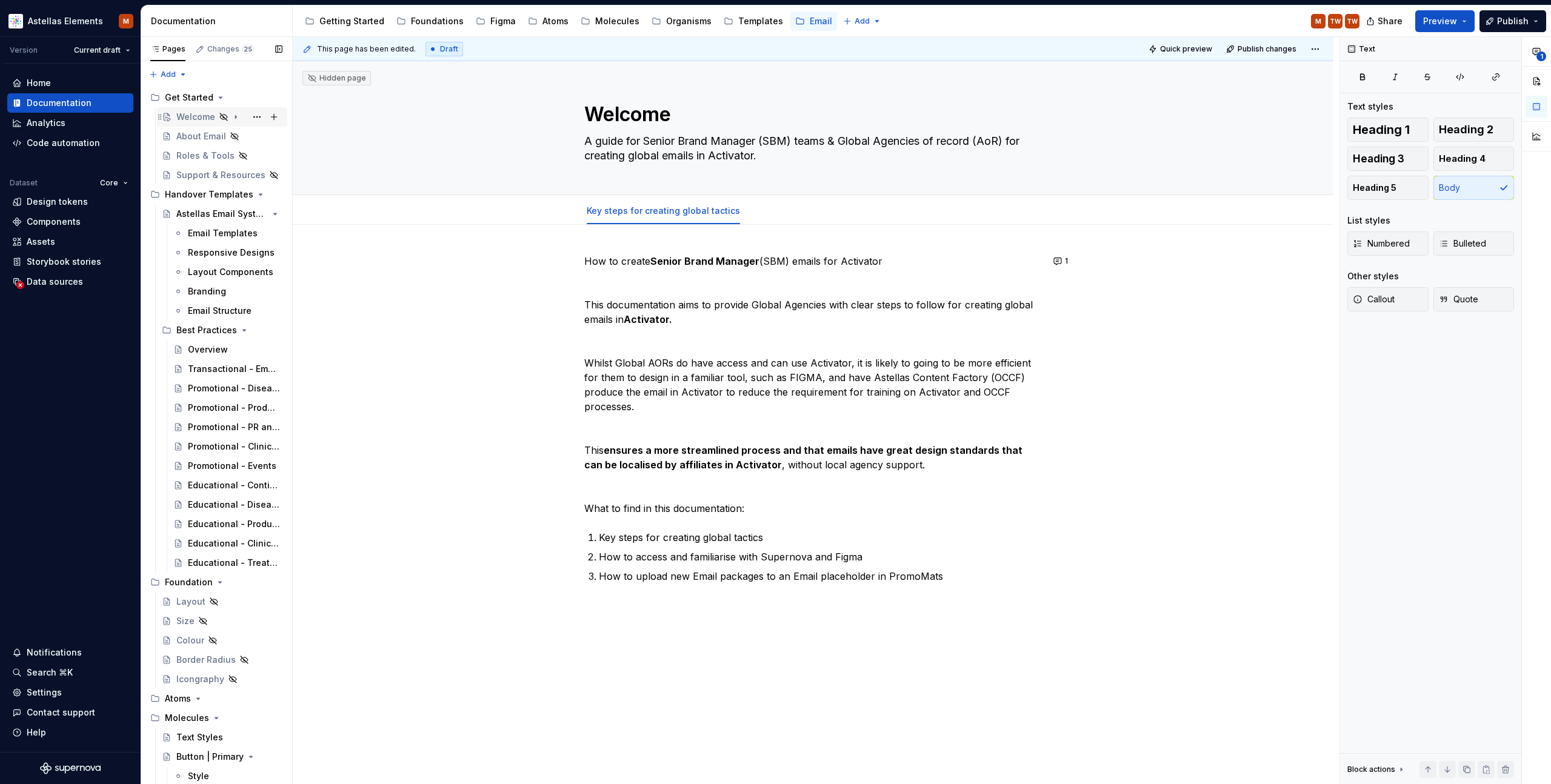
click at [201, 118] on div "Welcome" at bounding box center [195, 117] width 38 height 12
click at [197, 137] on div "Key steps for creating global tactics" at bounding box center [217, 136] width 58 height 12
click at [197, 136] on div "Key steps for creating global tactics" at bounding box center [217, 136] width 58 height 12
click at [0, 0] on button "Page tree" at bounding box center [0, 0] width 0 height 0
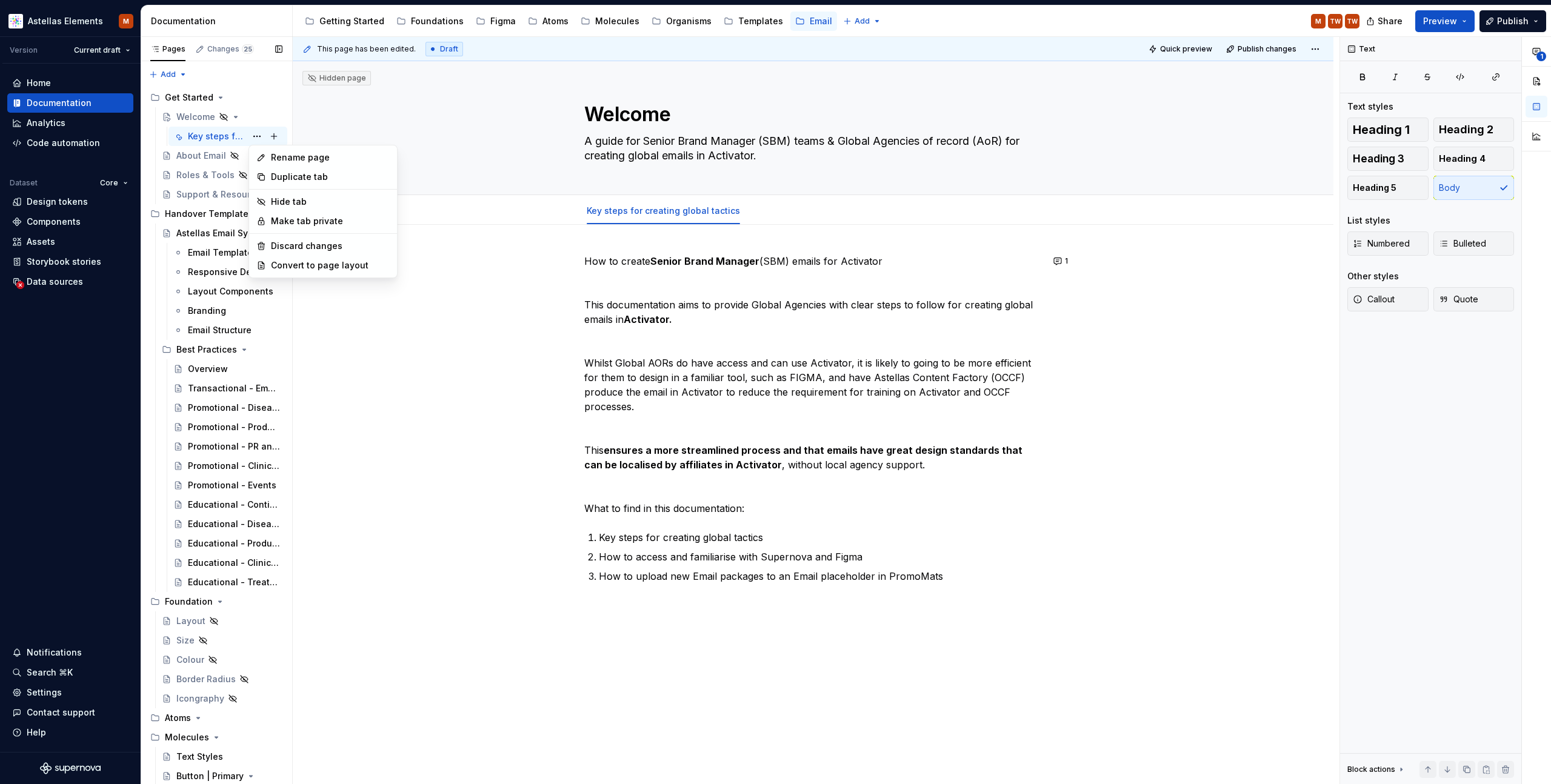
click at [258, 136] on div "Pages Changes 25 Add Accessibility guide for tree Page tree. Navigate the tree …" at bounding box center [217, 413] width 152 height 752
click at [273, 136] on button "Page tree" at bounding box center [274, 136] width 17 height 17
type textarea "*"
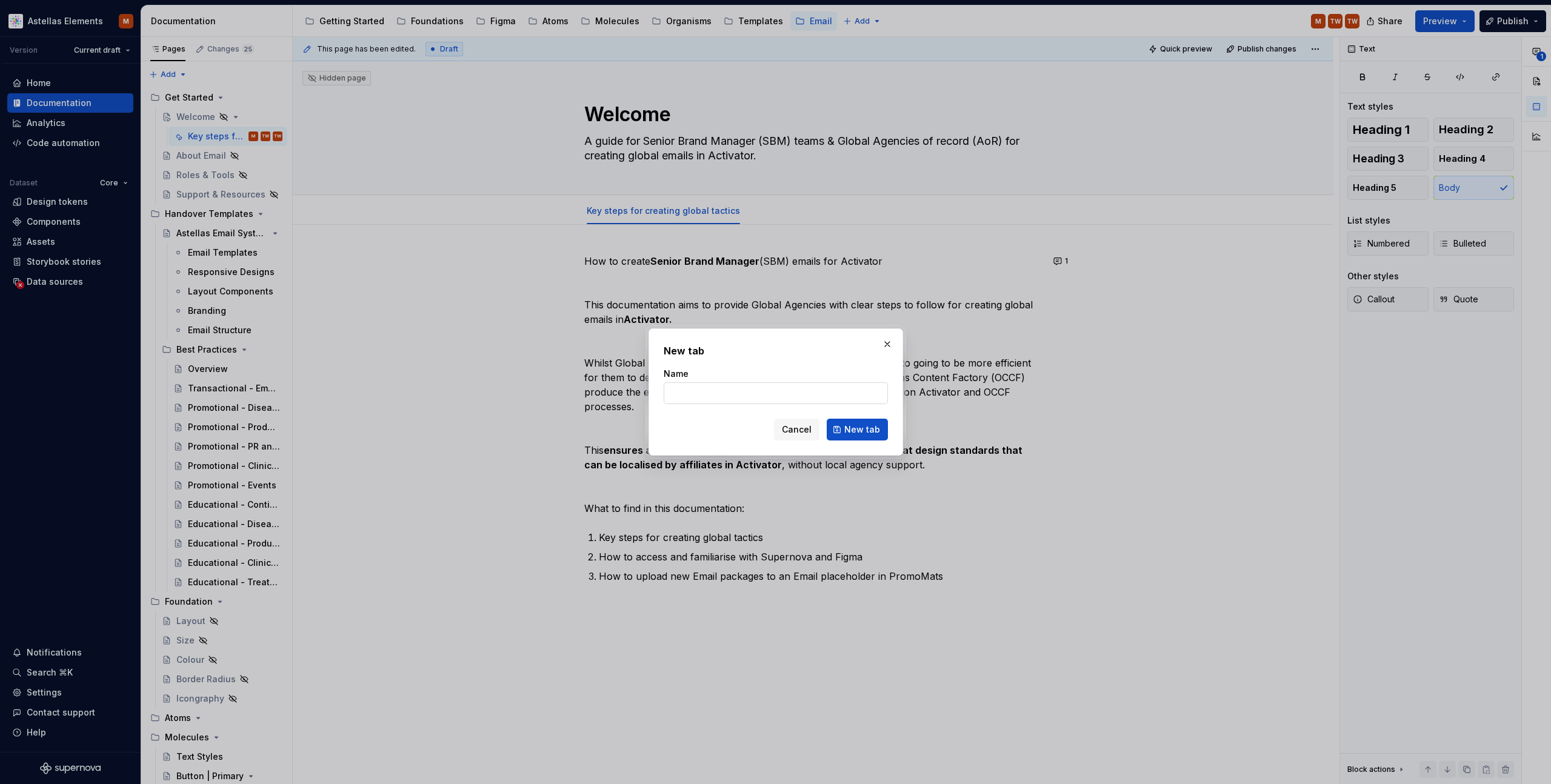
type input "x"
click button "New tab" at bounding box center [858, 430] width 61 height 22
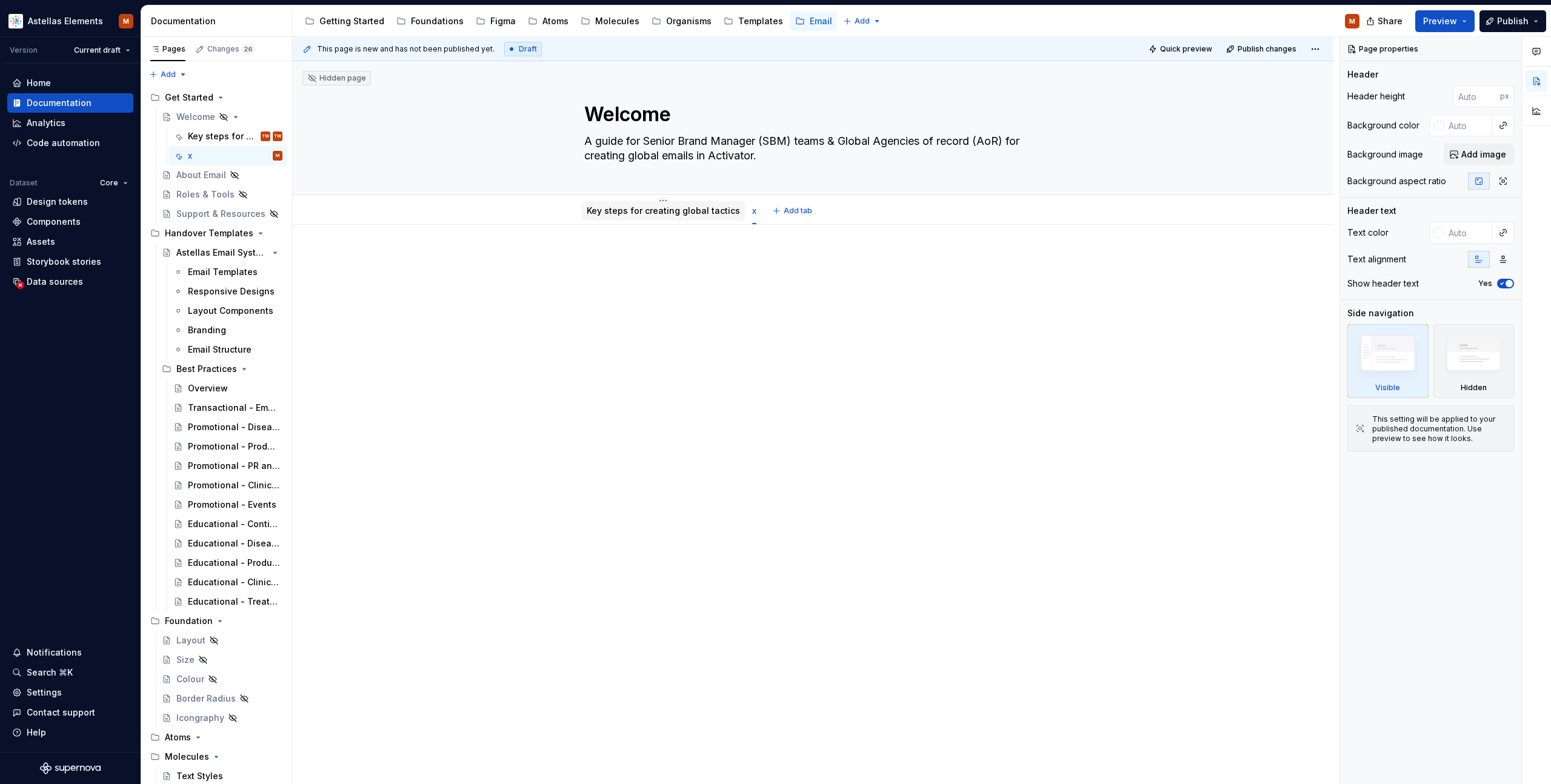
click at [664, 205] on div "Key steps for creating global tactics" at bounding box center [663, 211] width 154 height 12
click at [662, 210] on link "Key steps for creating global tactics" at bounding box center [663, 211] width 154 height 10
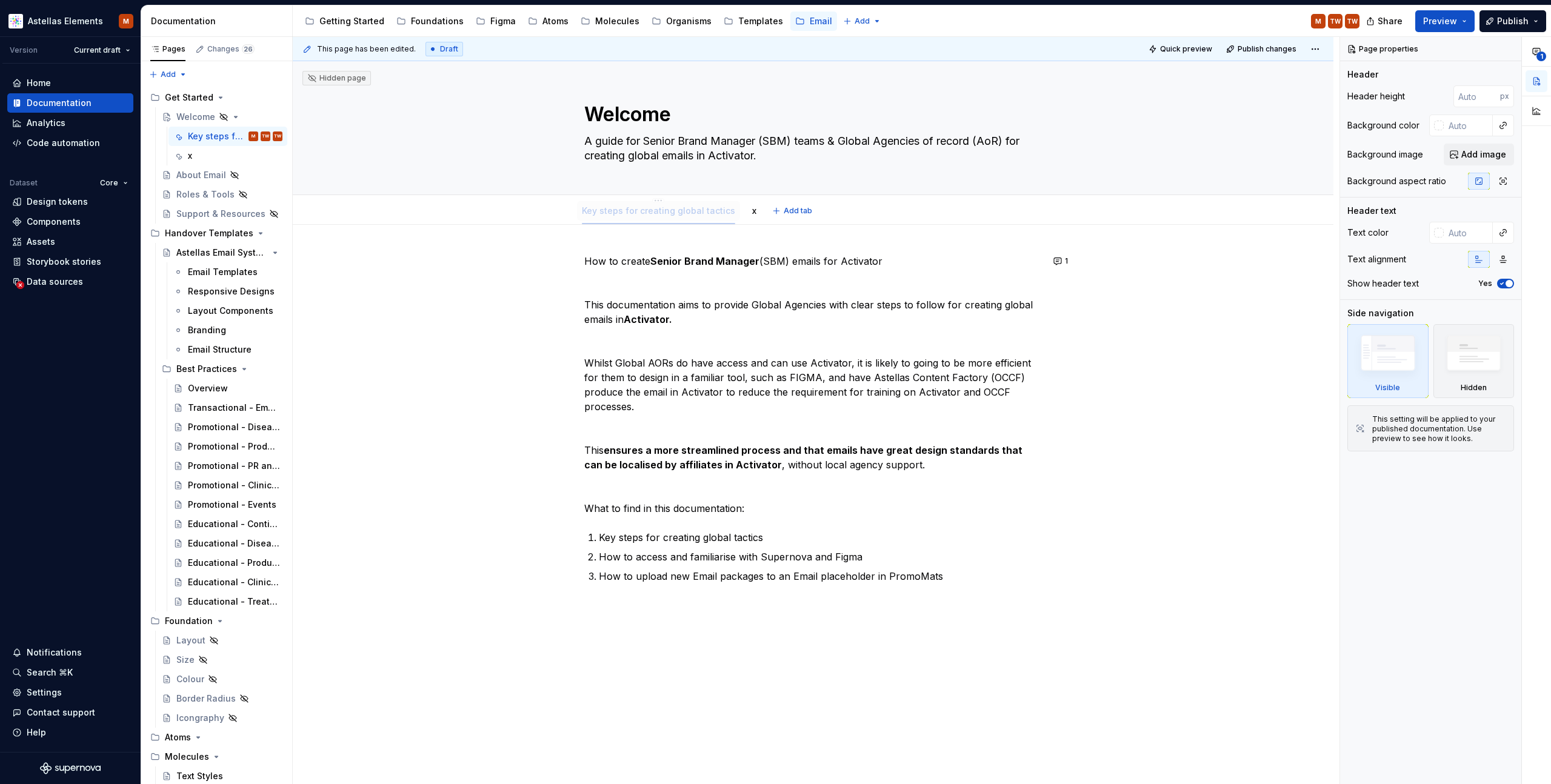
drag, startPoint x: 737, startPoint y: 210, endPoint x: 700, endPoint y: 214, distance: 37.2
click at [700, 214] on div "Key steps for creating global tactics" at bounding box center [658, 211] width 163 height 20
click at [699, 212] on link "Key steps for creating global tactics" at bounding box center [663, 211] width 154 height 10
click at [662, 201] on html "Astellas Elements M Version Current draft Home Documentation Analytics Code aut…" at bounding box center [775, 392] width 1551 height 784
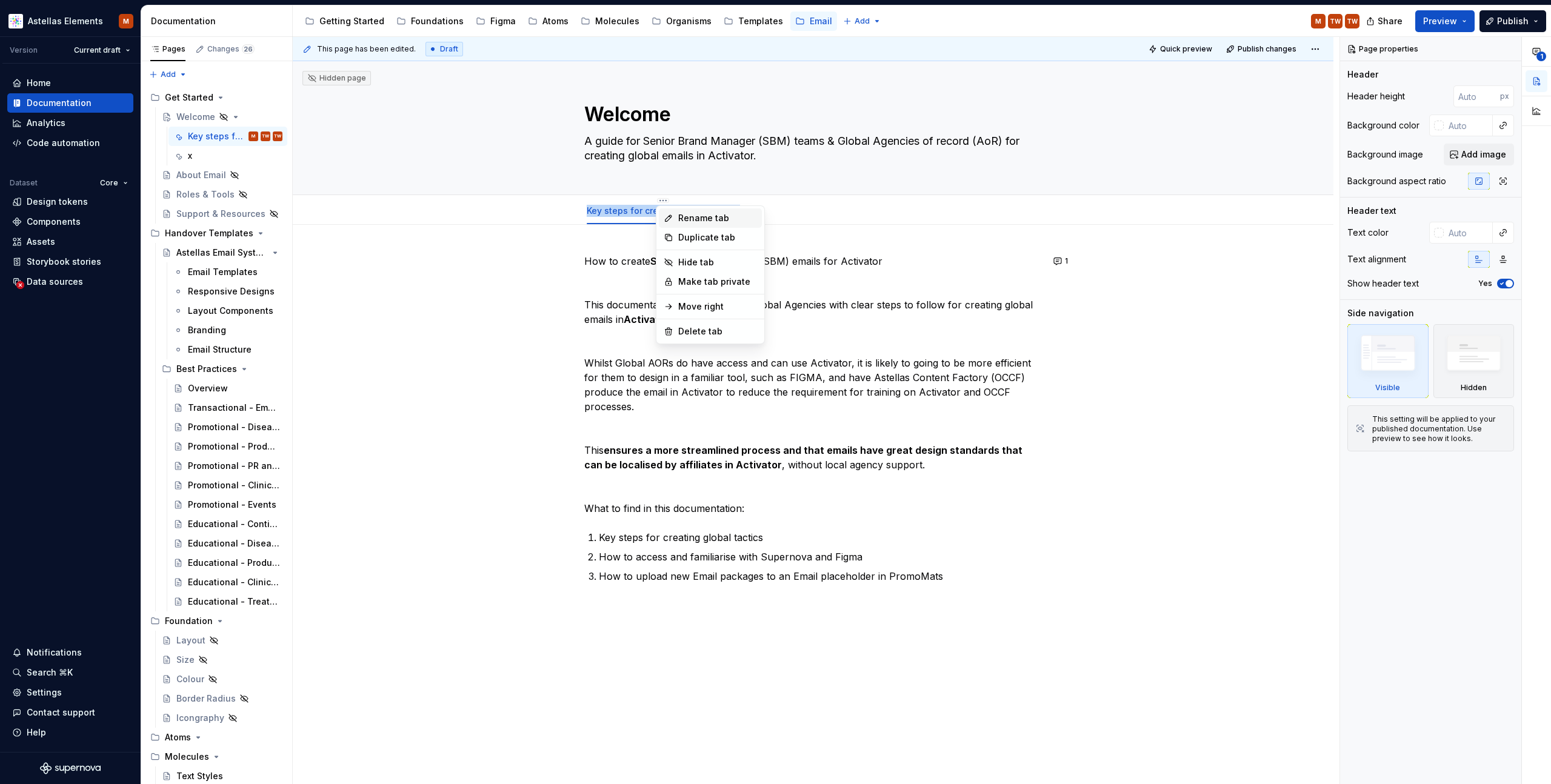
type textarea "*"
click at [697, 219] on div "Rename tab" at bounding box center [718, 218] width 79 height 12
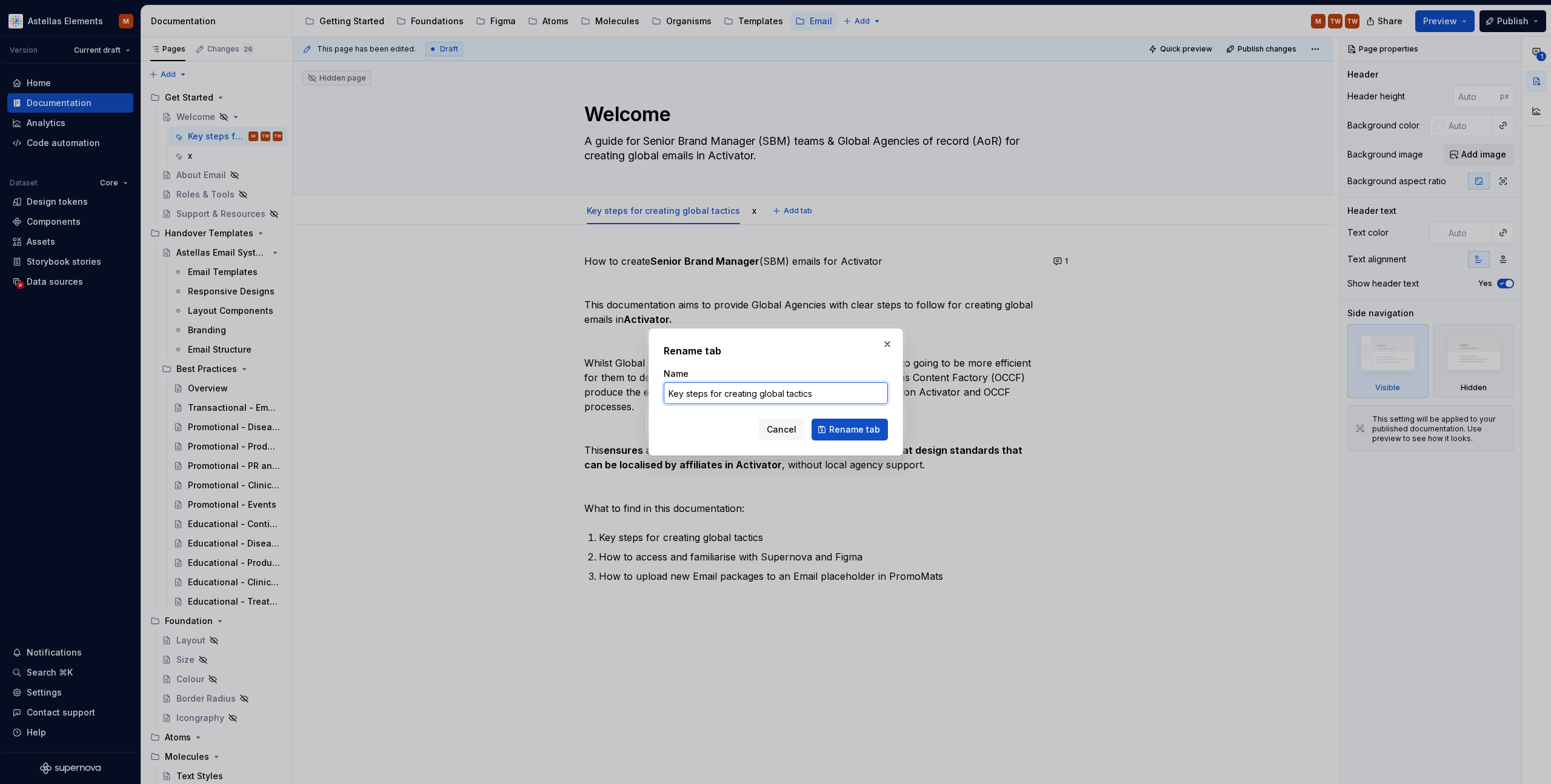
drag, startPoint x: 813, startPoint y: 398, endPoint x: 664, endPoint y: 392, distance: 149.1
click at [664, 392] on input "Key steps for creating global tactics" at bounding box center [776, 393] width 224 height 22
type input "Home"
click at [836, 433] on span "Rename tab" at bounding box center [854, 429] width 51 height 12
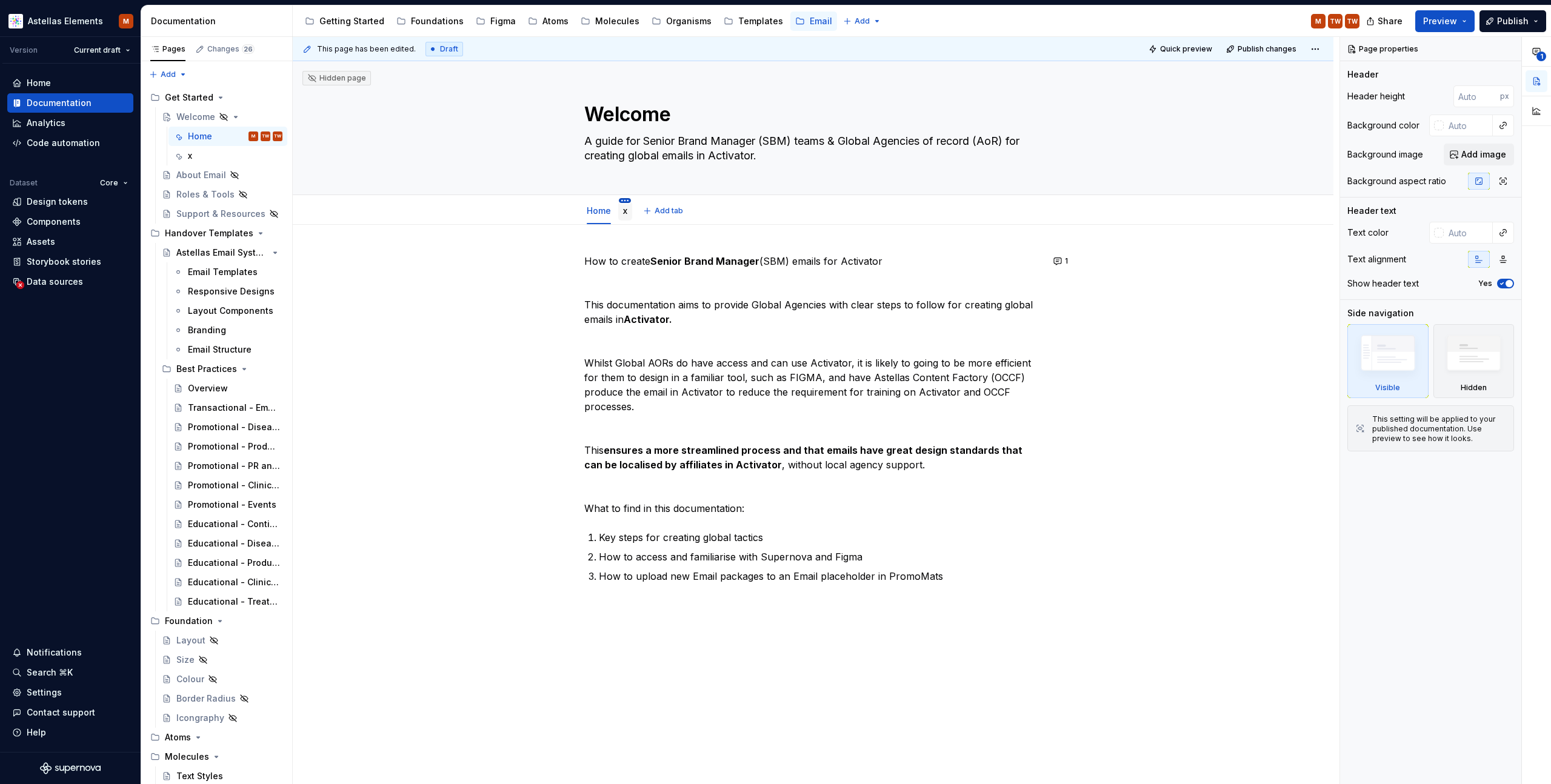
click at [629, 201] on html "Astellas Elements M Version Current draft Home Documentation Analytics Code aut…" at bounding box center [775, 392] width 1551 height 784
type textarea "*"
click at [663, 220] on div "Rename tab" at bounding box center [684, 218] width 79 height 12
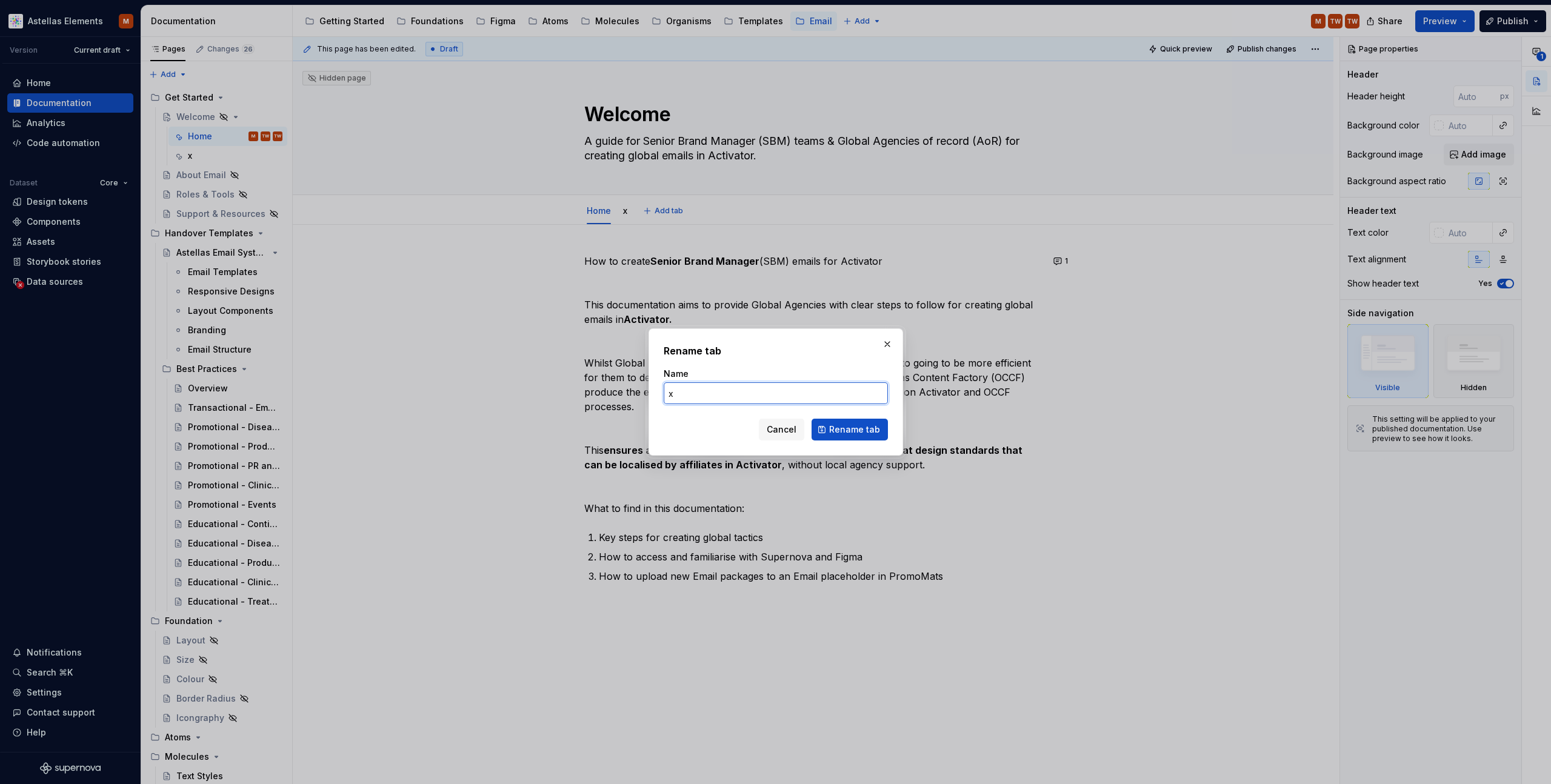
drag, startPoint x: 683, startPoint y: 398, endPoint x: 666, endPoint y: 396, distance: 17.1
click at [666, 396] on input "x" at bounding box center [776, 393] width 224 height 22
paste input "Key steps for creating global tactics"
type input "Key steps for creating global tactics"
click at [852, 427] on span "Rename tab" at bounding box center [854, 429] width 51 height 12
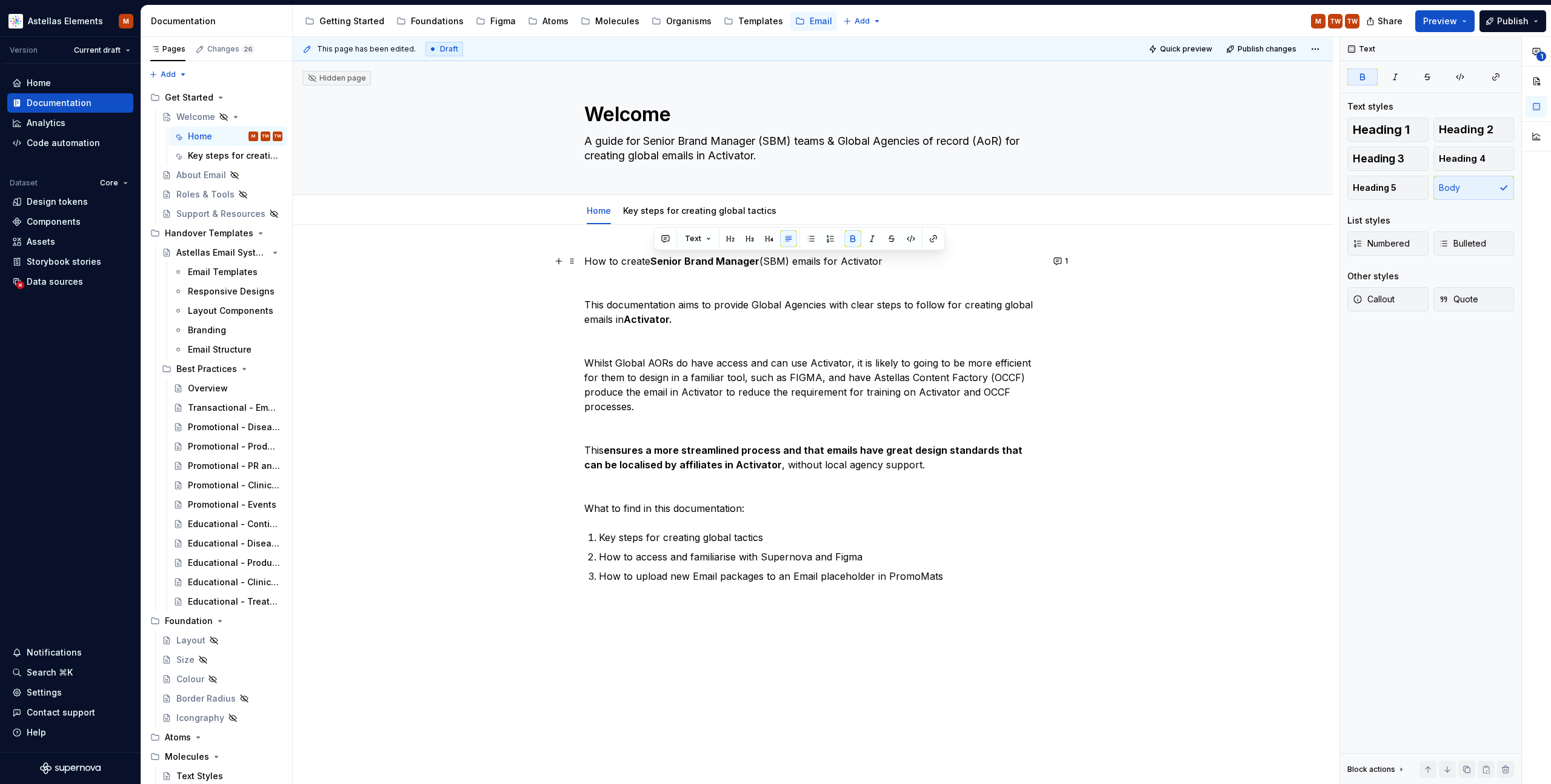
drag, startPoint x: 656, startPoint y: 264, endPoint x: 746, endPoint y: 267, distance: 90.0
click at [761, 264] on p "How to create Senior Brand Manager (SBM) emails for Activator" at bounding box center [813, 261] width 458 height 15
click at [1198, 367] on div "**********" at bounding box center [813, 543] width 1041 height 638
drag, startPoint x: 656, startPoint y: 263, endPoint x: 881, endPoint y: 262, distance: 225.0
click at [883, 262] on p "How to create Senior Brand Manager (SBM) emails for Activator" at bounding box center [813, 261] width 458 height 15
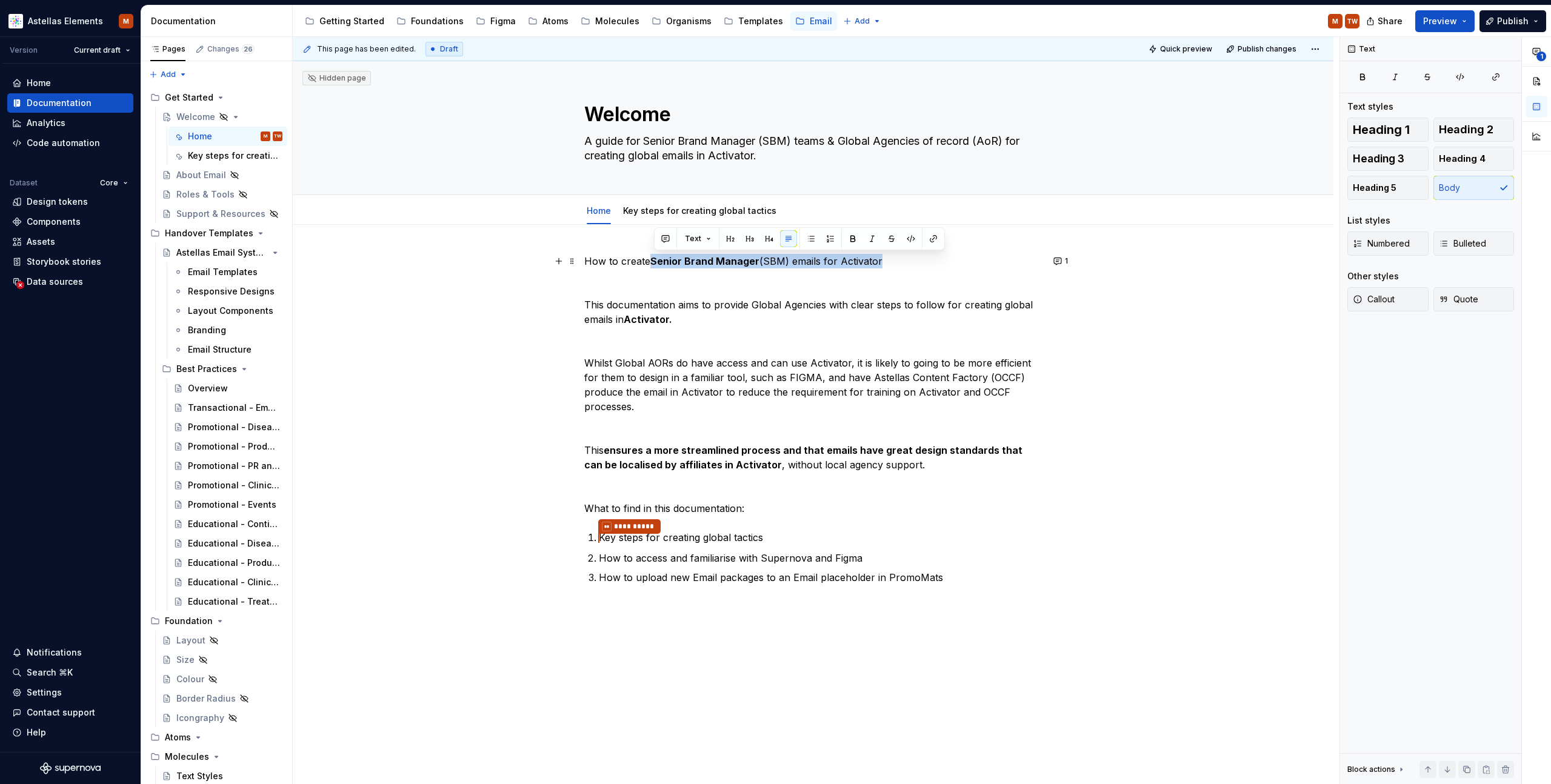
click at [881, 262] on p "How to create Senior Brand Manager (SBM) emails for Activator" at bounding box center [813, 261] width 458 height 15
click at [678, 215] on link "Key steps for creating global tactics" at bounding box center [700, 211] width 154 height 10
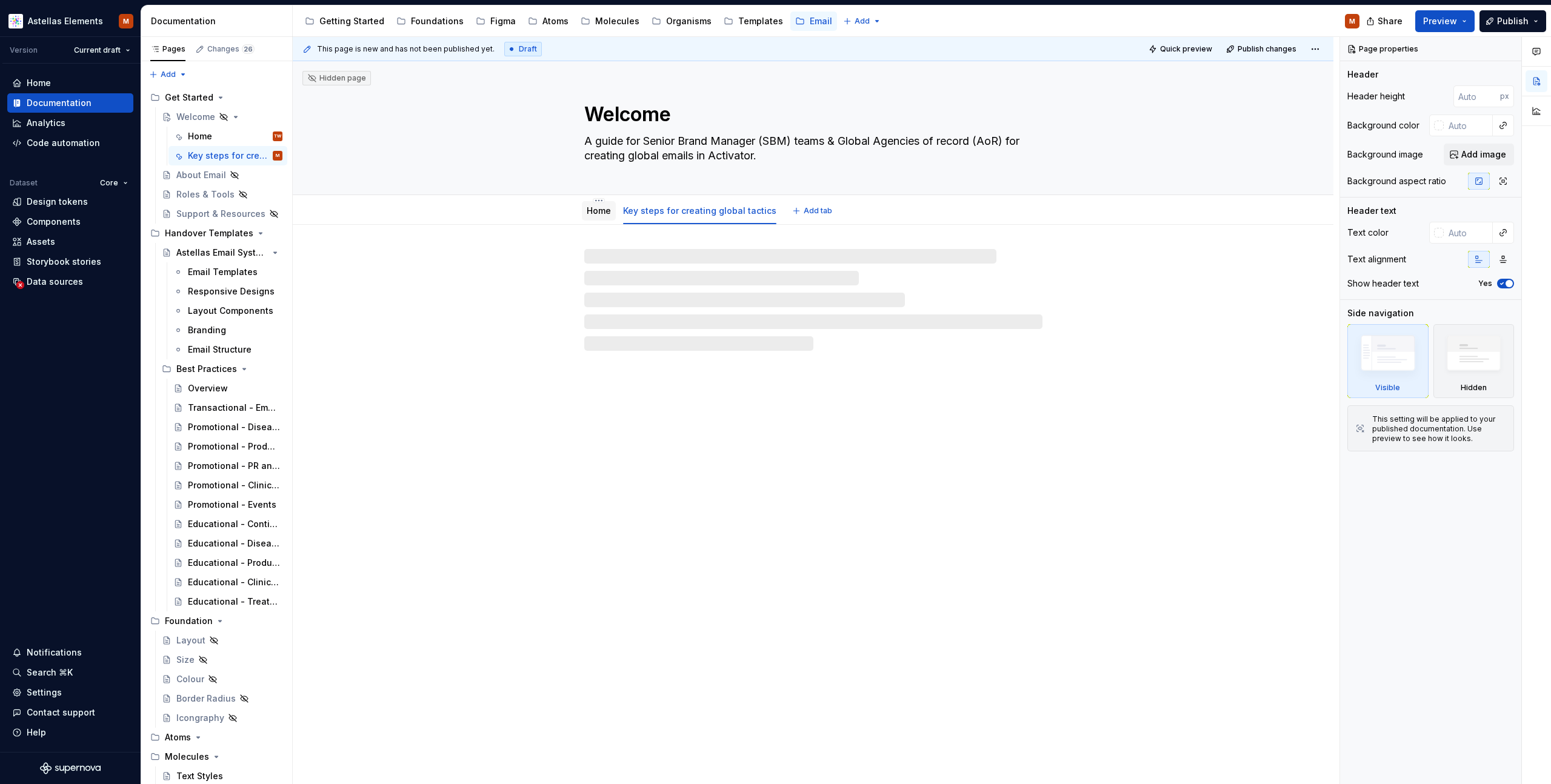
click at [600, 212] on link "Home" at bounding box center [598, 211] width 24 height 10
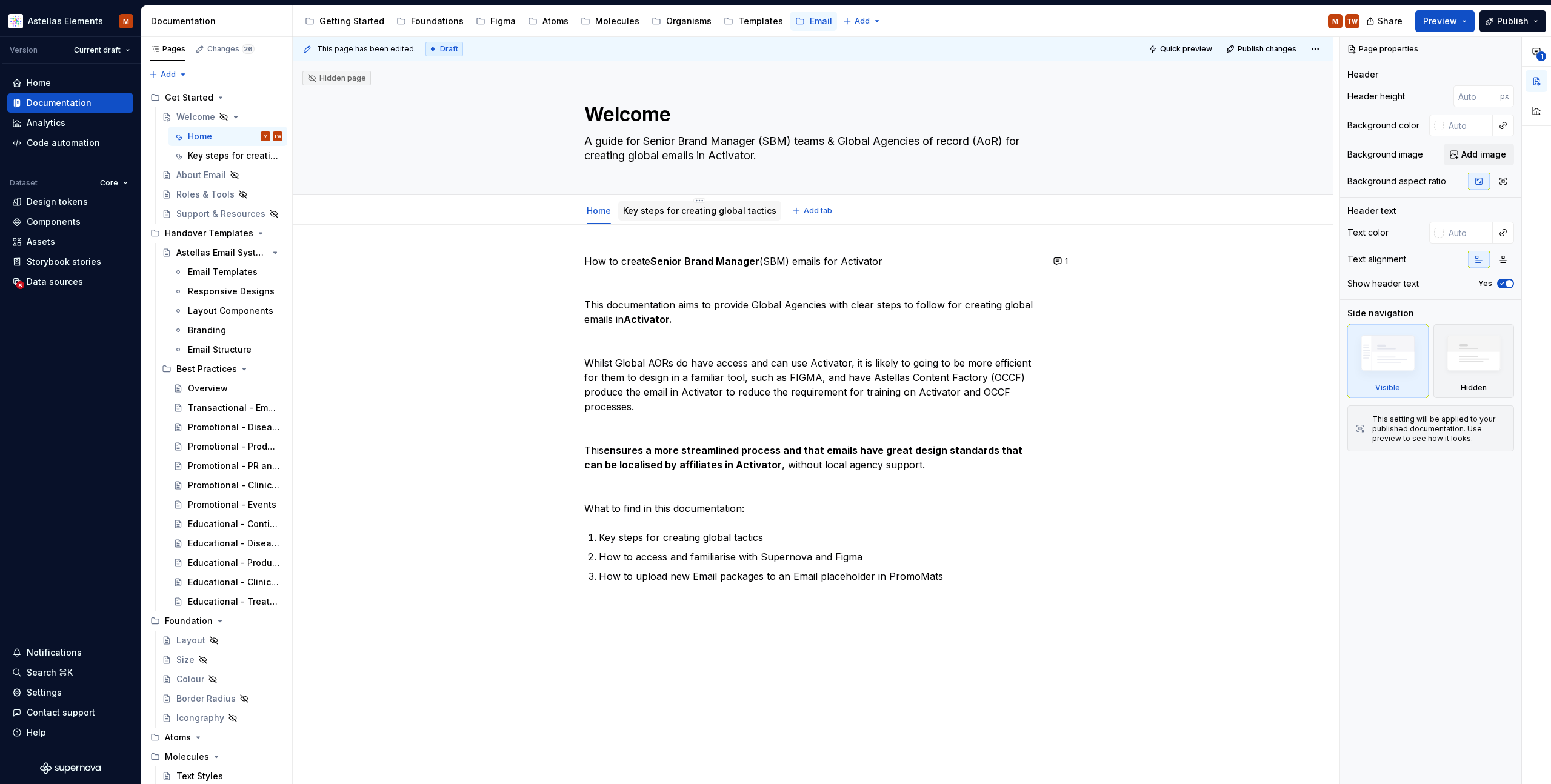
click at [680, 212] on link "Key steps for creating global tactics" at bounding box center [700, 211] width 154 height 10
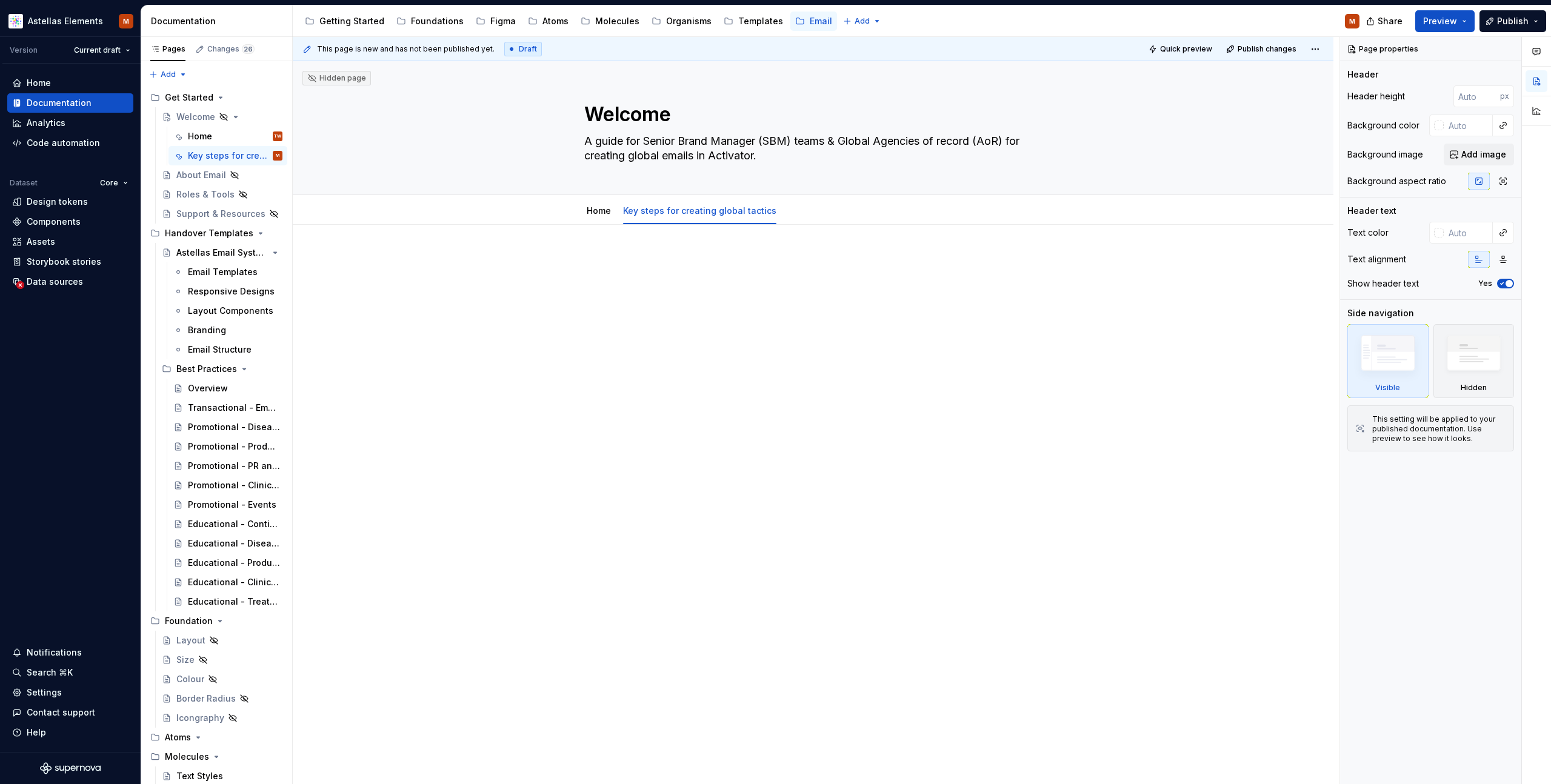
click at [652, 259] on p at bounding box center [813, 261] width 458 height 15
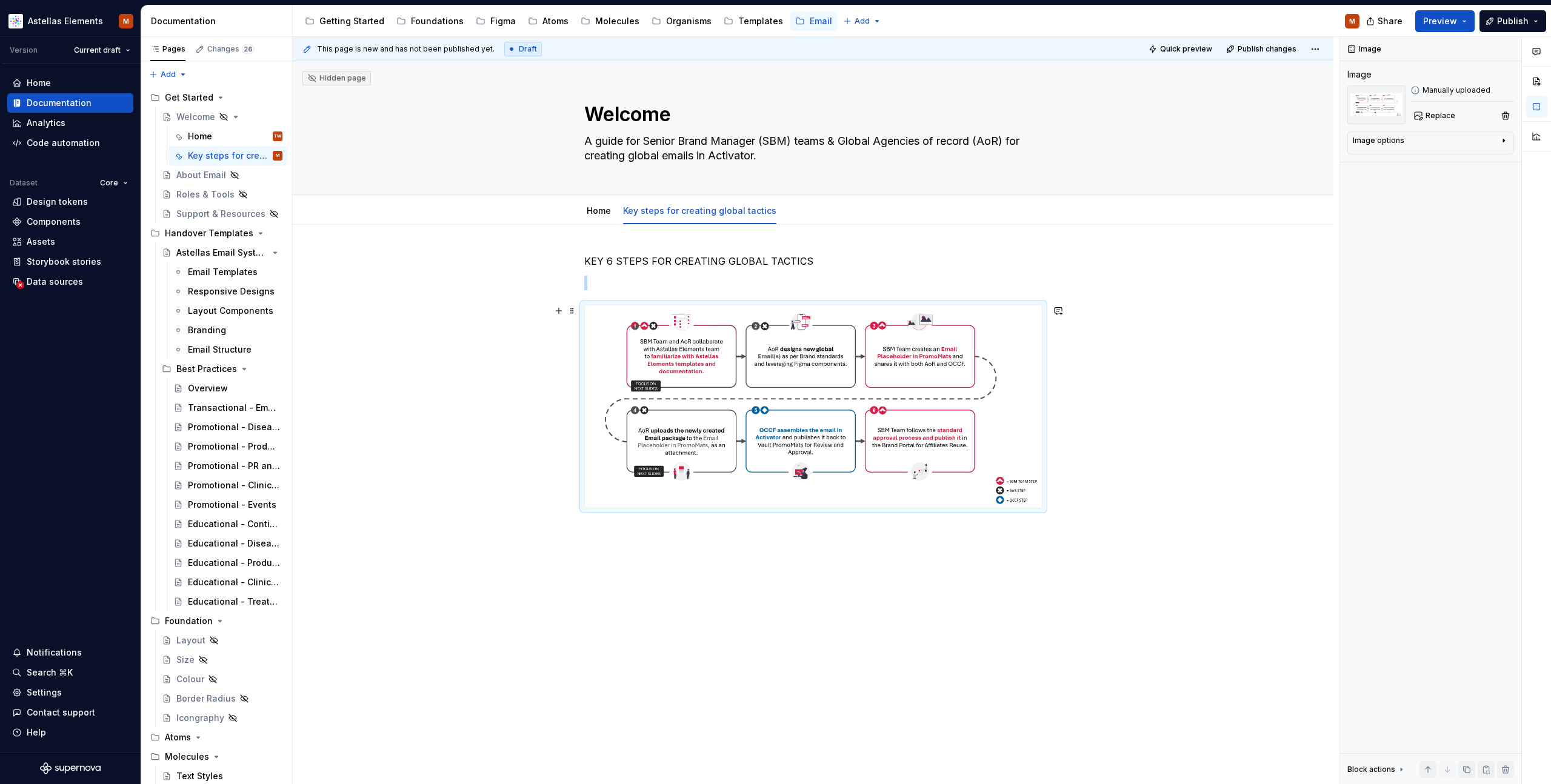
click at [1143, 456] on div "KEY 6 STEPS FOR CREATING GLOBAL TACTICS" at bounding box center [813, 491] width 1041 height 534
click at [977, 382] on img at bounding box center [813, 406] width 457 height 202
click at [751, 360] on img at bounding box center [813, 406] width 457 height 202
type textarea "*"
click at [693, 538] on div "This page is new and has not been published yet. Draft Quick preview Publish ch…" at bounding box center [816, 410] width 1047 height 747
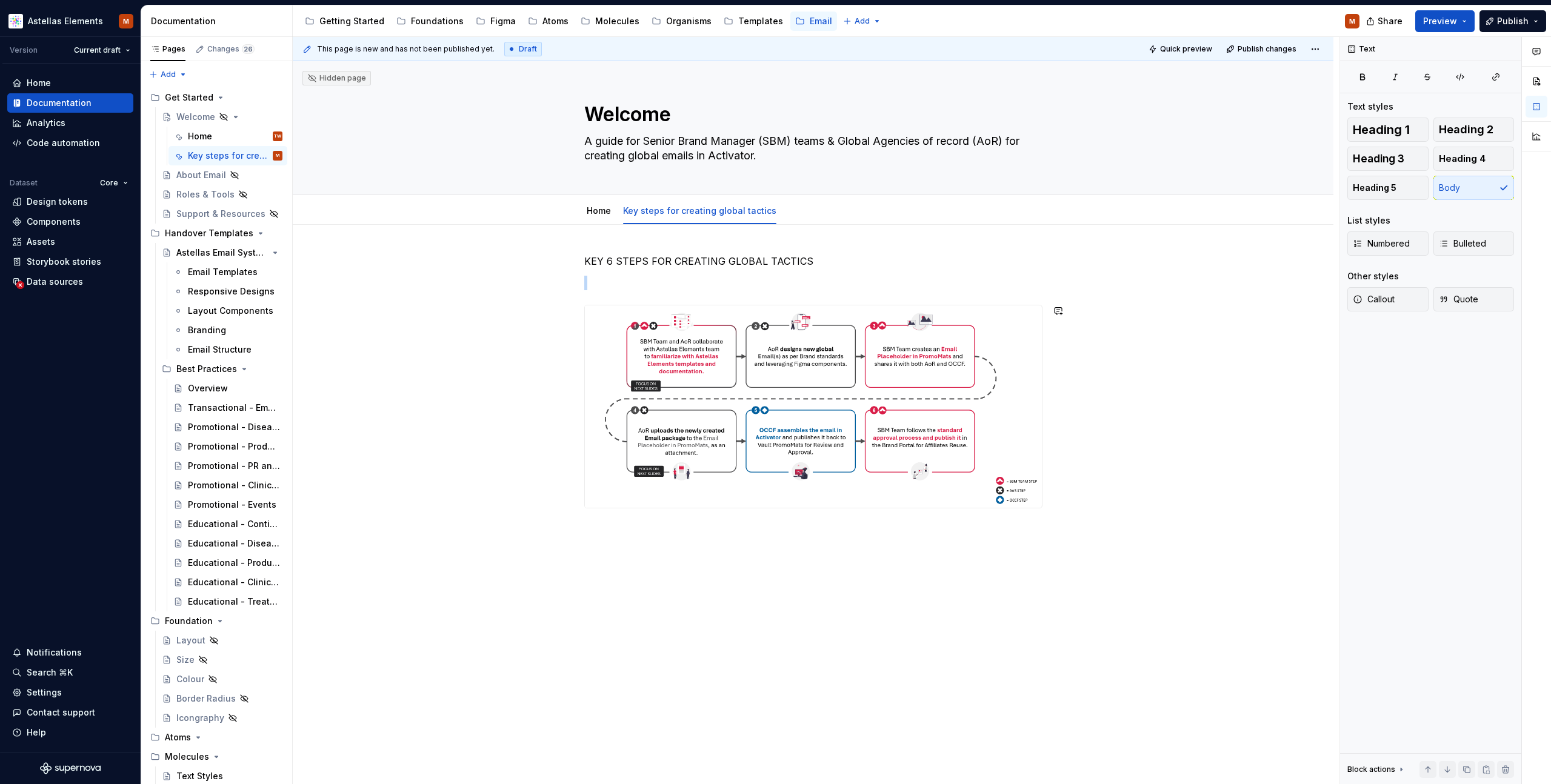
click at [673, 549] on div "KEY 6 STEPS FOR CREATING GLOBAL TACTICS" at bounding box center [813, 491] width 1041 height 534
click at [587, 531] on p "FOCUS ON STEP 1: HOW GLOBAL AOR CAN FAMILIARIZE WITH ASTELLAS ELEMENTS TEMPLATE…" at bounding box center [813, 537] width 458 height 29
click at [843, 550] on p "FOCUS ON STEP 1: HOW GLOBAL AOR CAN FAMILIARIZE WITH ASTELLAS ELEMENTS TEMPLATE…" at bounding box center [813, 559] width 458 height 29
click at [942, 603] on div "KEY 6 STEPS FOR CREATING GLOBAL TACTICS FOCUS ON STEP 1: HOW GLOBAL AOR CAN FAM…" at bounding box center [813, 524] width 1041 height 599
click at [679, 551] on p "FOCUS ON STEP 1: HOW GLOBAL AOR CAN FAMILIARISE WITH ASTELLAS ELEMENTS TEMPLATE…" at bounding box center [813, 559] width 458 height 29
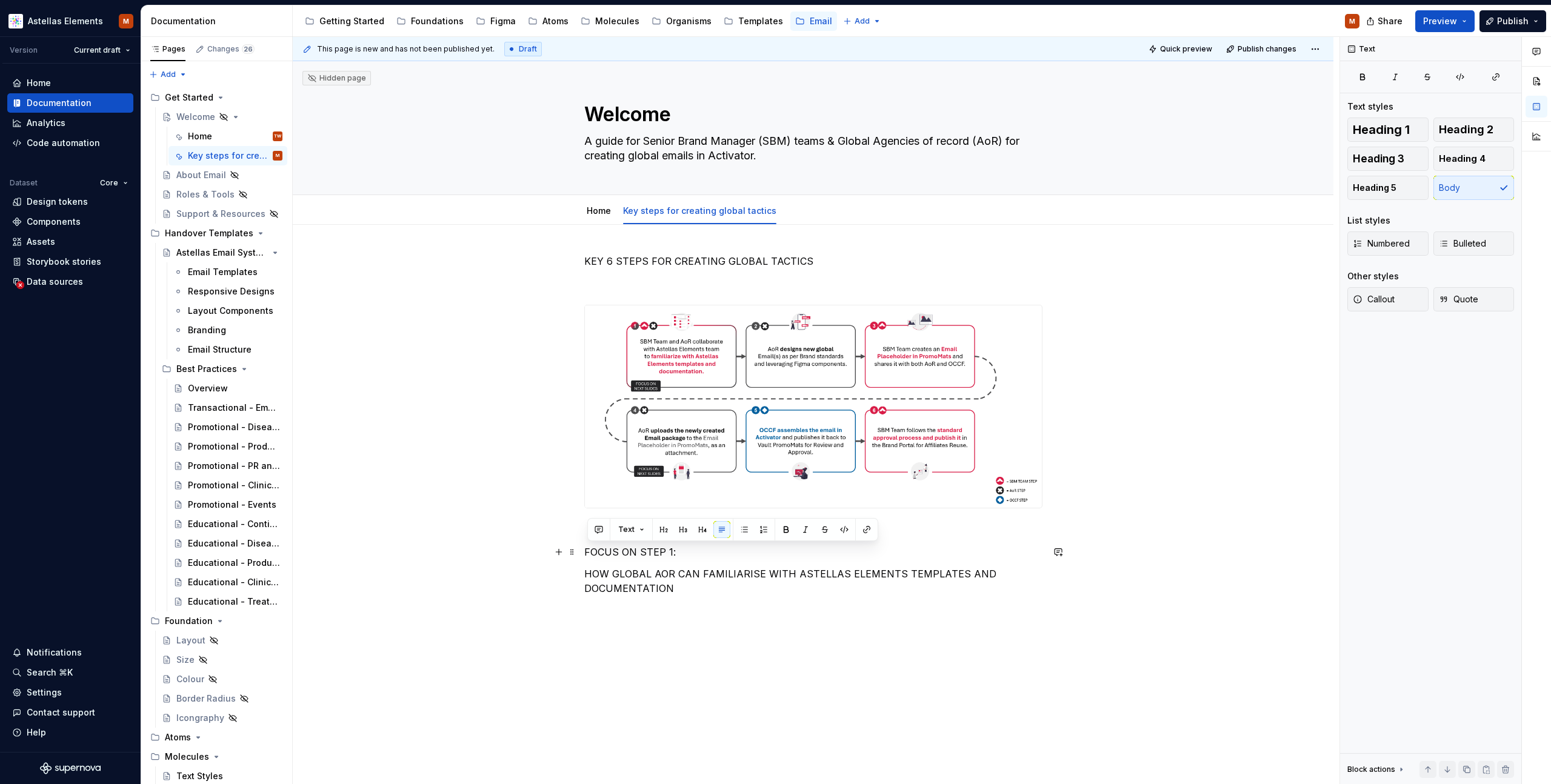
drag, startPoint x: 609, startPoint y: 553, endPoint x: 543, endPoint y: 553, distance: 66.0
click at [543, 554] on div "KEY 6 STEPS FOR CREATING GLOBAL TACTICS FOCUS ON STEP 1: HOW GLOBAL AOR CAN FAM…" at bounding box center [813, 545] width 1041 height 642
click at [1379, 130] on span "Heading 1" at bounding box center [1381, 130] width 57 height 12
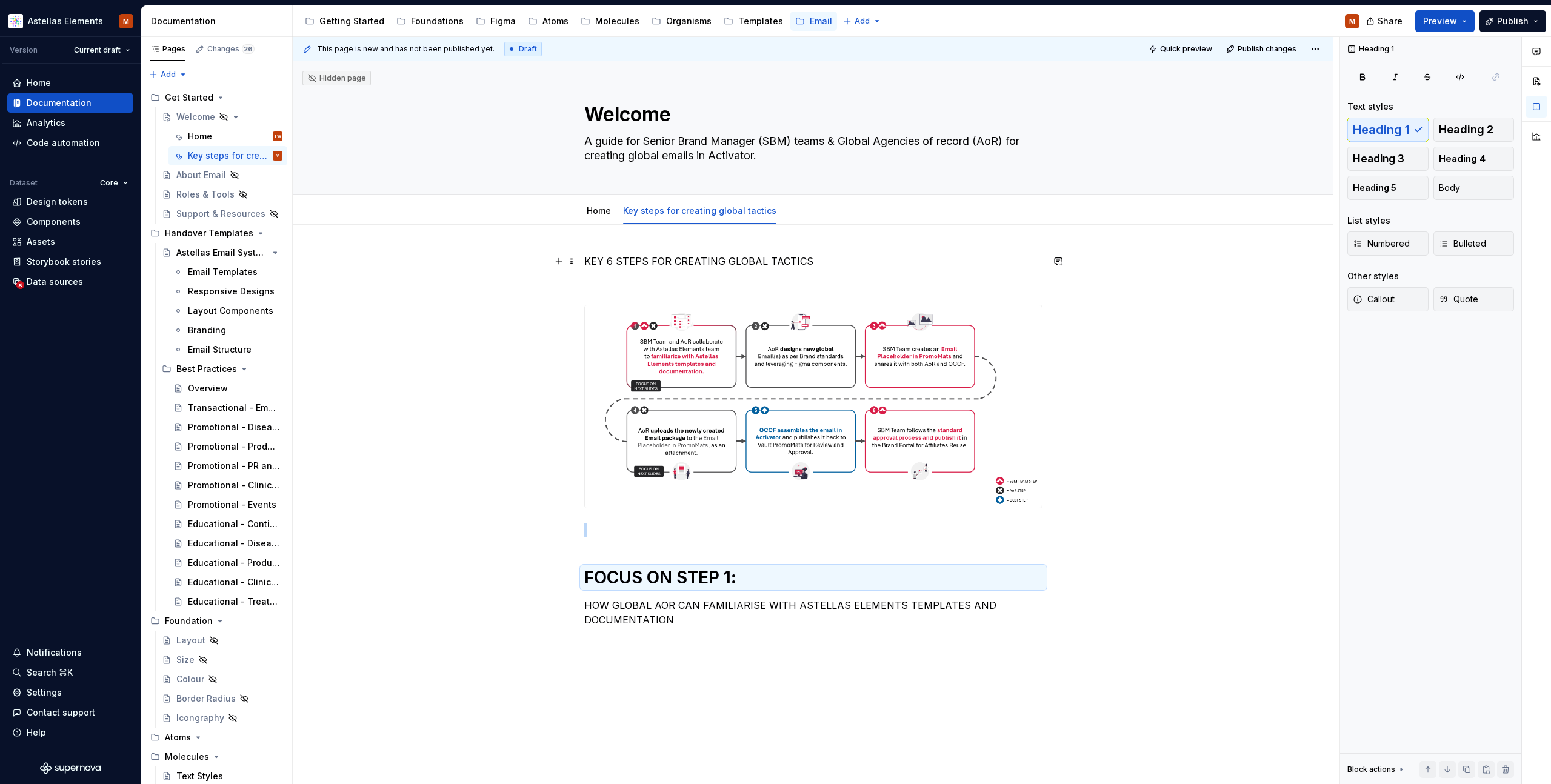
click at [649, 257] on p "KEY 6 STEPS FOR CREATING GLOBAL TACTICS" at bounding box center [813, 261] width 458 height 15
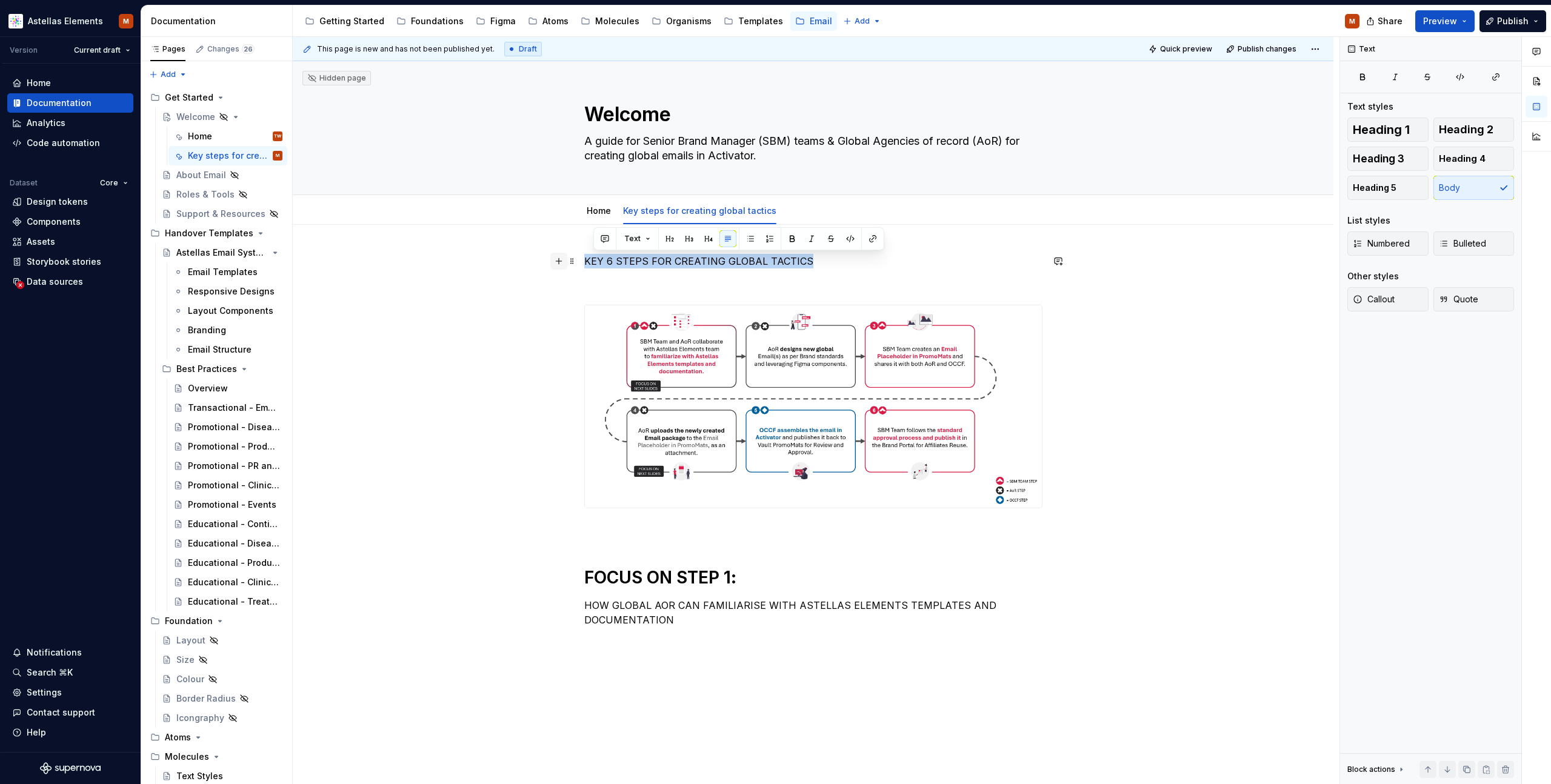
drag, startPoint x: 810, startPoint y: 261, endPoint x: 557, endPoint y: 259, distance: 253.0
click at [585, 260] on div "KEY 6 STEPS FOR CREATING GLOBAL TACTICS FOCUS ON STEP 1: HOW GLOBAL AOR CAN FAM…" at bounding box center [813, 459] width 458 height 409
click at [1397, 133] on span "Heading 1" at bounding box center [1381, 130] width 57 height 12
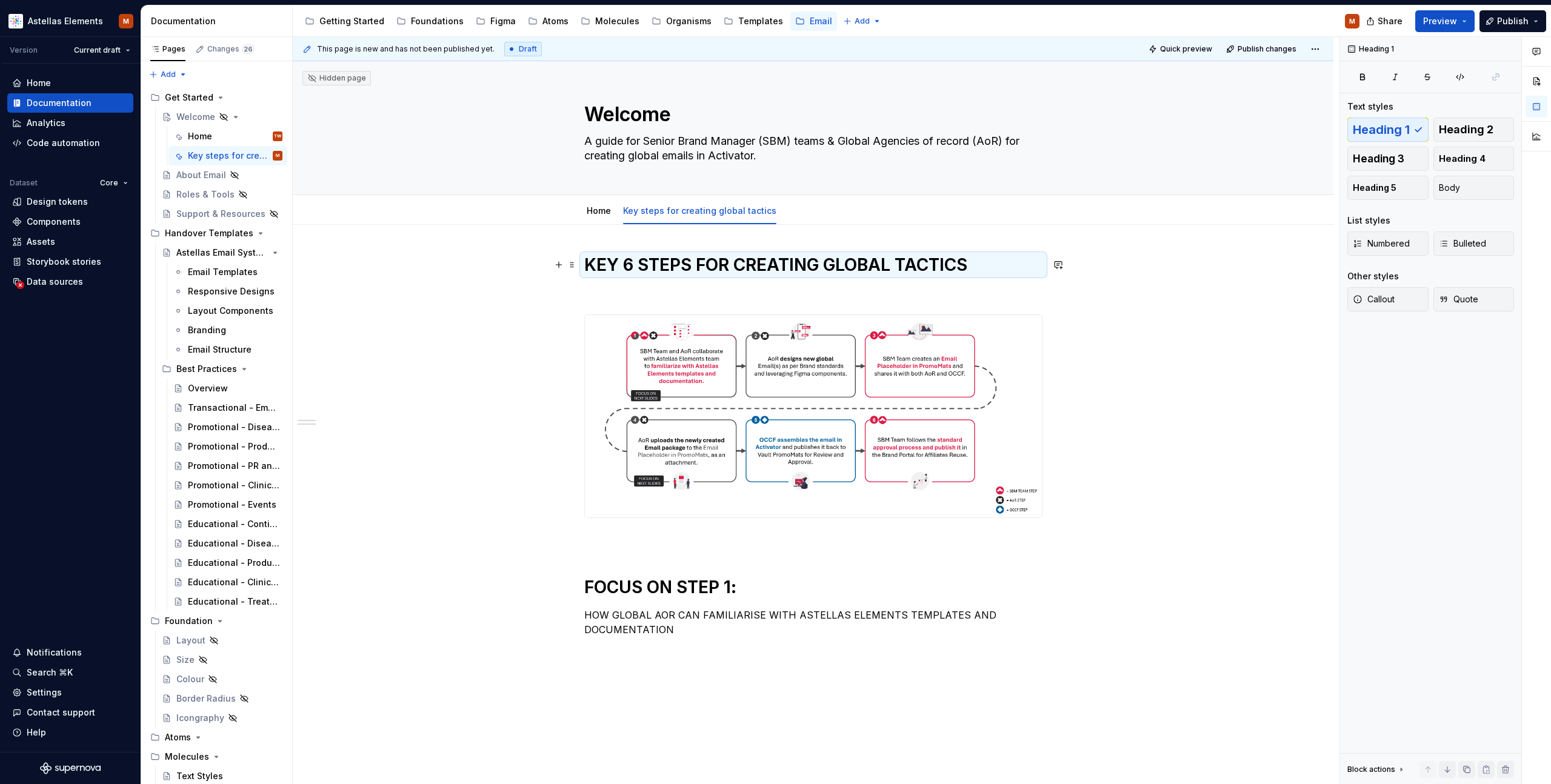
click at [654, 267] on h1 "KEY 6 STEPS FOR CREATING GLOBAL TACTICS" at bounding box center [813, 265] width 458 height 22
drag, startPoint x: 1169, startPoint y: 326, endPoint x: 1129, endPoint y: 325, distance: 40.0
click at [1169, 327] on div "This page is new and has not been published yet. Draft Quick preview Publish ch…" at bounding box center [816, 410] width 1047 height 747
click at [670, 580] on h1 "FOCUS ON STEP 1:" at bounding box center [813, 587] width 458 height 22
drag, startPoint x: 748, startPoint y: 588, endPoint x: 545, endPoint y: 581, distance: 203.1
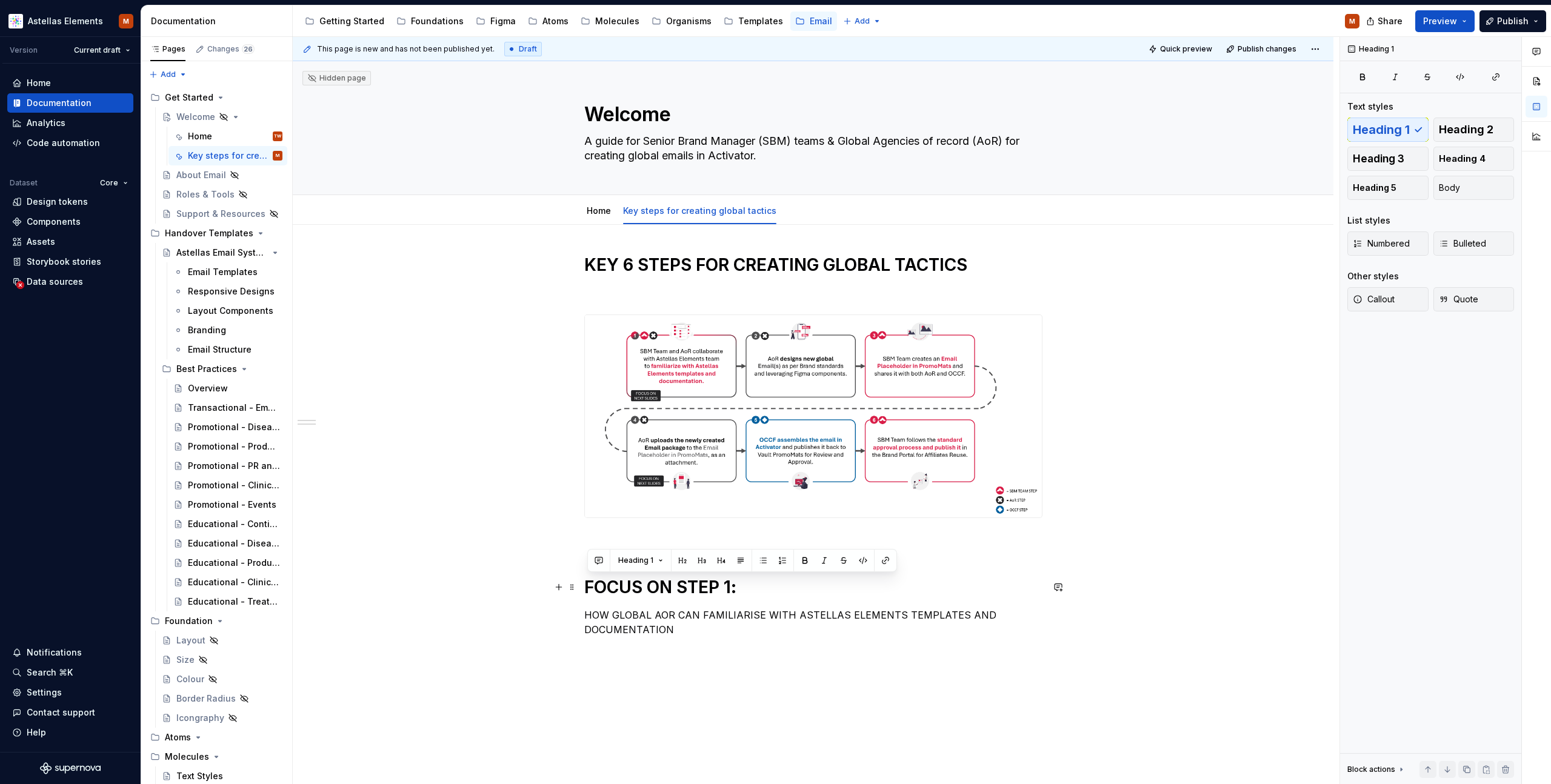
click at [539, 584] on div "KEY 6 STEPS FOR CREATING GLOBAL TACTICS FOCUS ON STEP 1: HOW GLOBAL AOR CAN FAM…" at bounding box center [813, 566] width 1041 height 684
click at [1480, 136] on button "Heading 2" at bounding box center [1473, 130] width 81 height 24
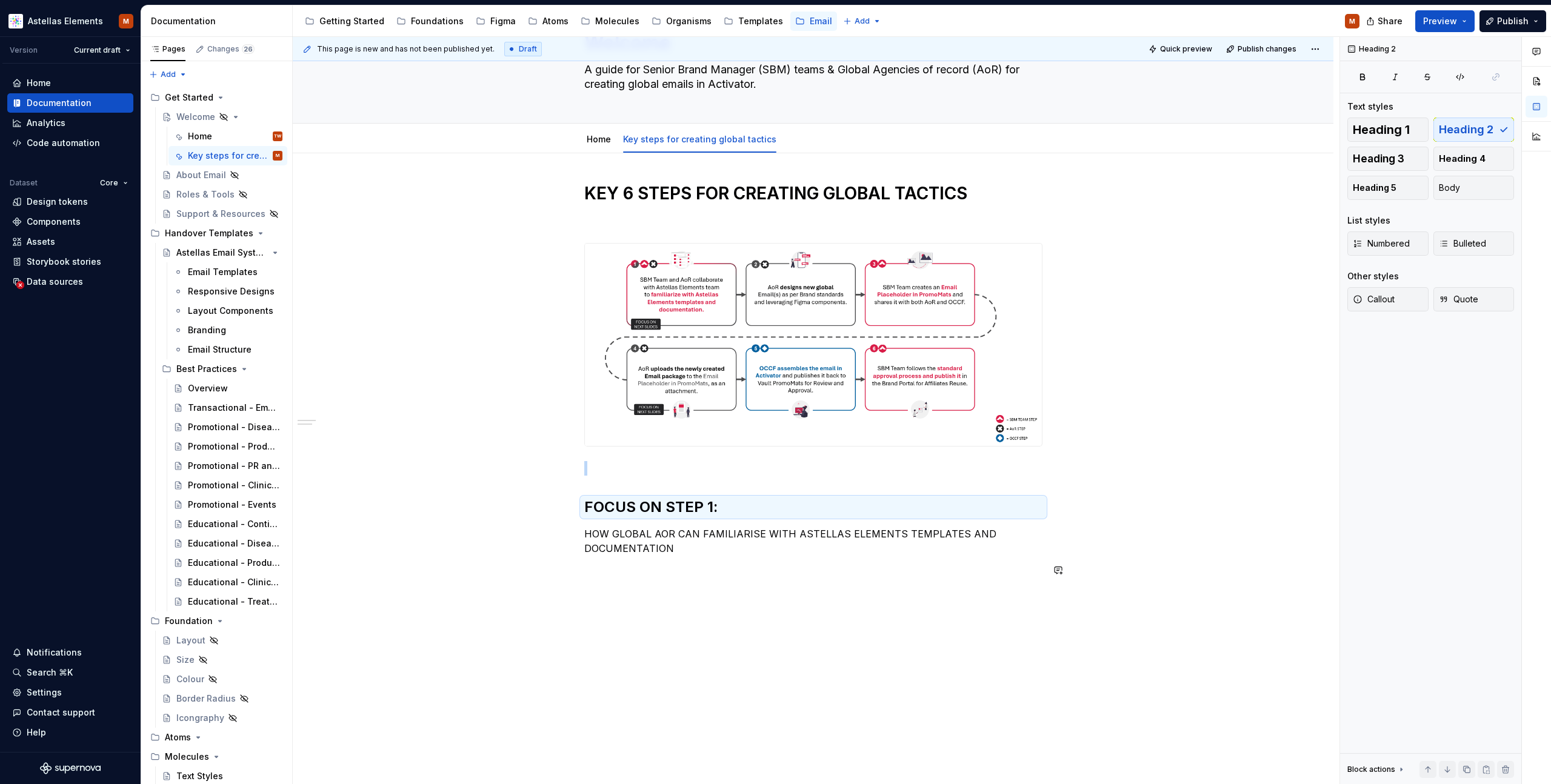
scroll to position [114, 0]
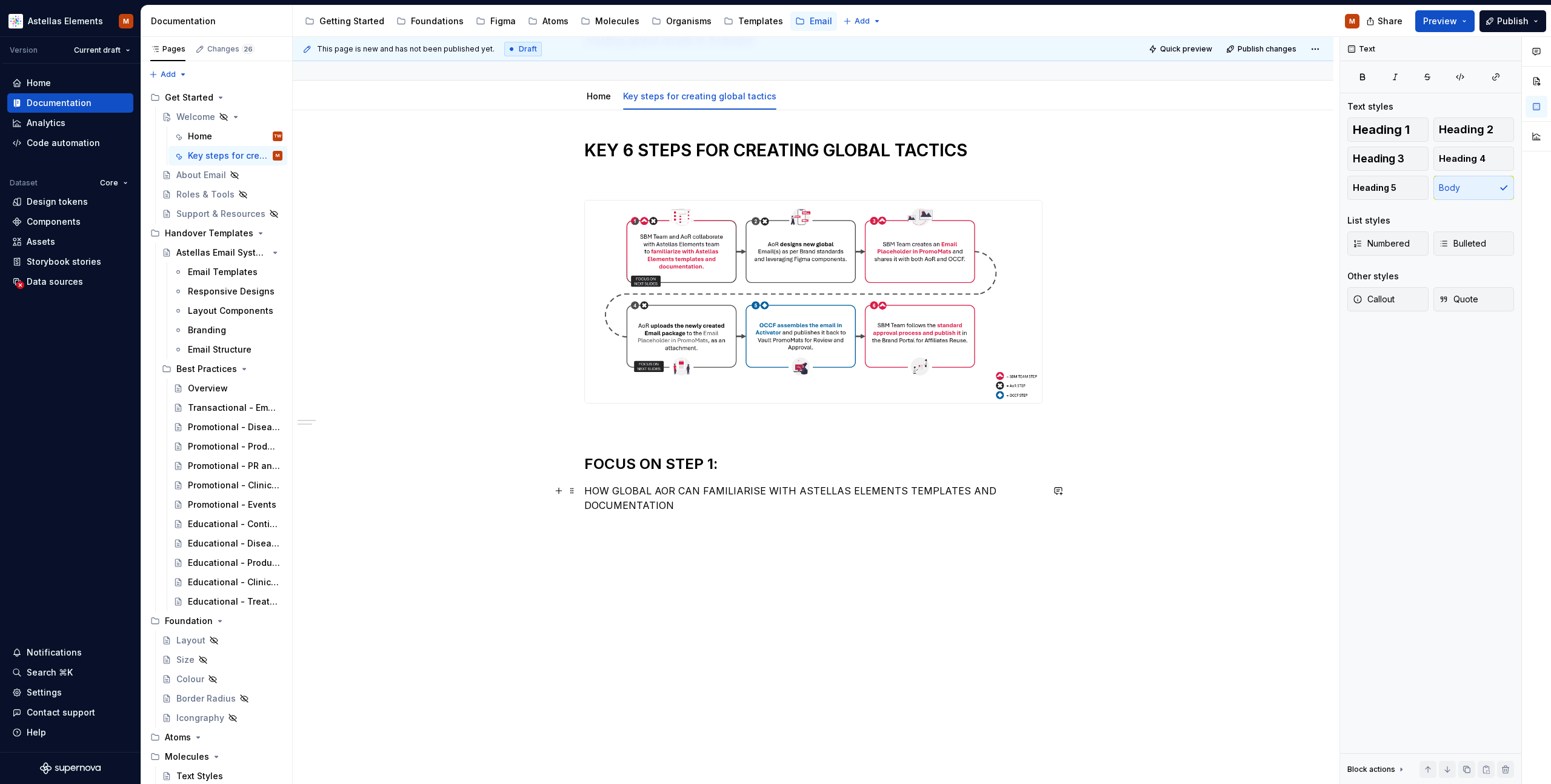
click at [679, 503] on p "HOW GLOBAL AOR CAN FAMILIARISE WITH ASTELLAS ELEMENTS TEMPLATES AND DOCUMENTATI…" at bounding box center [813, 498] width 458 height 29
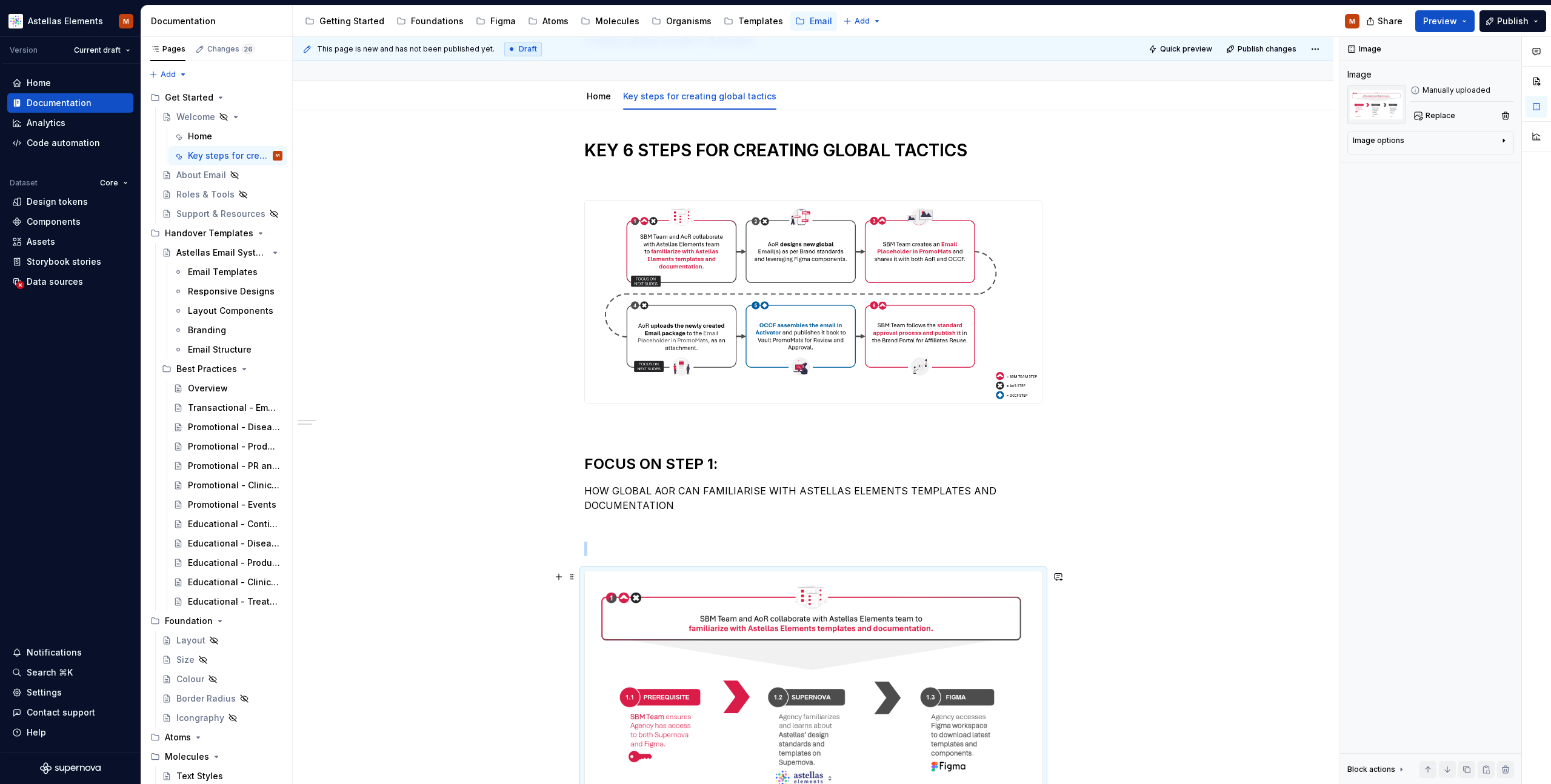
scroll to position [166, 0]
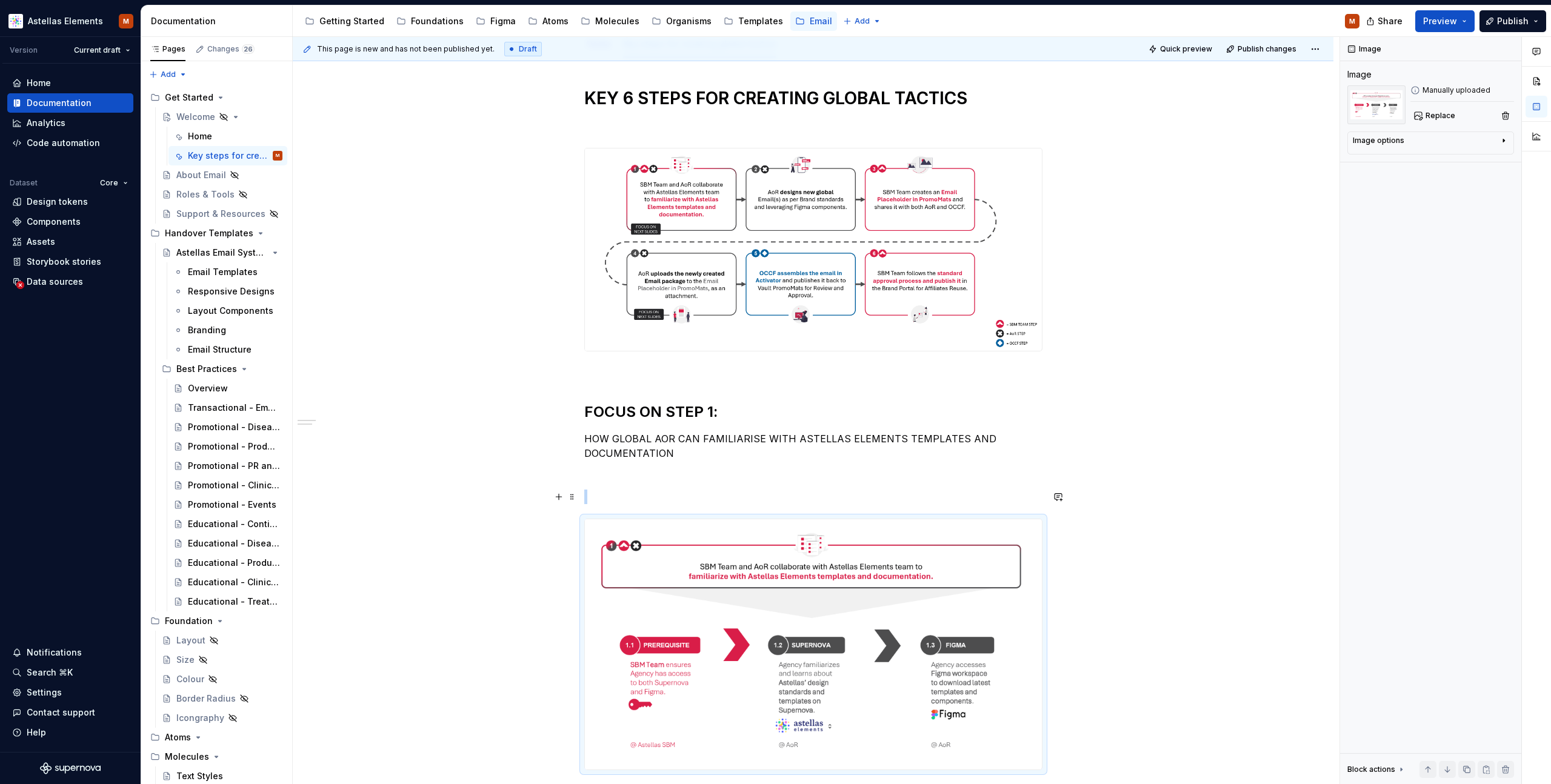
click at [680, 494] on p at bounding box center [813, 497] width 458 height 15
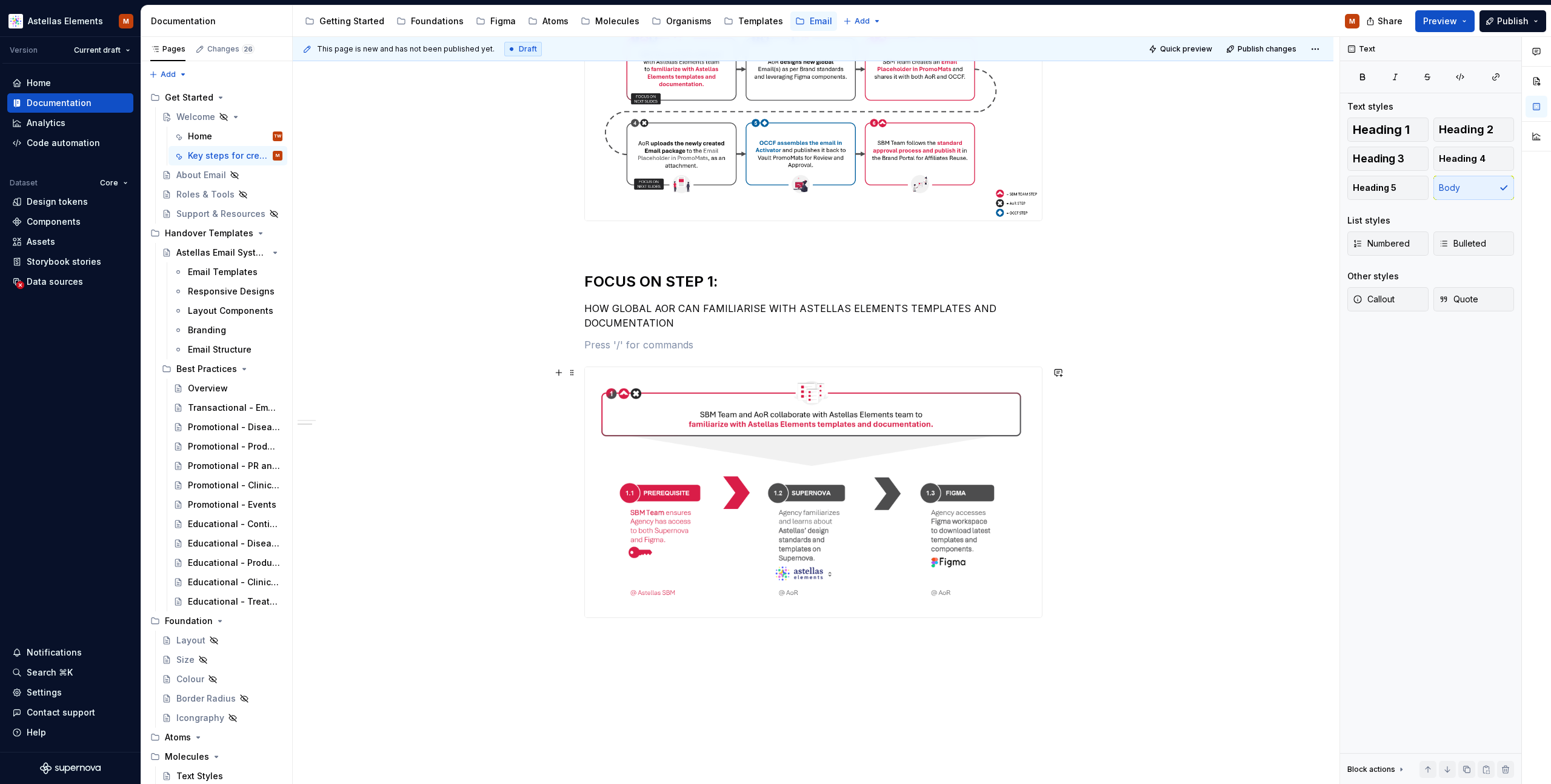
scroll to position [340, 0]
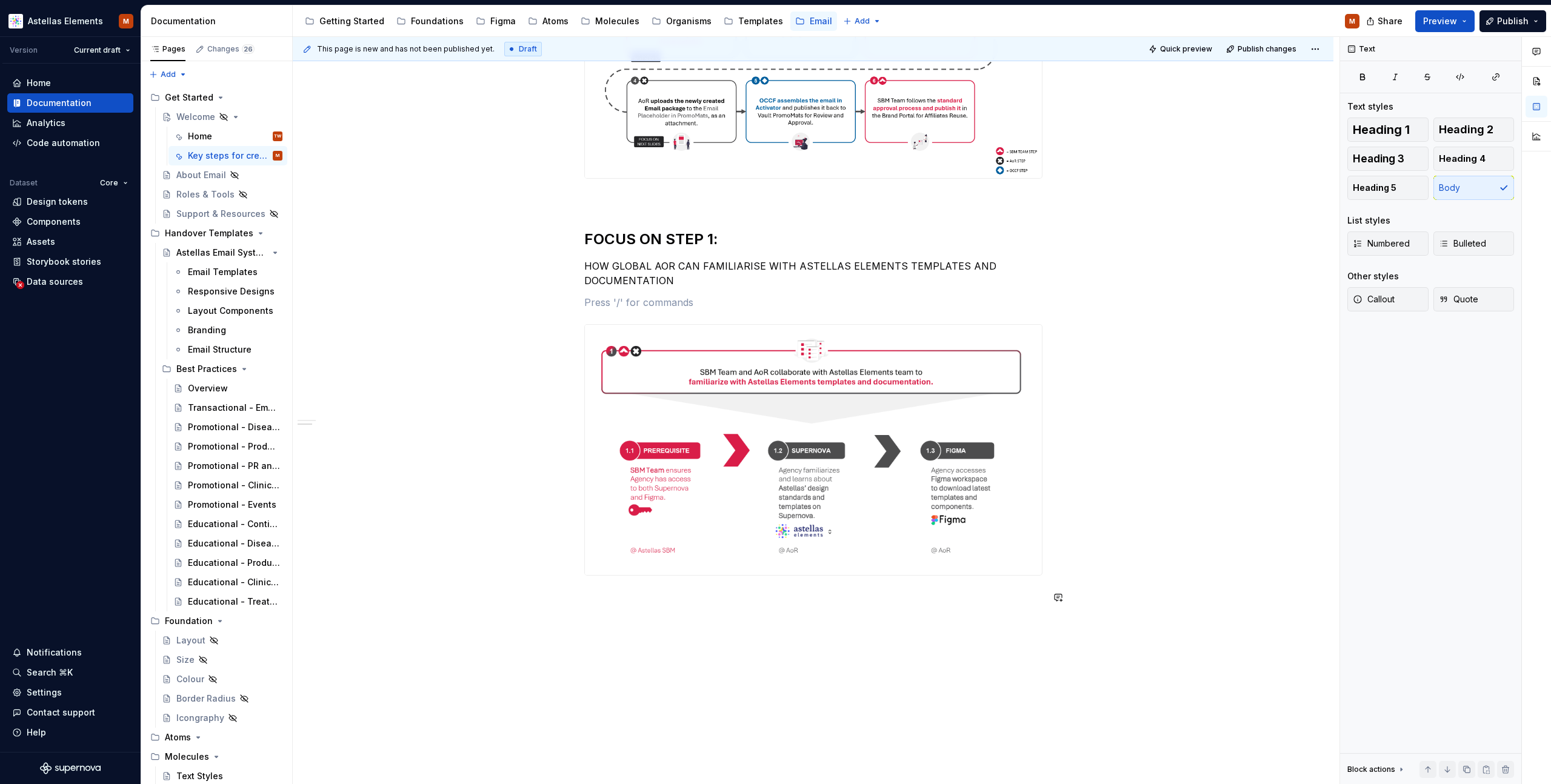
click at [656, 607] on div "KEY 6 STEPS FOR CREATING GLOBAL TACTICS FOCUS ON STEP 1: HOW GLOBAL AOR CAN FAM…" at bounding box center [813, 267] width 458 height 705
click at [586, 599] on div "KEY 6 STEPS FOR CREATING GLOBAL TACTICS FOCUS ON STEP 1: HOW GLOBAL AOR CAN FAM…" at bounding box center [813, 369] width 1041 height 968
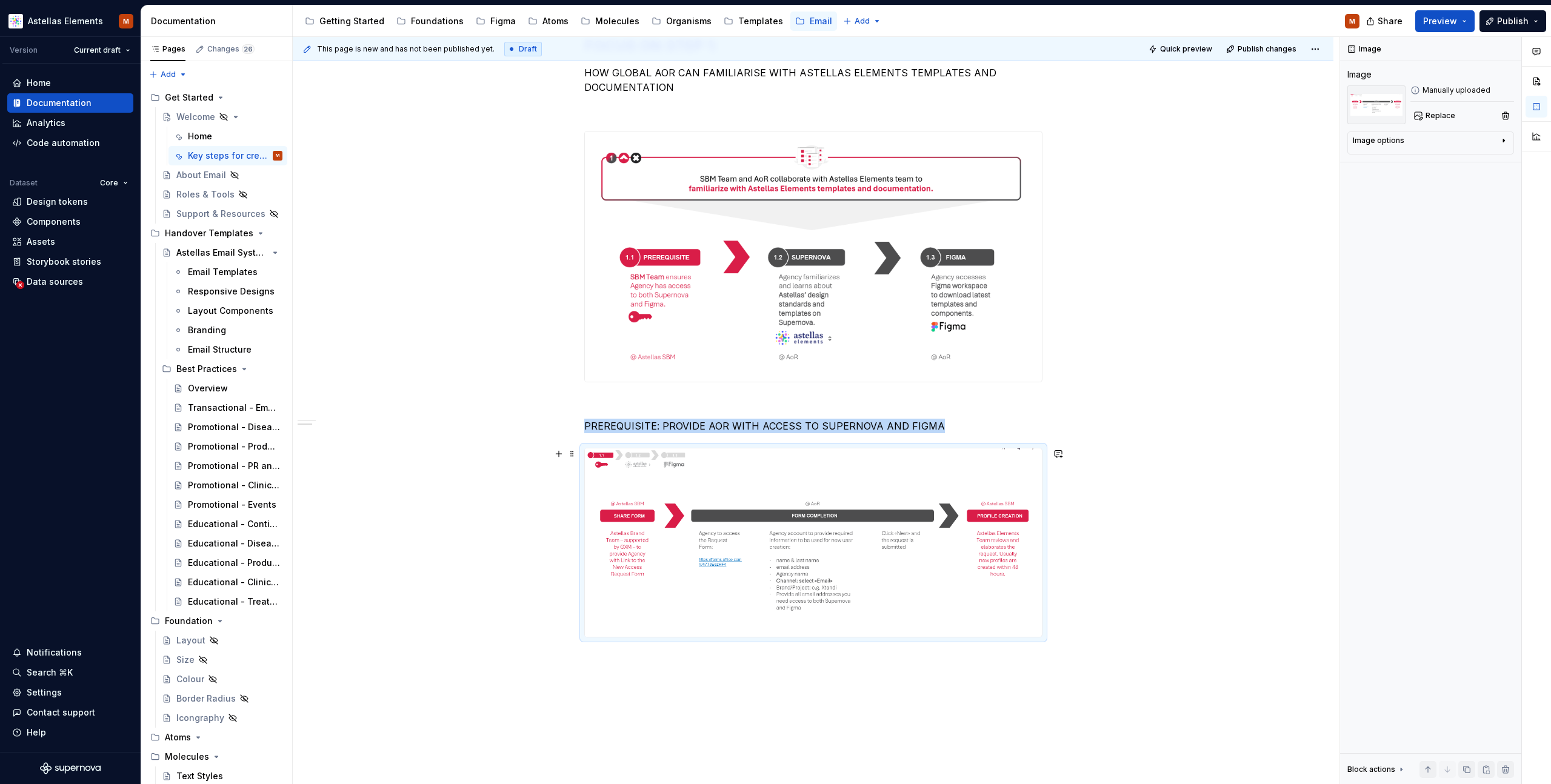
scroll to position [560, 0]
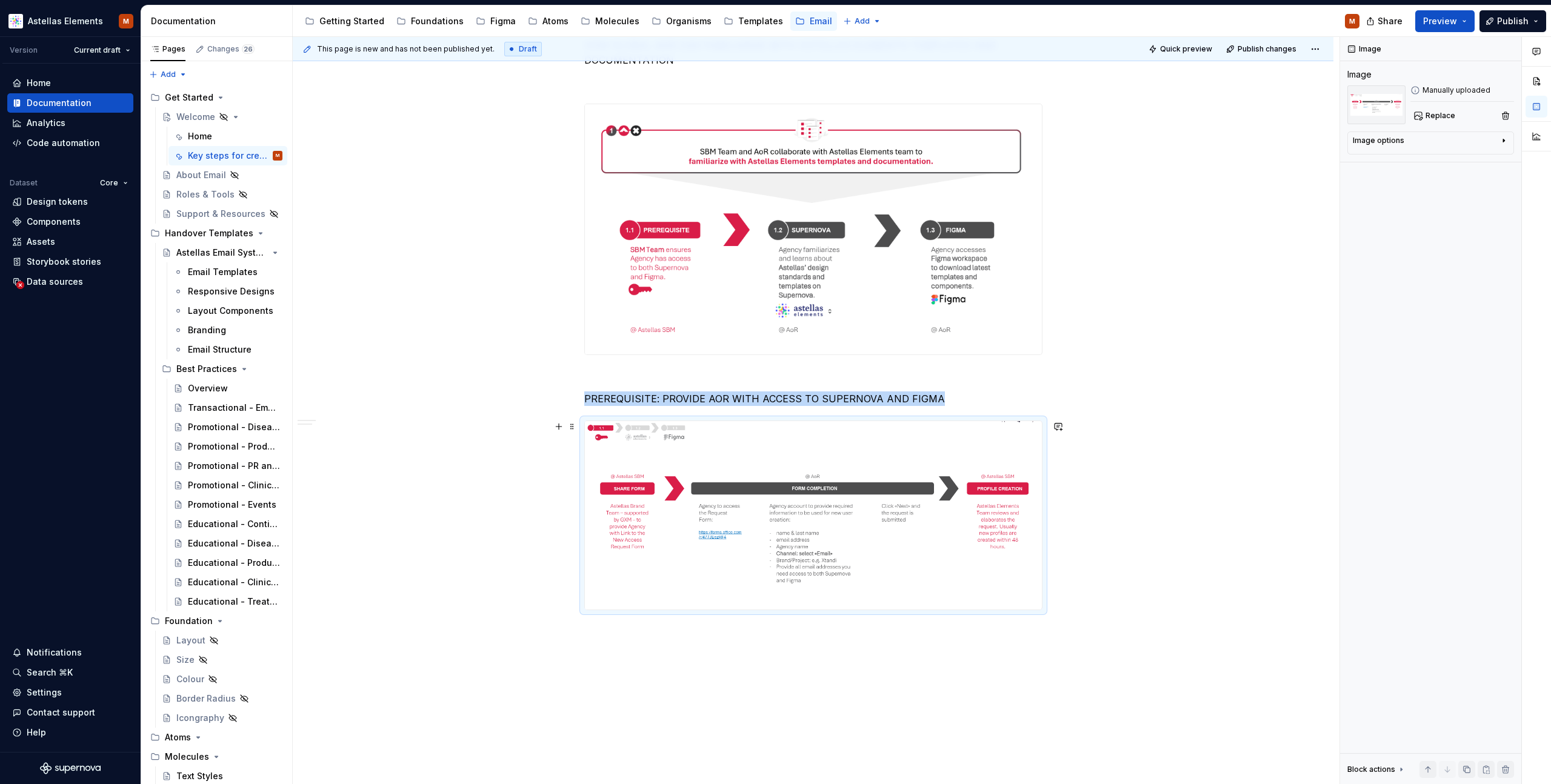
click at [848, 502] on img at bounding box center [813, 515] width 457 height 189
click at [1134, 532] on div "KEY 6 STEPS FOR CREATING GLOBAL TACTICS FOCUS ON STEP 1: HOW GLOBAL AOR CAN FAM…" at bounding box center [813, 262] width 1041 height 1194
click at [1136, 591] on div "KEY 6 STEPS FOR CREATING GLOBAL TACTICS FOCUS ON STEP 1: HOW GLOBAL AOR CAN FAM…" at bounding box center [813, 262] width 1041 height 1194
click at [1135, 367] on div "KEY 6 STEPS FOR CREATING GLOBAL TACTICS FOCUS ON STEP 1: HOW GLOBAL AOR CAN FAM…" at bounding box center [813, 262] width 1041 height 1194
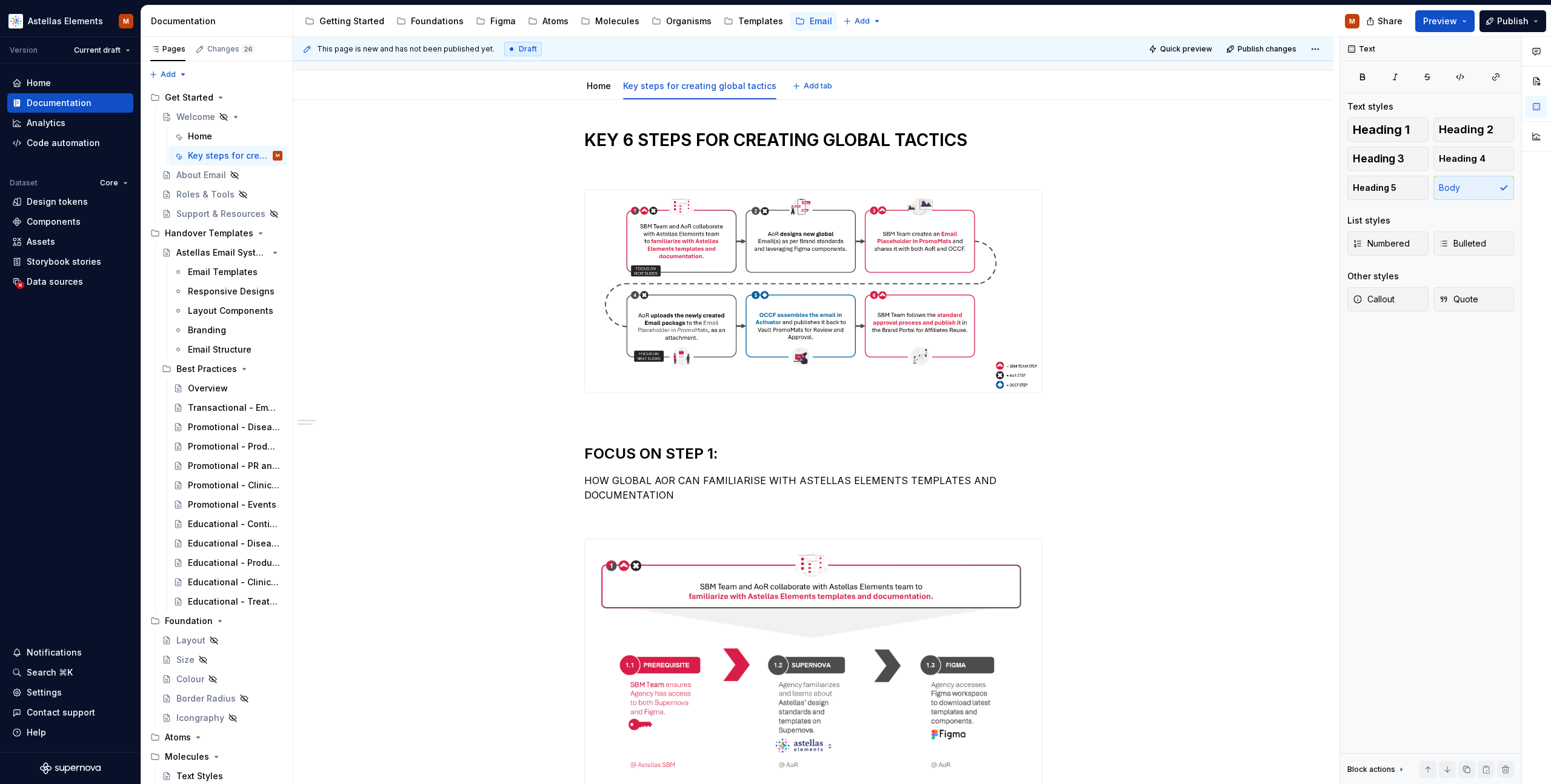
scroll to position [0, 0]
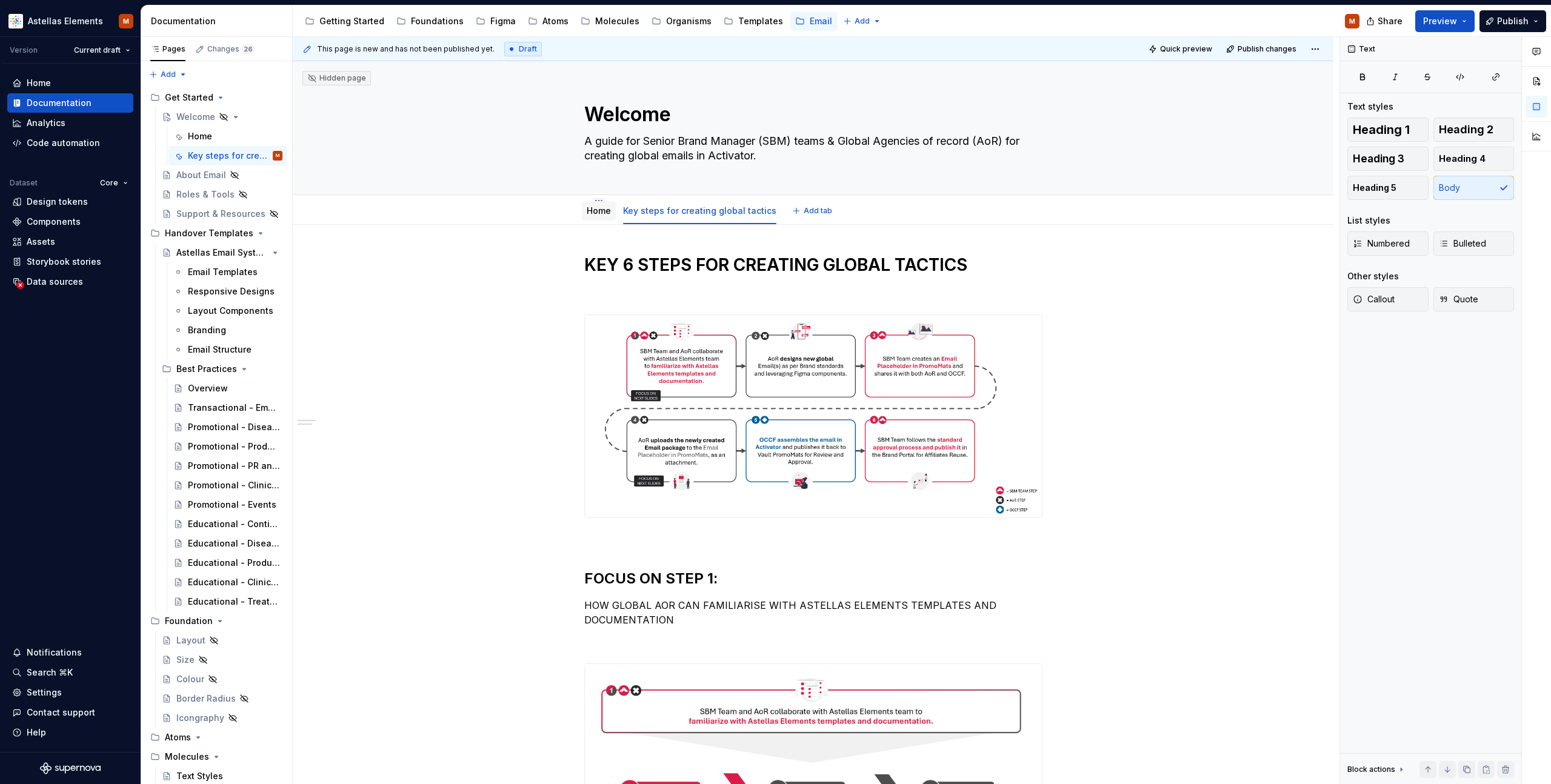
click at [597, 215] on link "Home" at bounding box center [598, 211] width 24 height 10
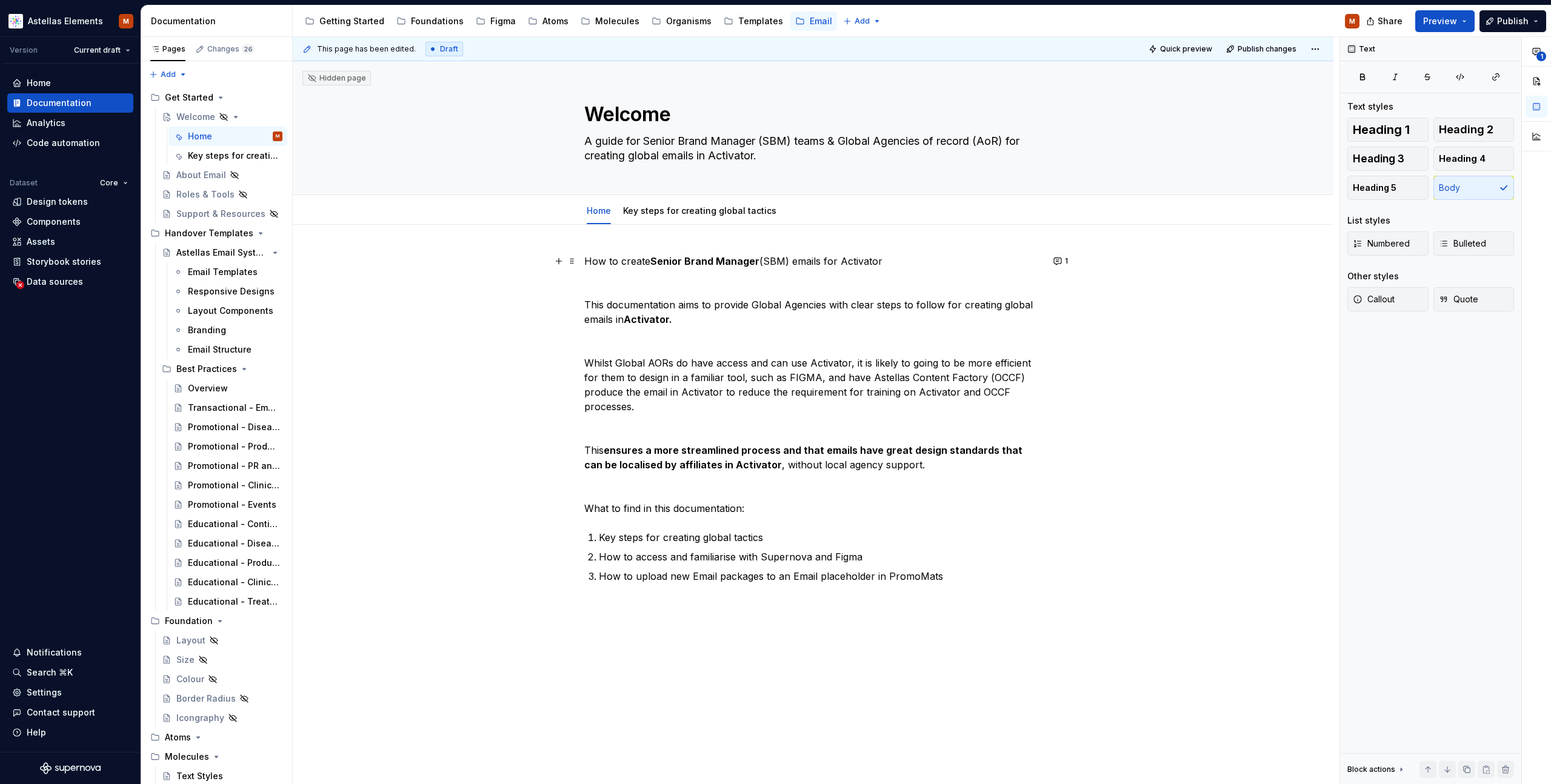
click at [811, 262] on p "How to create Senior Brand Manager (SBM) emails for Activator" at bounding box center [813, 261] width 458 height 15
drag, startPoint x: 888, startPoint y: 261, endPoint x: 521, endPoint y: 261, distance: 367.0
click at [521, 261] on div "How to create Senior Brand Manager (SBM) emails for Activator This documentatio…" at bounding box center [813, 543] width 1041 height 637
click at [645, 290] on div "How to create Senior Brand Manager (SBM) emails for Activator This documentatio…" at bounding box center [813, 433] width 458 height 358
type textarea "*"
